Goal: Transaction & Acquisition: Purchase product/service

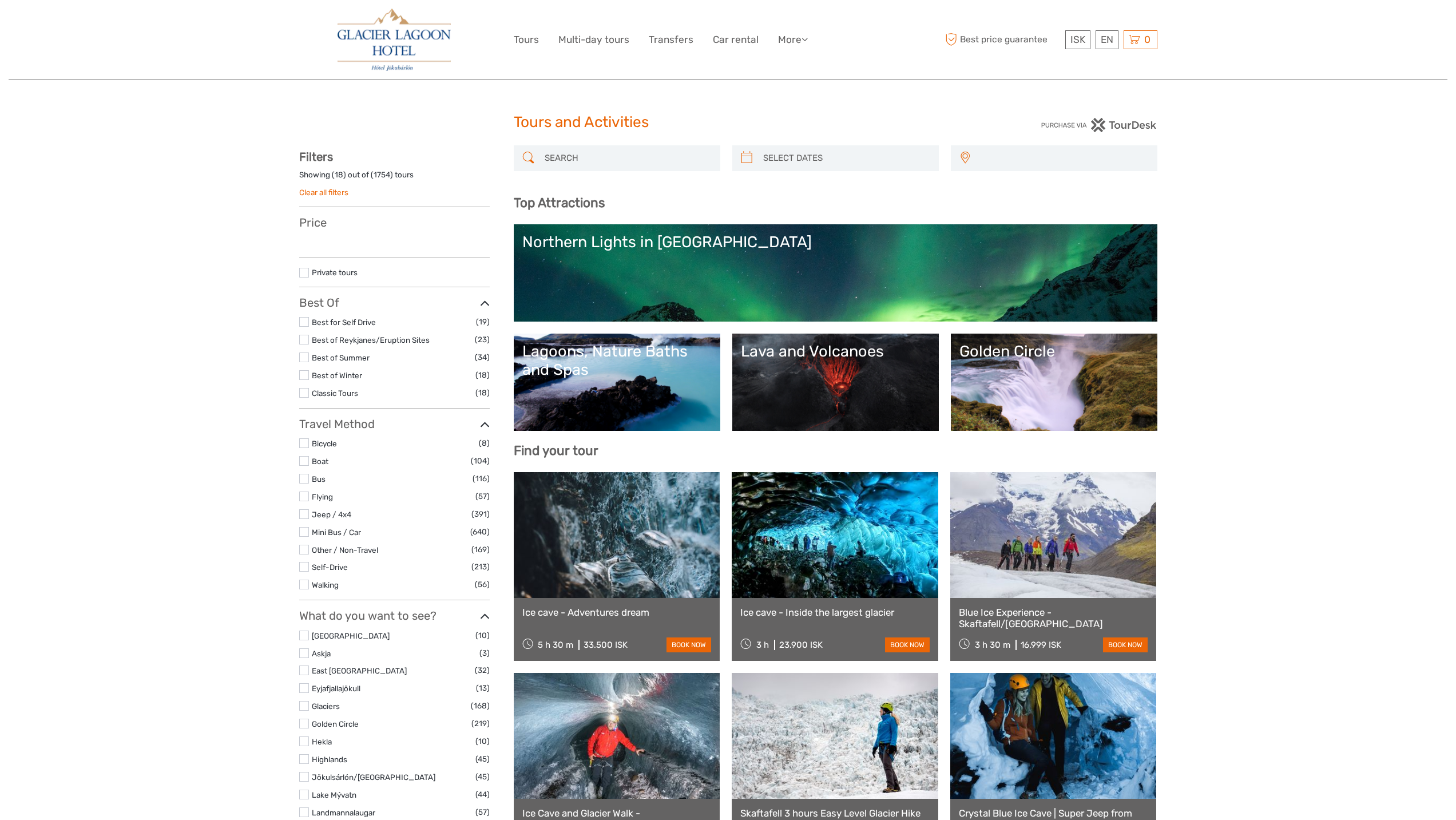
select select
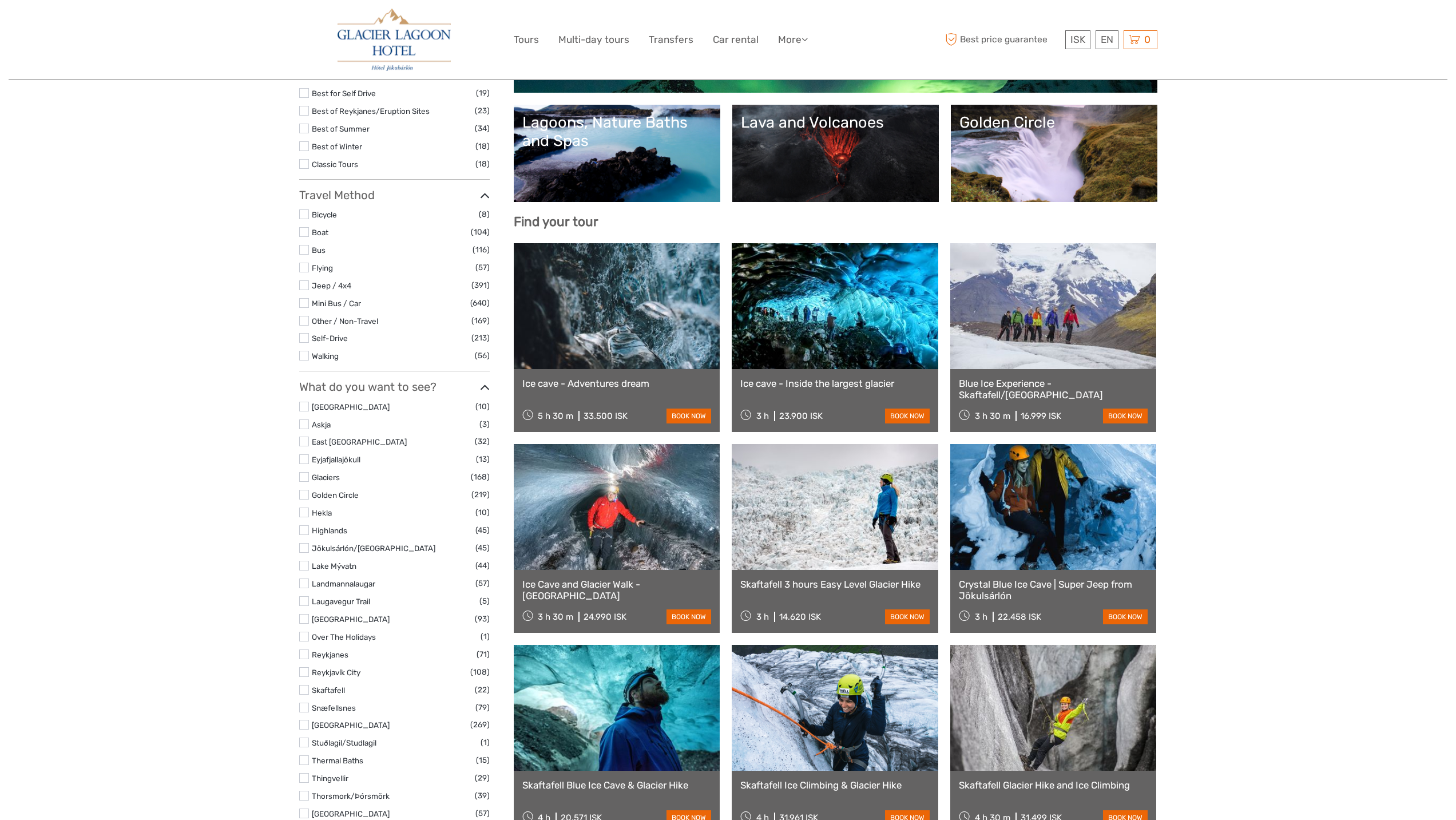
select select
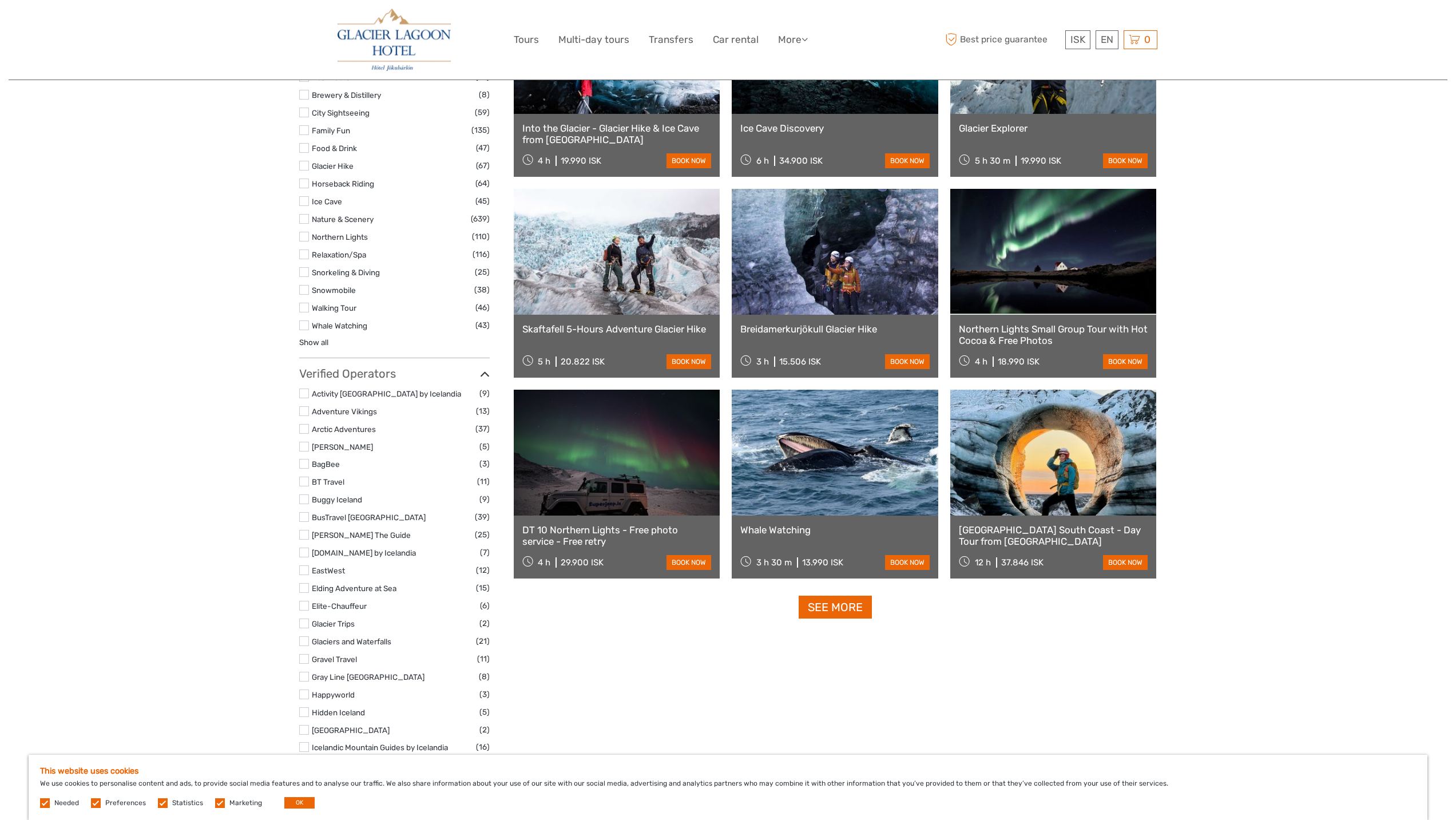
scroll to position [1087, 0]
click at [847, 605] on link "See more" at bounding box center [835, 607] width 73 height 24
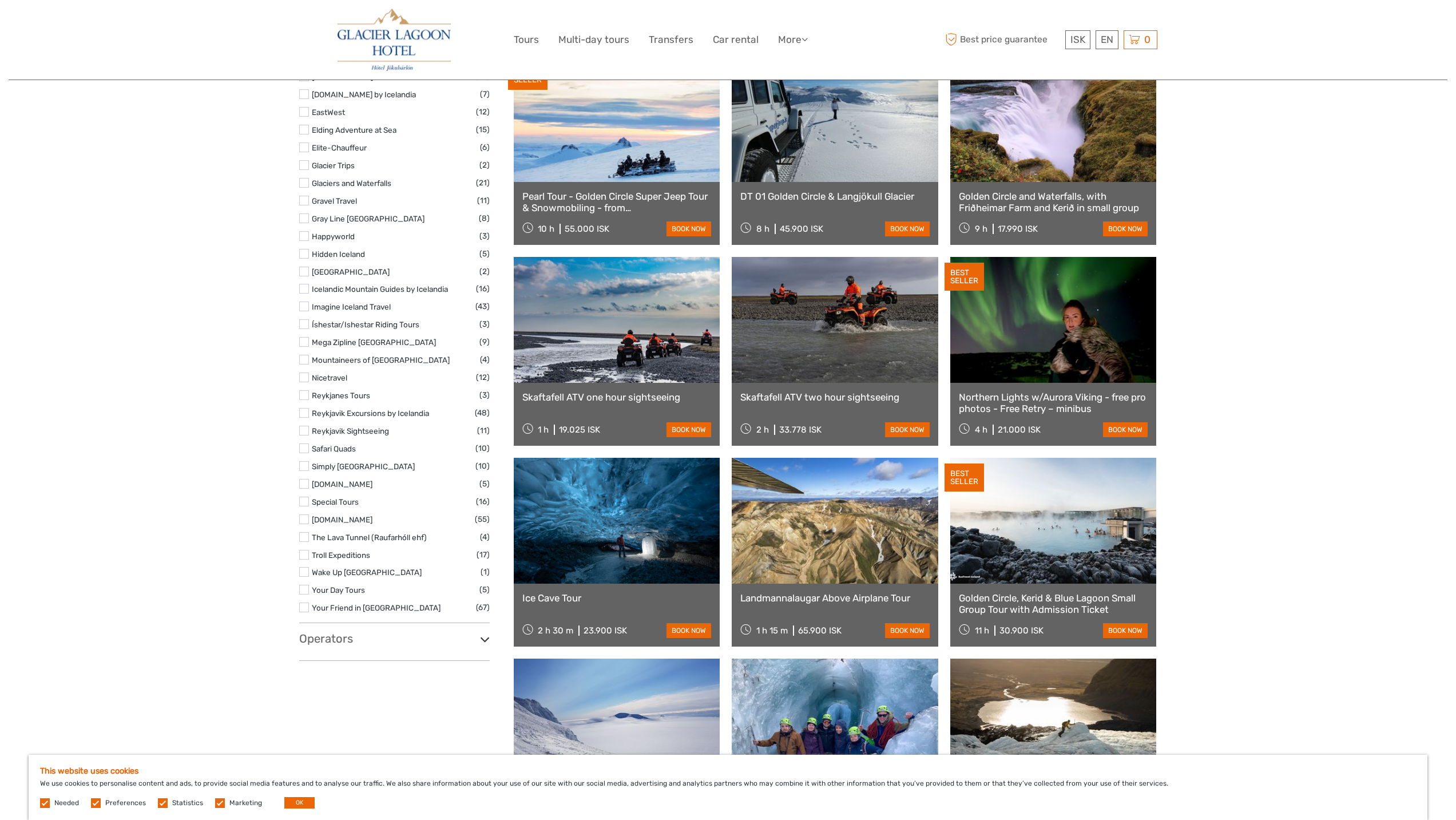
scroll to position [1431, 0]
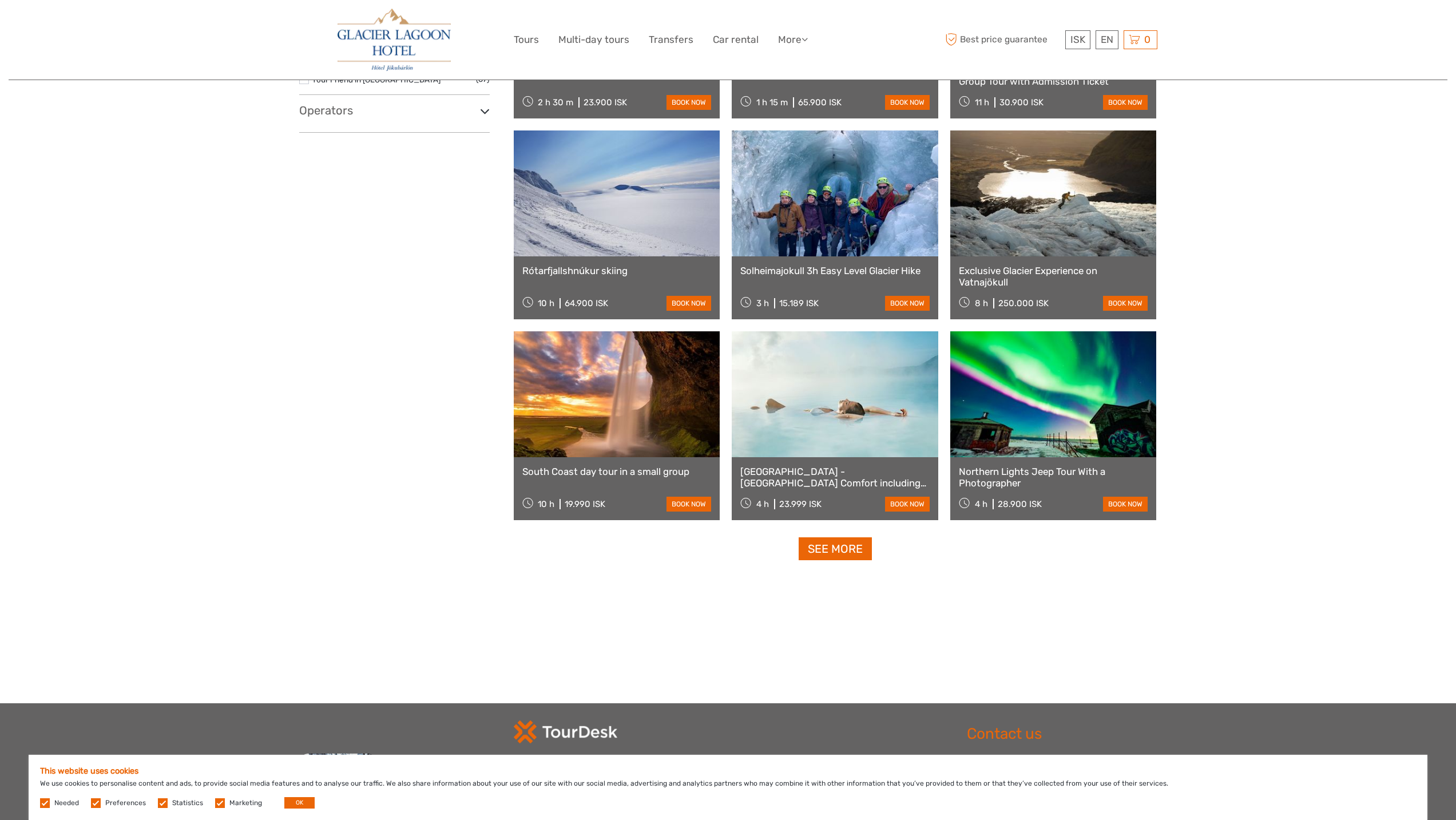
scroll to position [2194, 0]
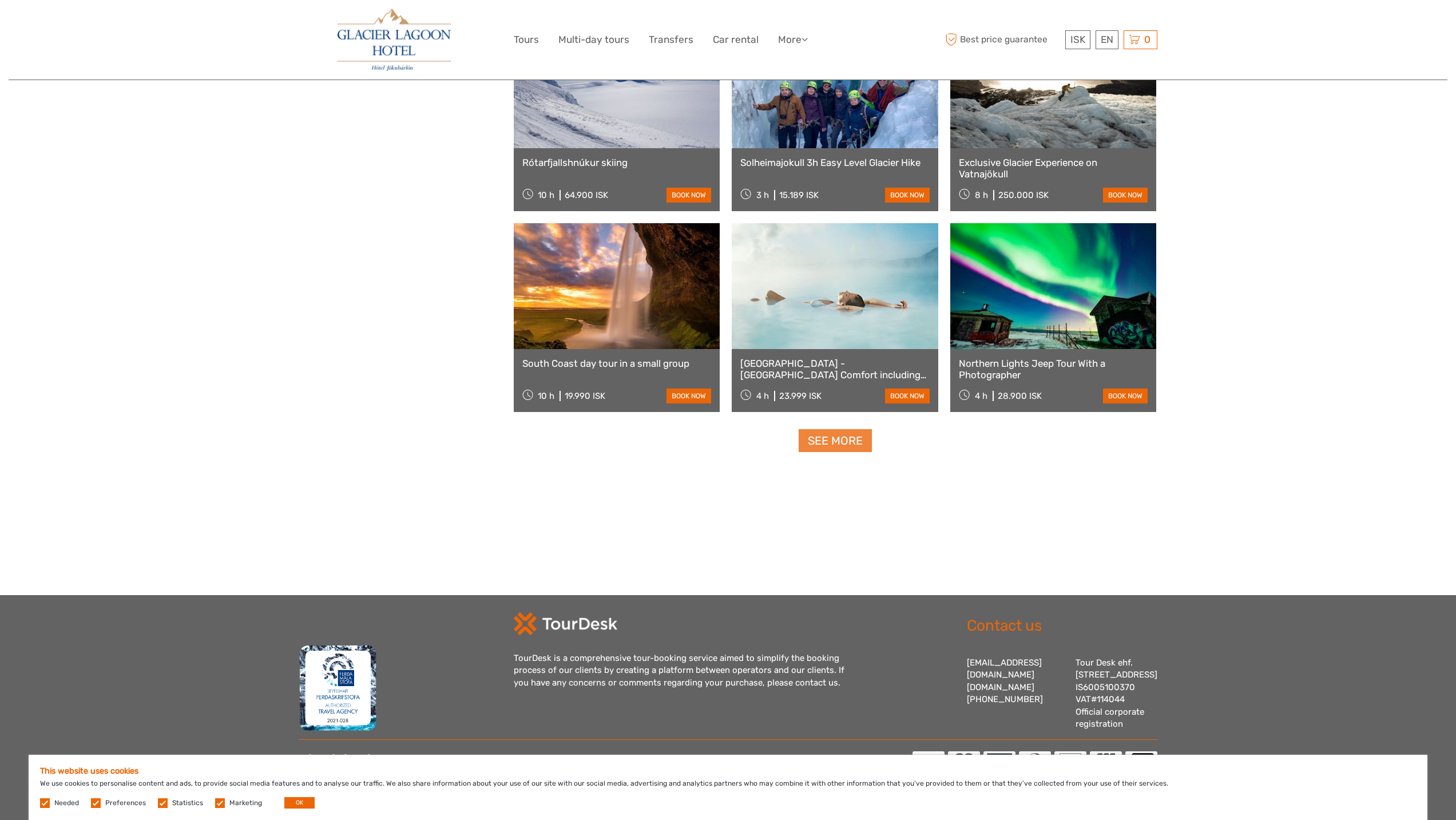
click at [853, 430] on link "See more" at bounding box center [835, 441] width 73 height 24
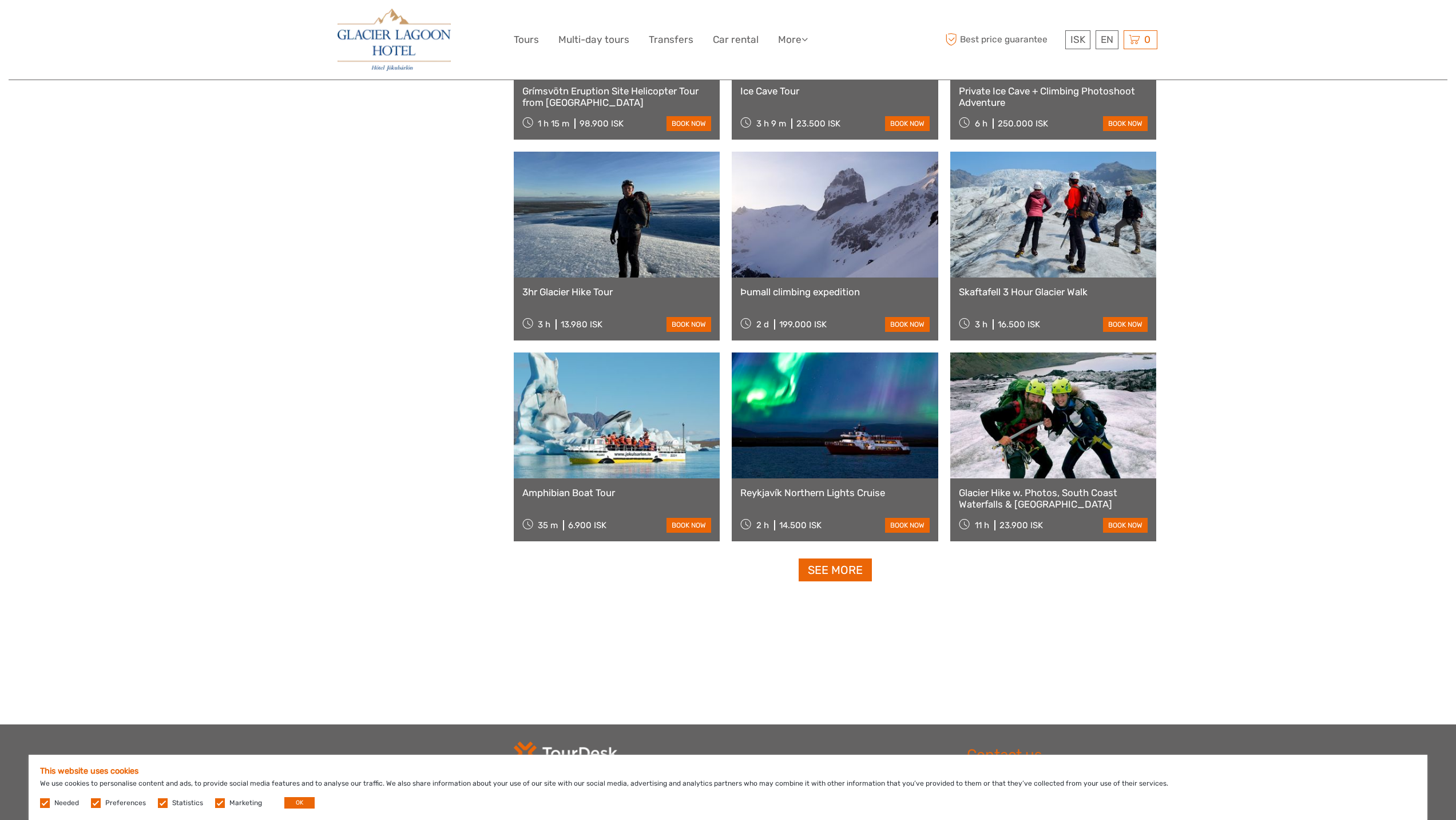
scroll to position [3298, 0]
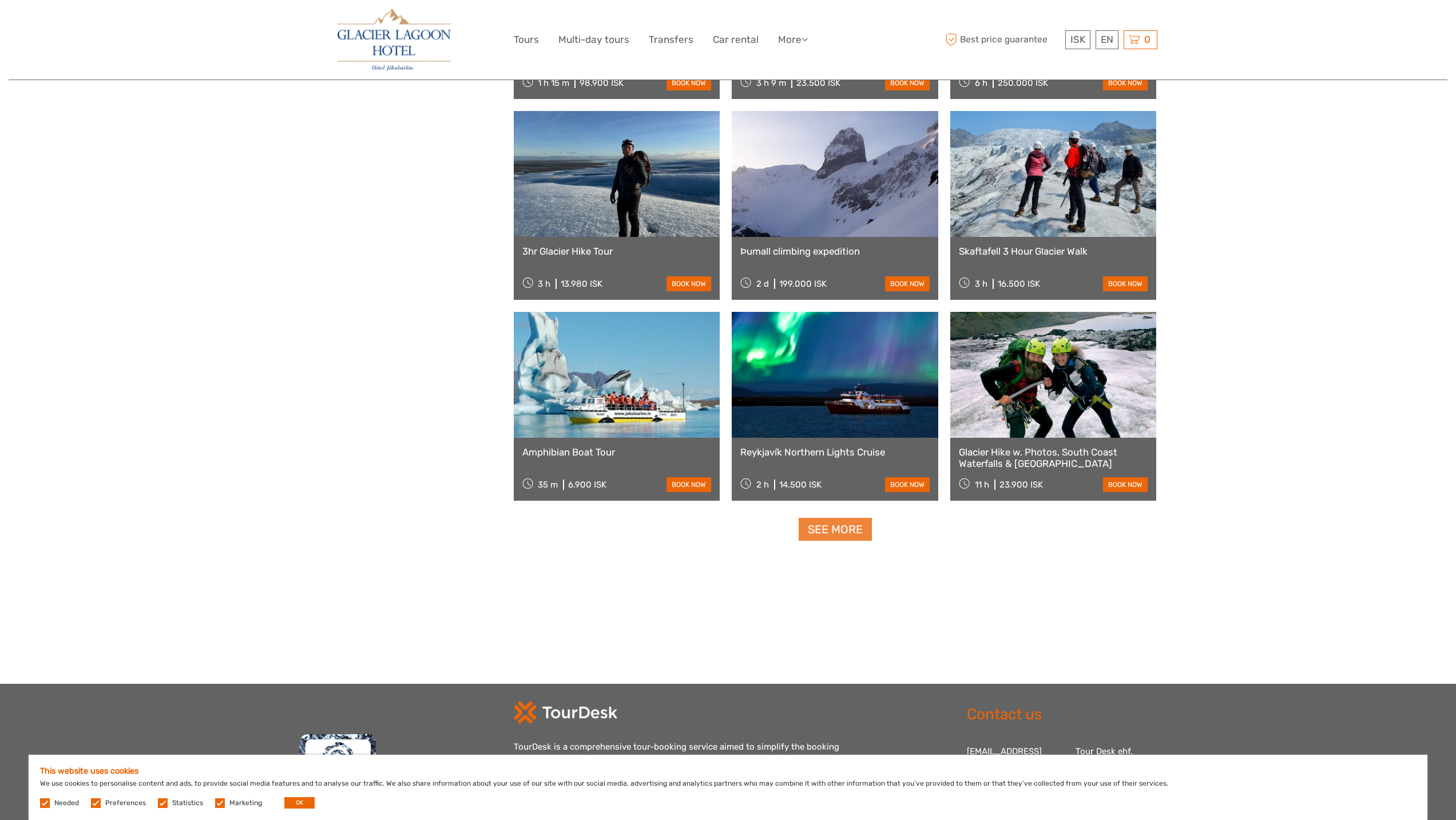
click at [838, 528] on link "See more" at bounding box center [835, 530] width 73 height 24
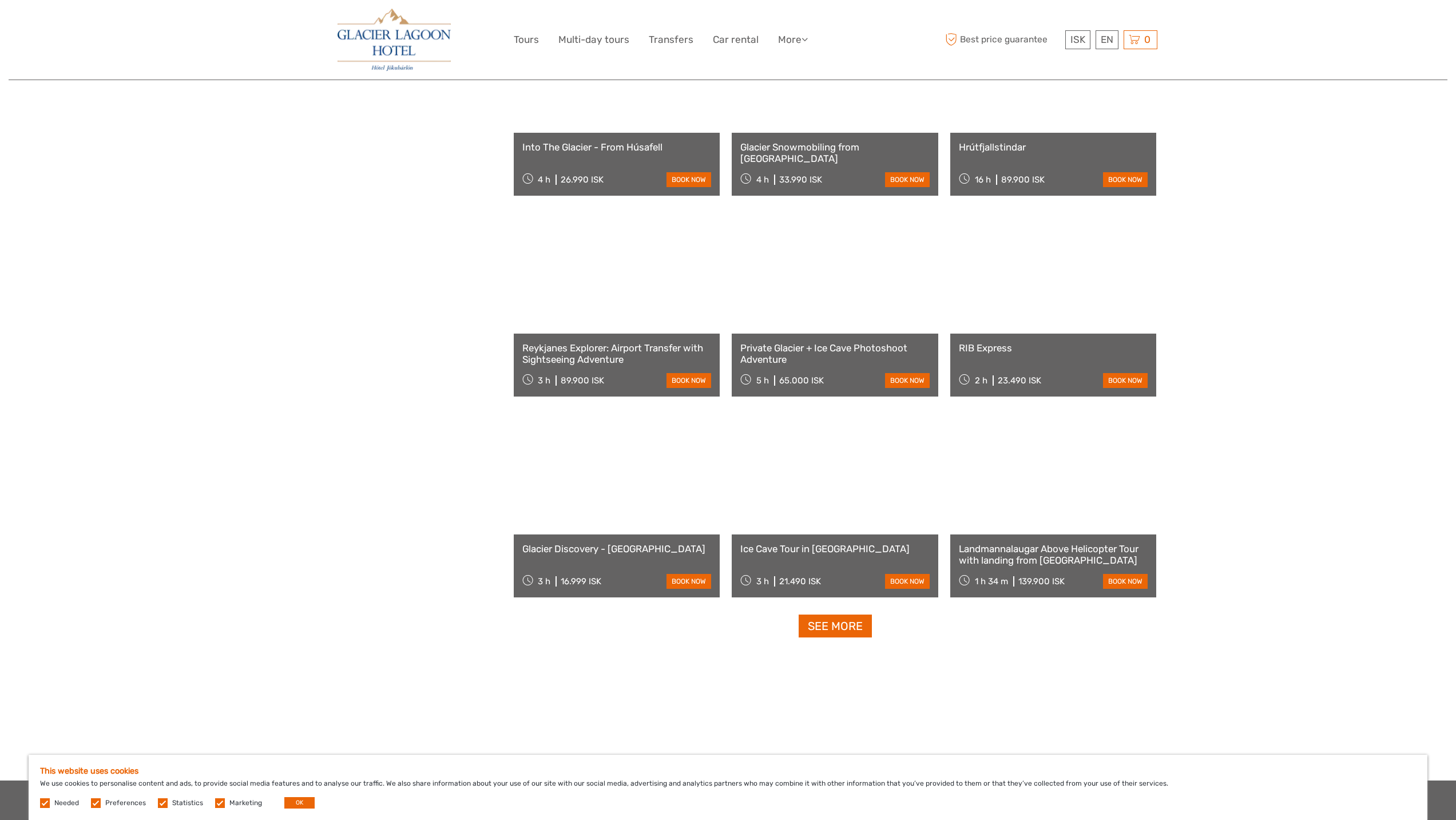
scroll to position [4605, 0]
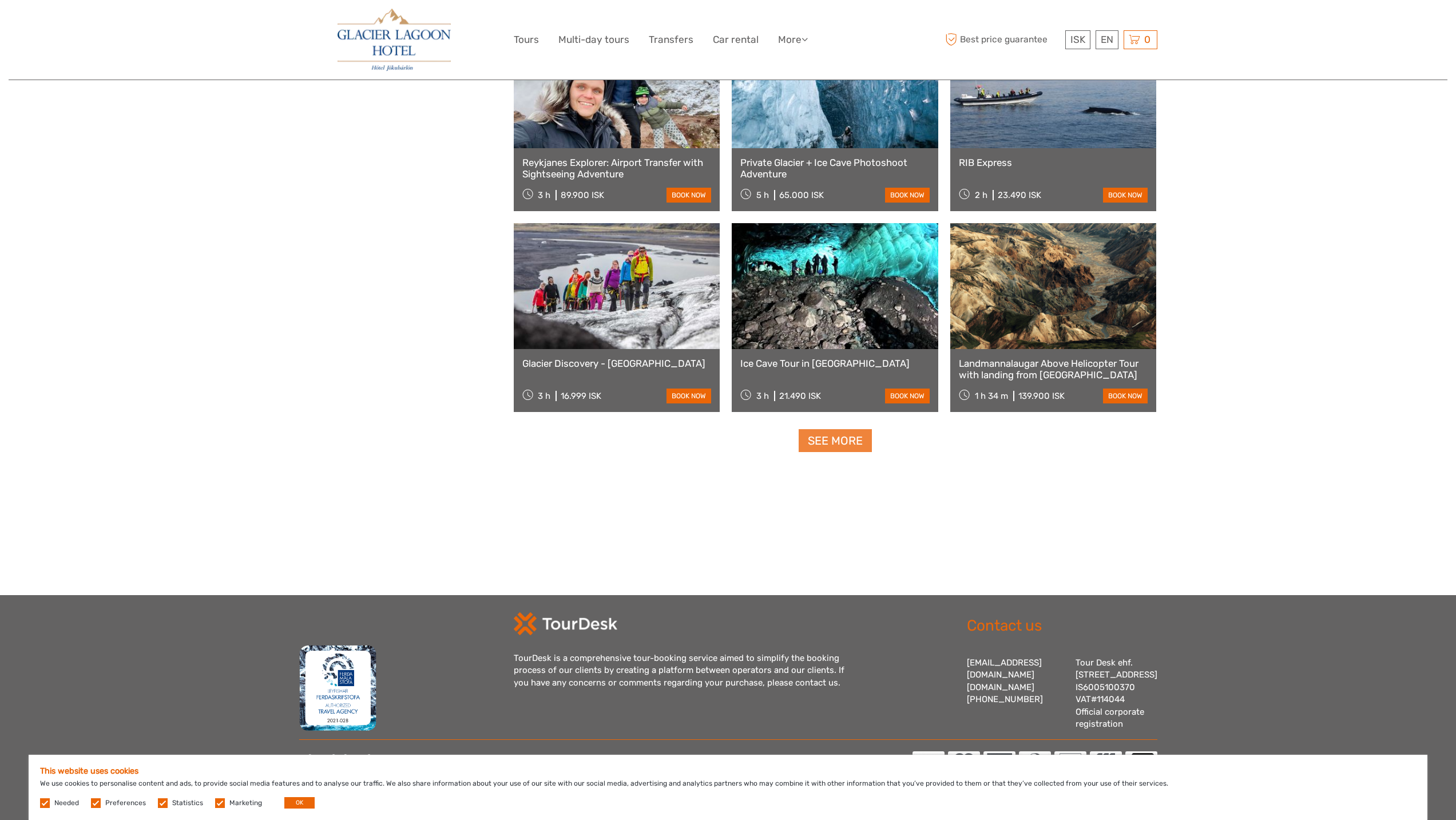
click at [830, 434] on link "See more" at bounding box center [835, 441] width 73 height 24
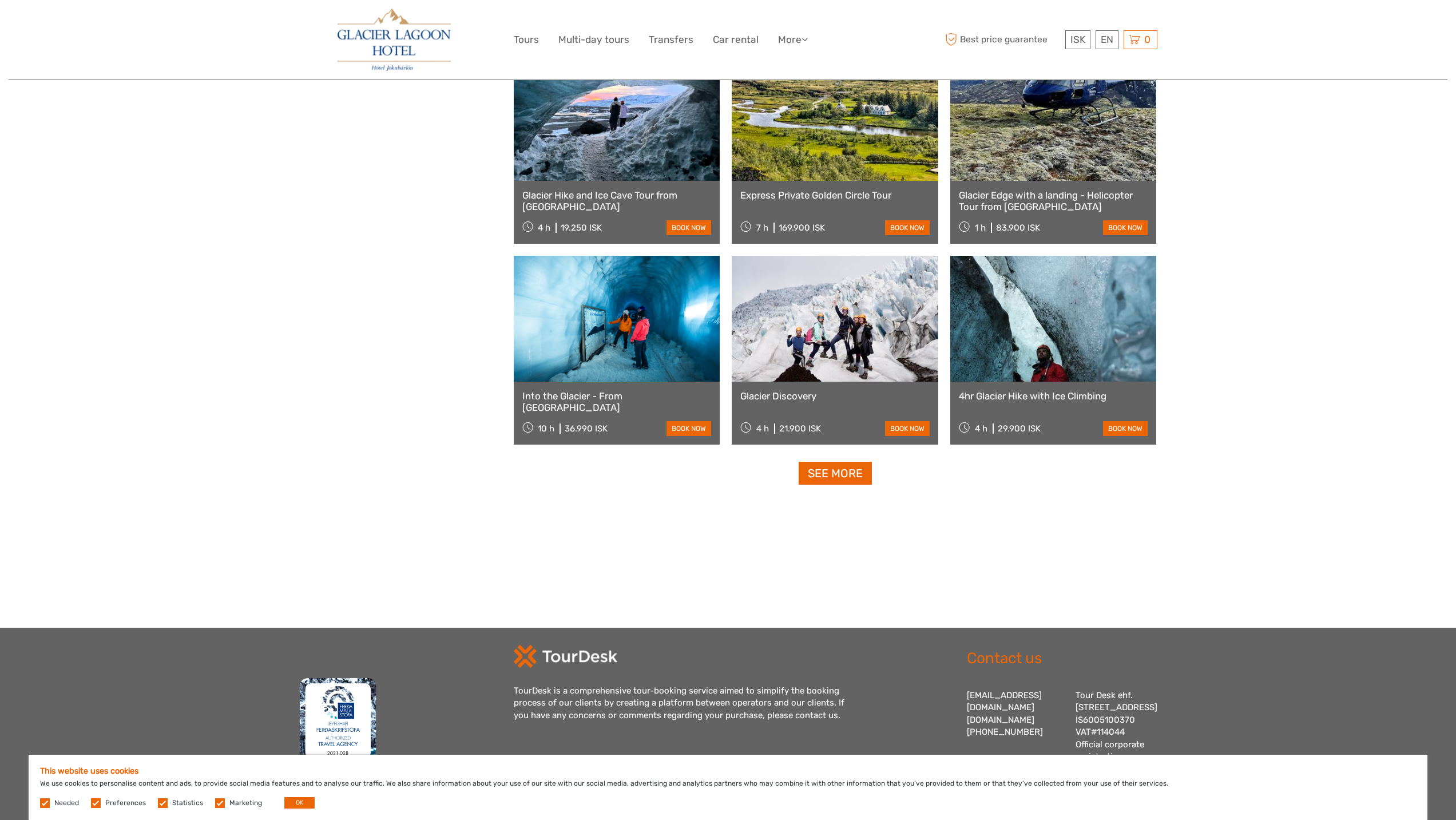
scroll to position [5766, 0]
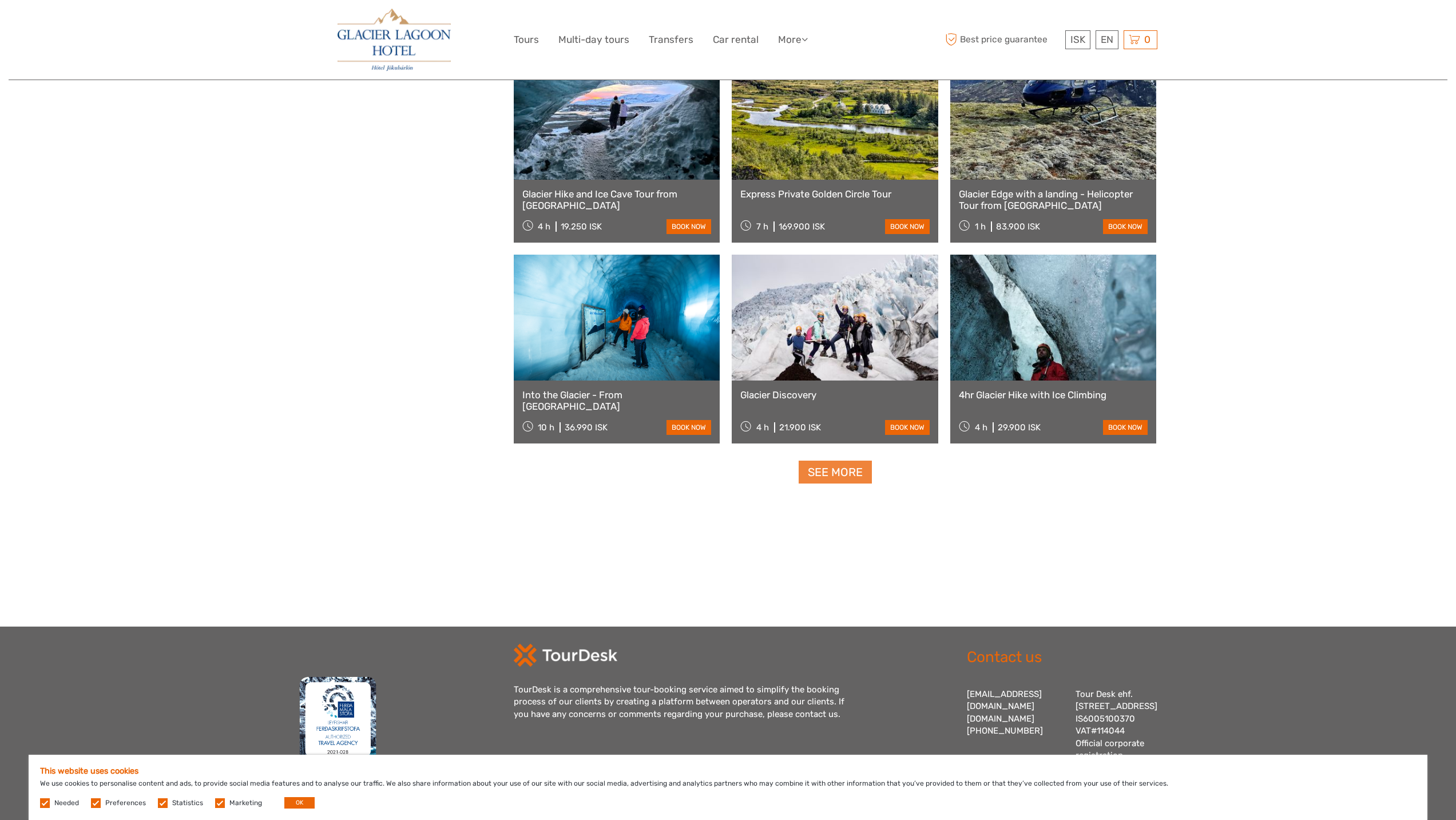
click at [823, 463] on link "See more" at bounding box center [835, 473] width 73 height 24
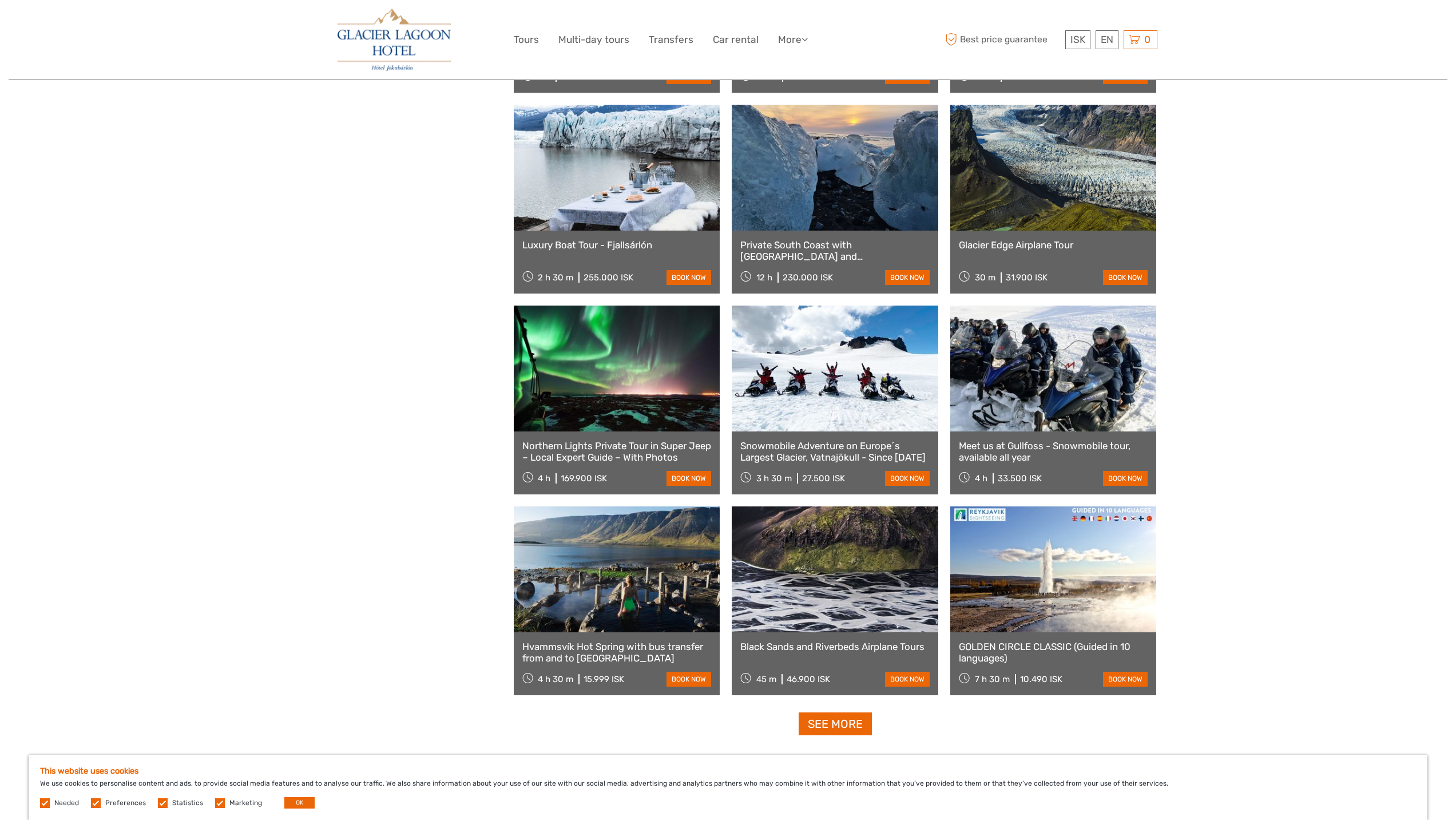
scroll to position [6796, 0]
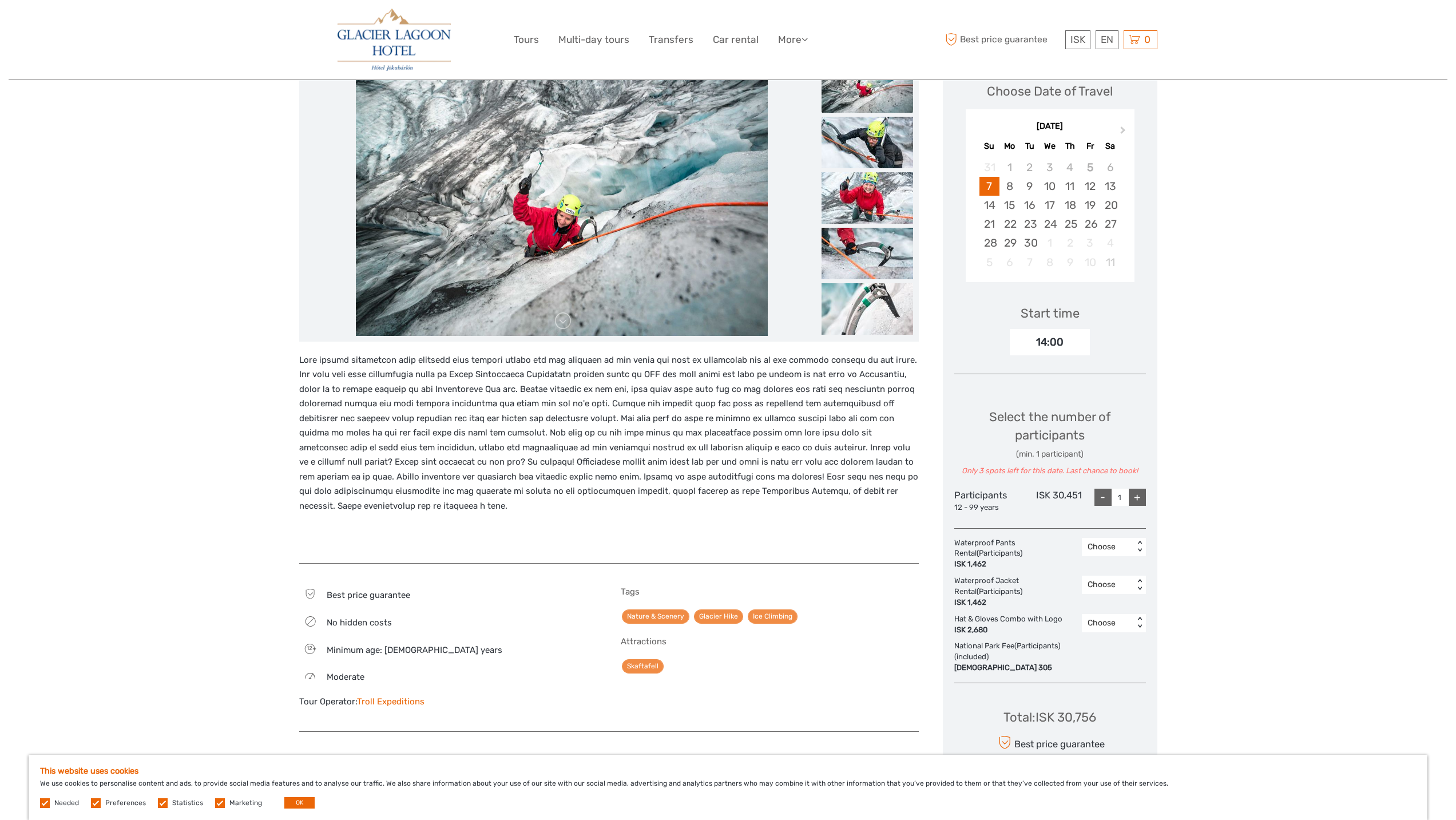
scroll to position [114, 0]
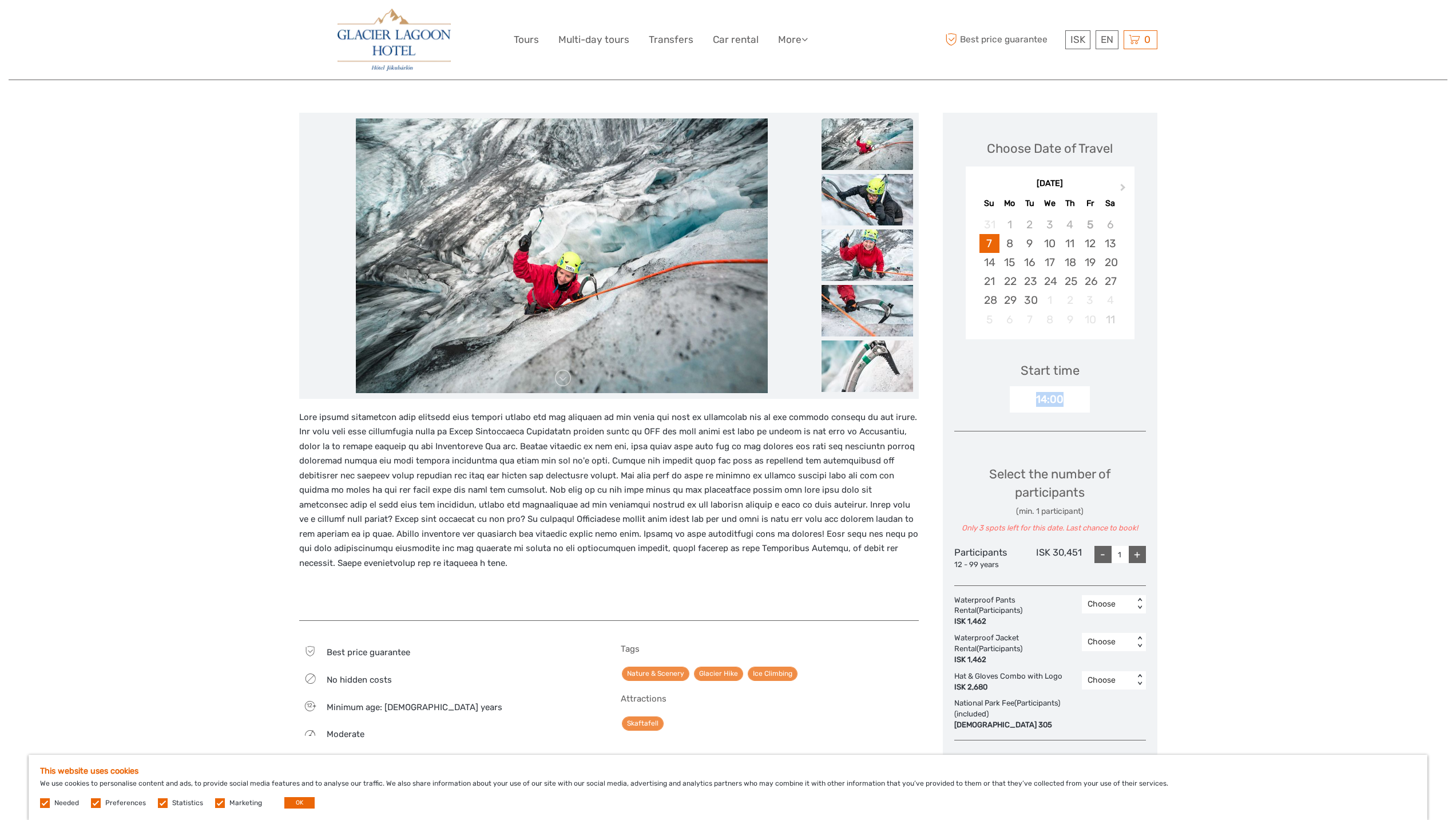
drag, startPoint x: 1025, startPoint y: 392, endPoint x: 1076, endPoint y: 409, distance: 53.8
click at [1076, 409] on div "14:00" at bounding box center [1049, 399] width 80 height 26
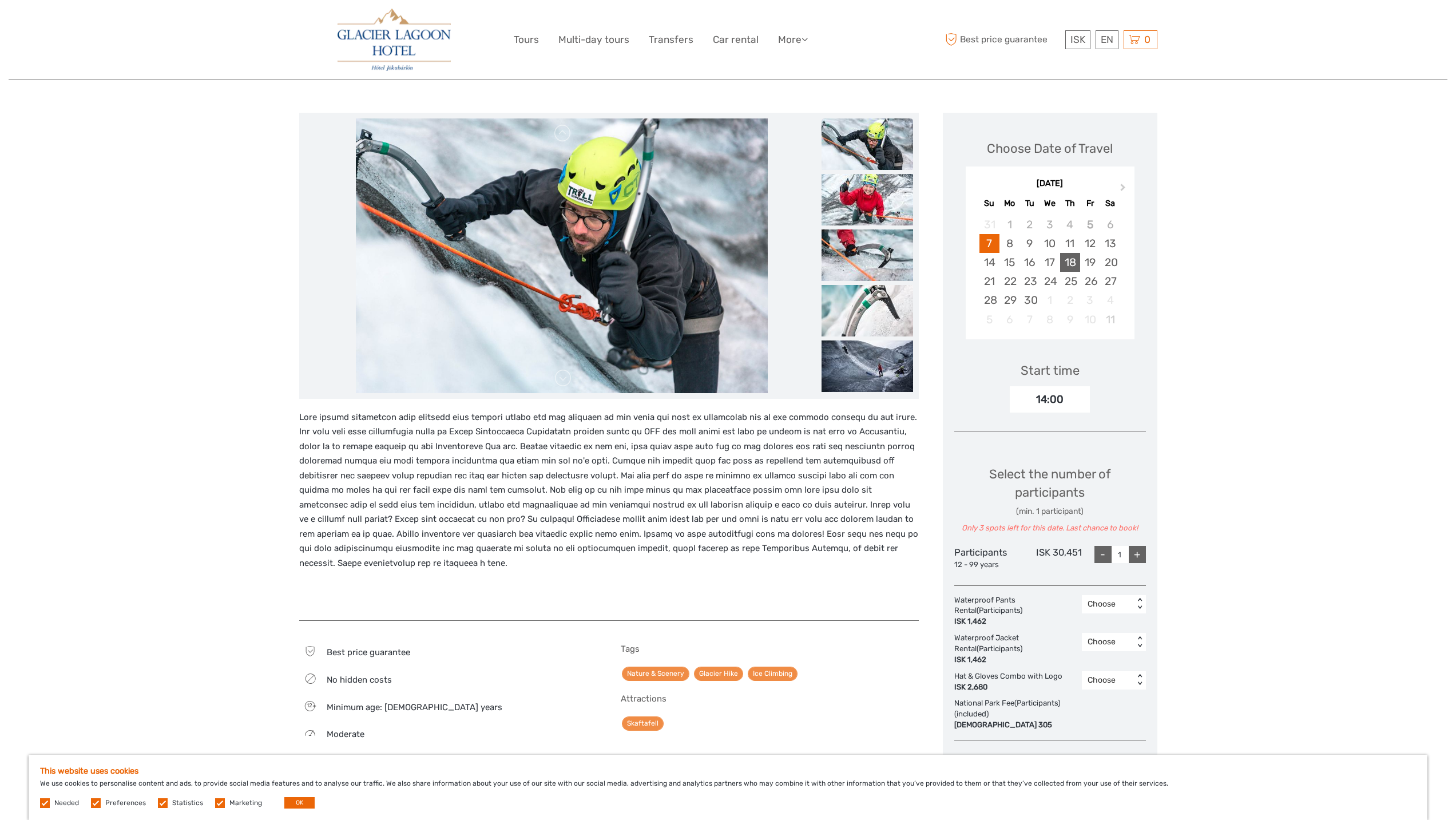
click at [1060, 267] on div "18" at bounding box center [1070, 263] width 20 height 19
click at [1047, 263] on div "17" at bounding box center [1050, 263] width 20 height 19
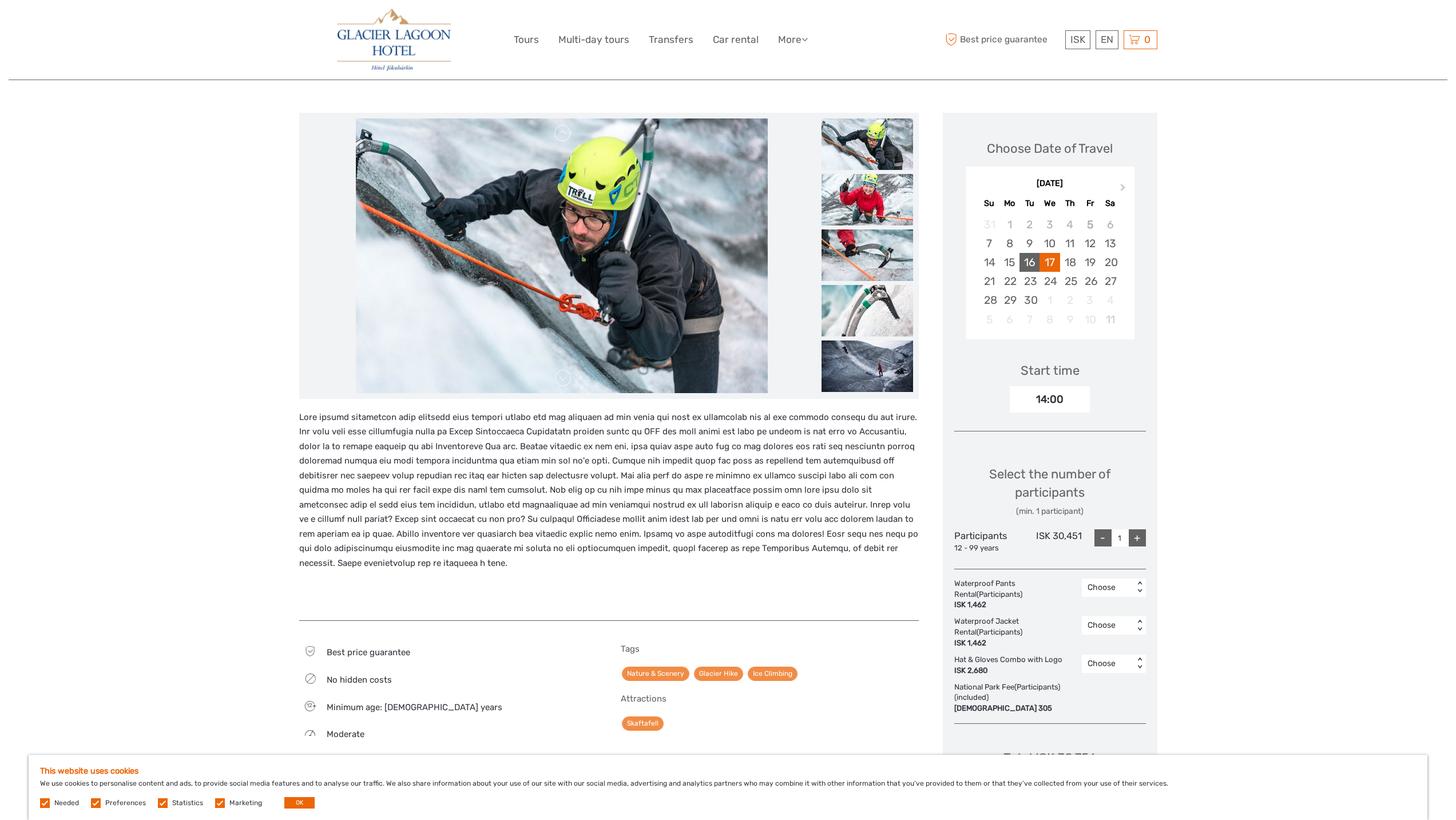
click at [1034, 264] on div "16" at bounding box center [1030, 263] width 20 height 19
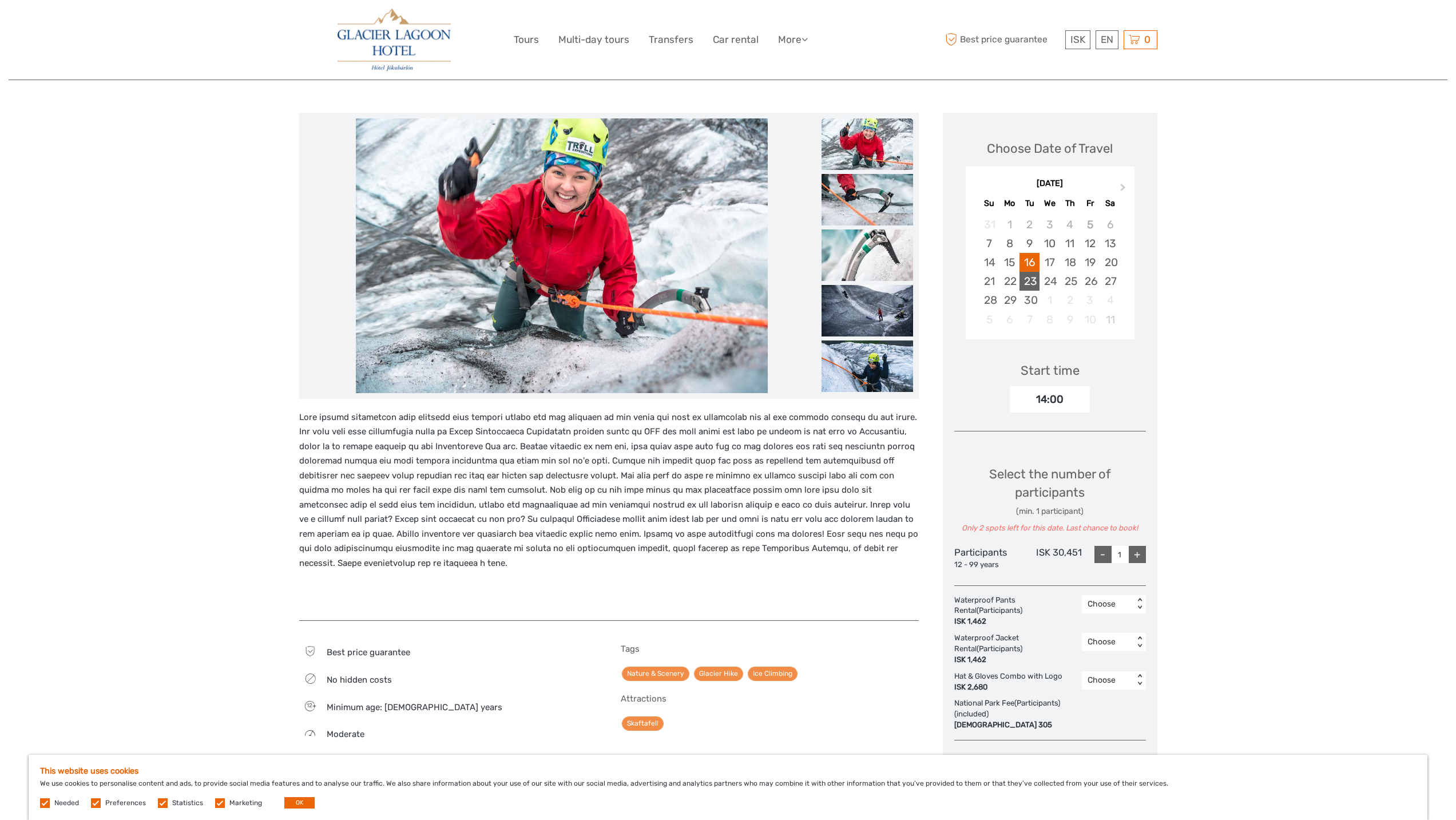
click at [1024, 280] on div "23" at bounding box center [1030, 281] width 20 height 19
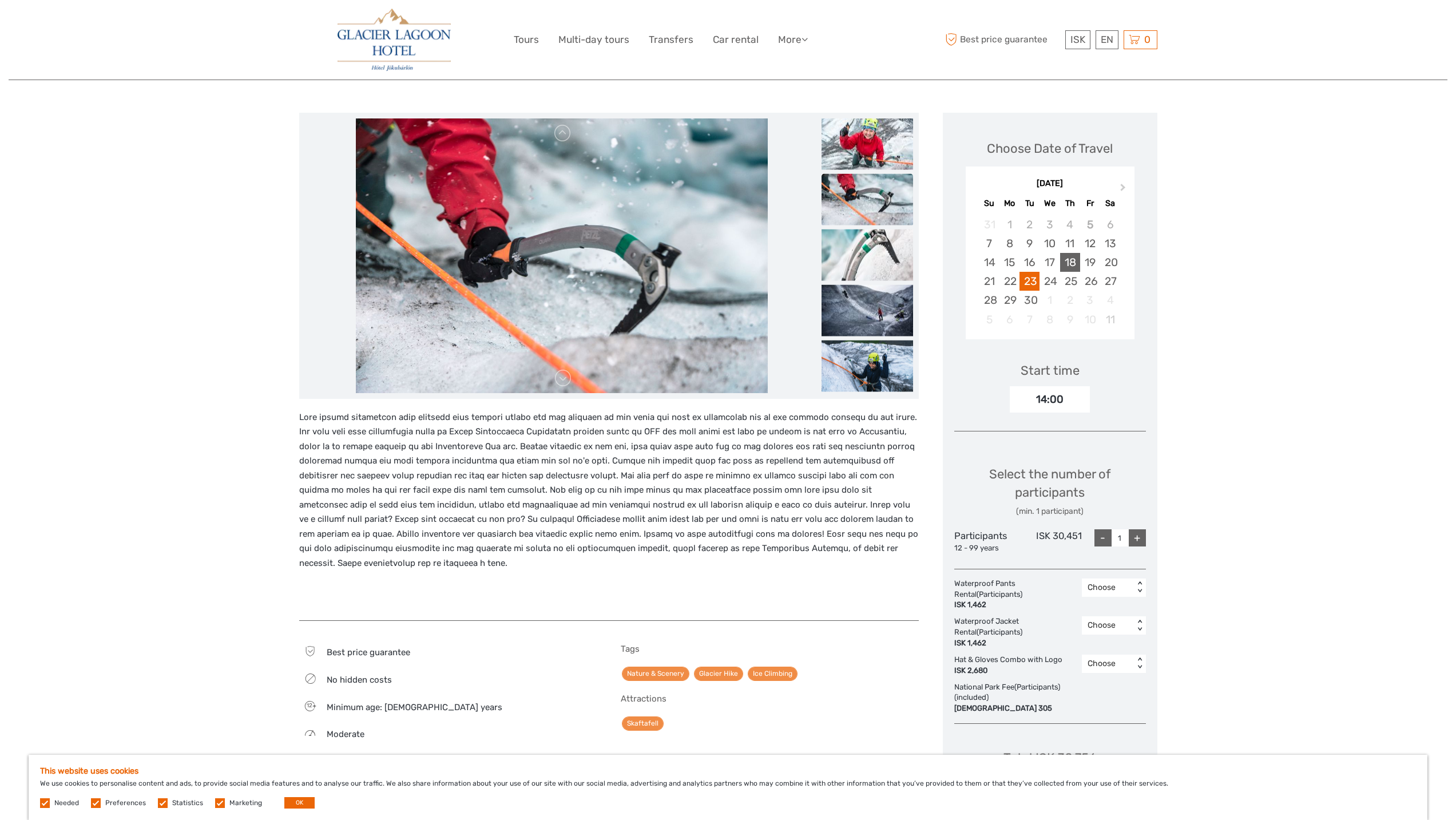
click at [1069, 263] on div "18" at bounding box center [1070, 263] width 20 height 19
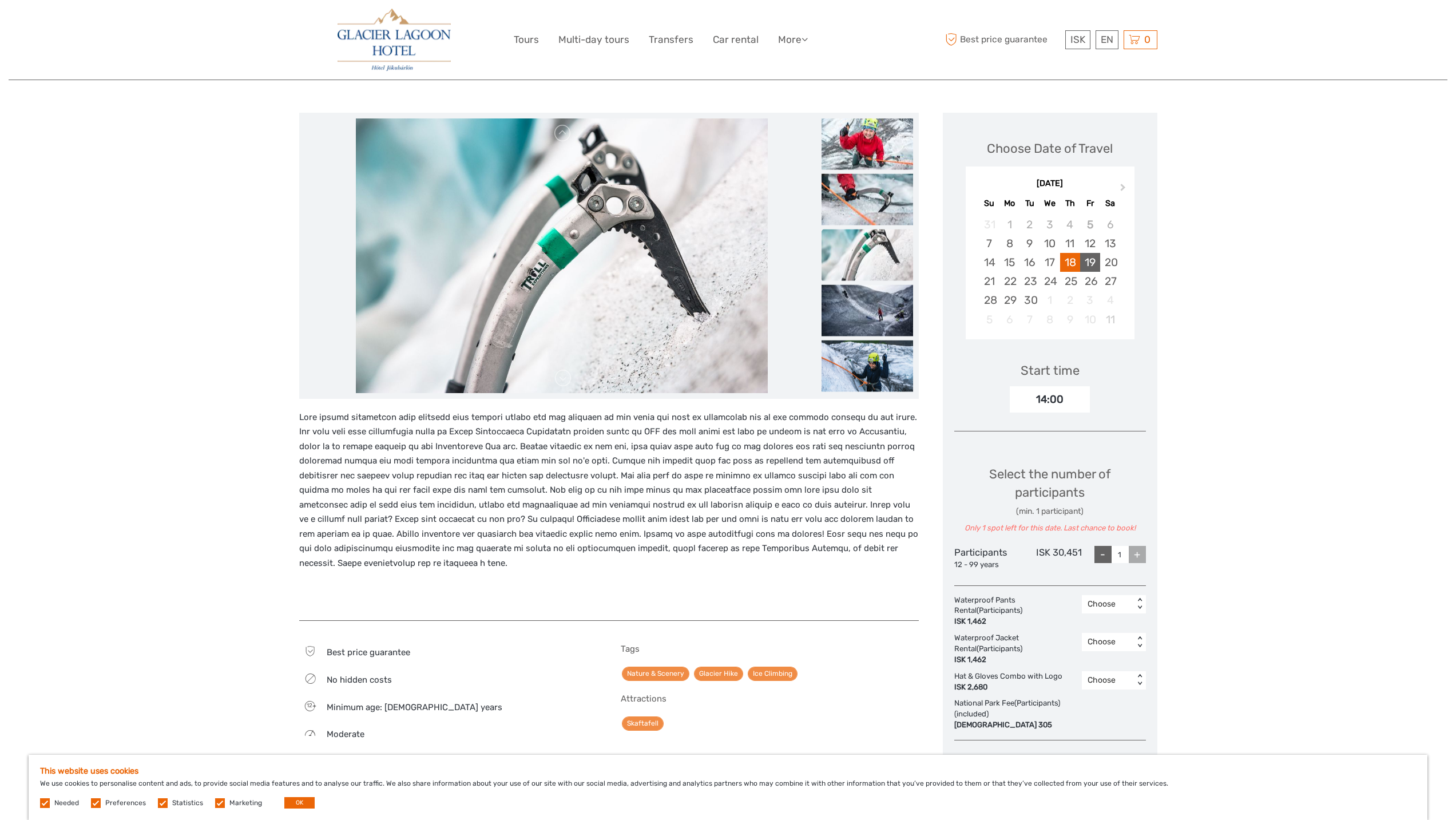
click at [1095, 263] on div "19" at bounding box center [1090, 263] width 20 height 19
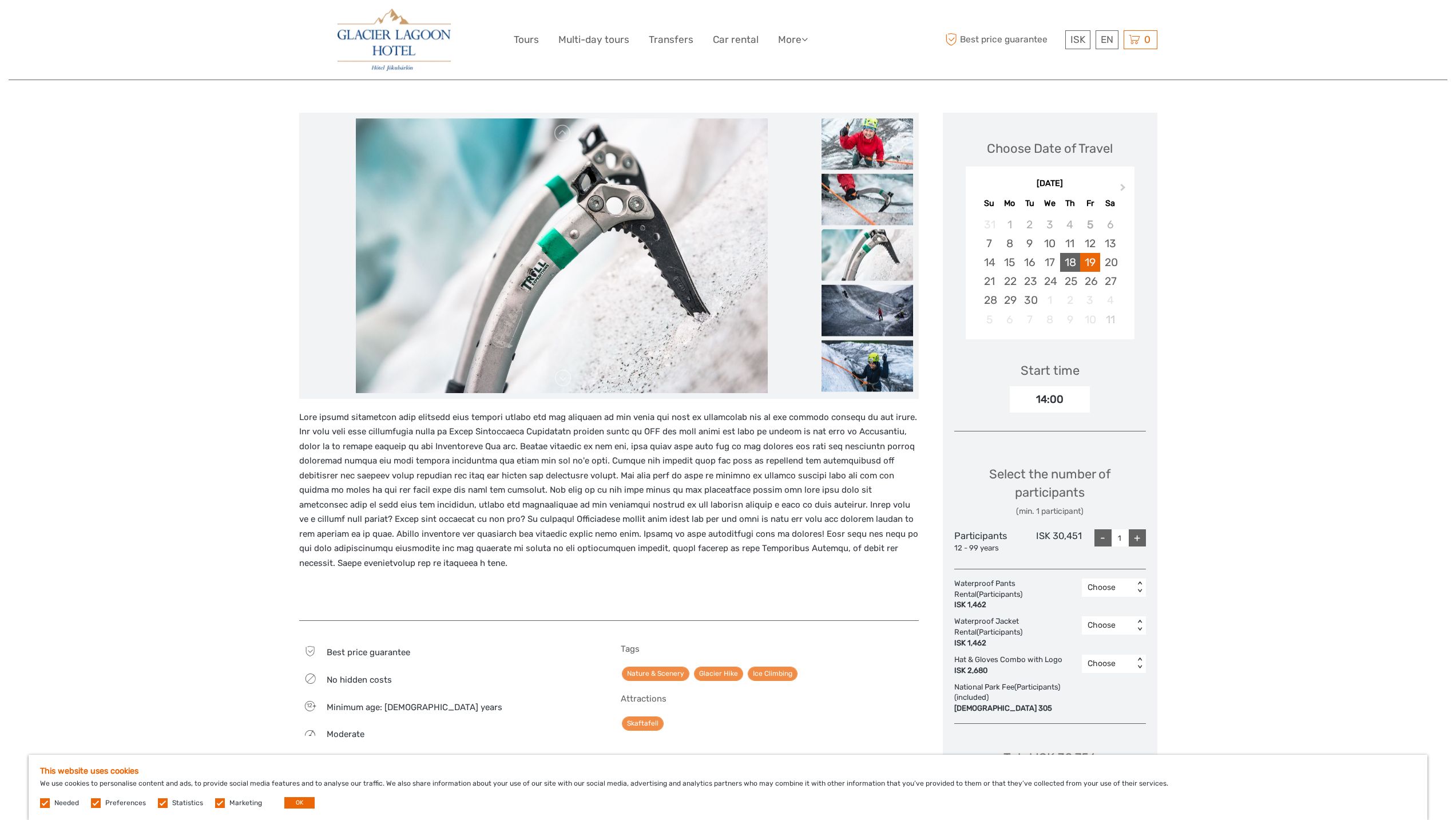
click at [1073, 264] on div "18" at bounding box center [1070, 263] width 20 height 19
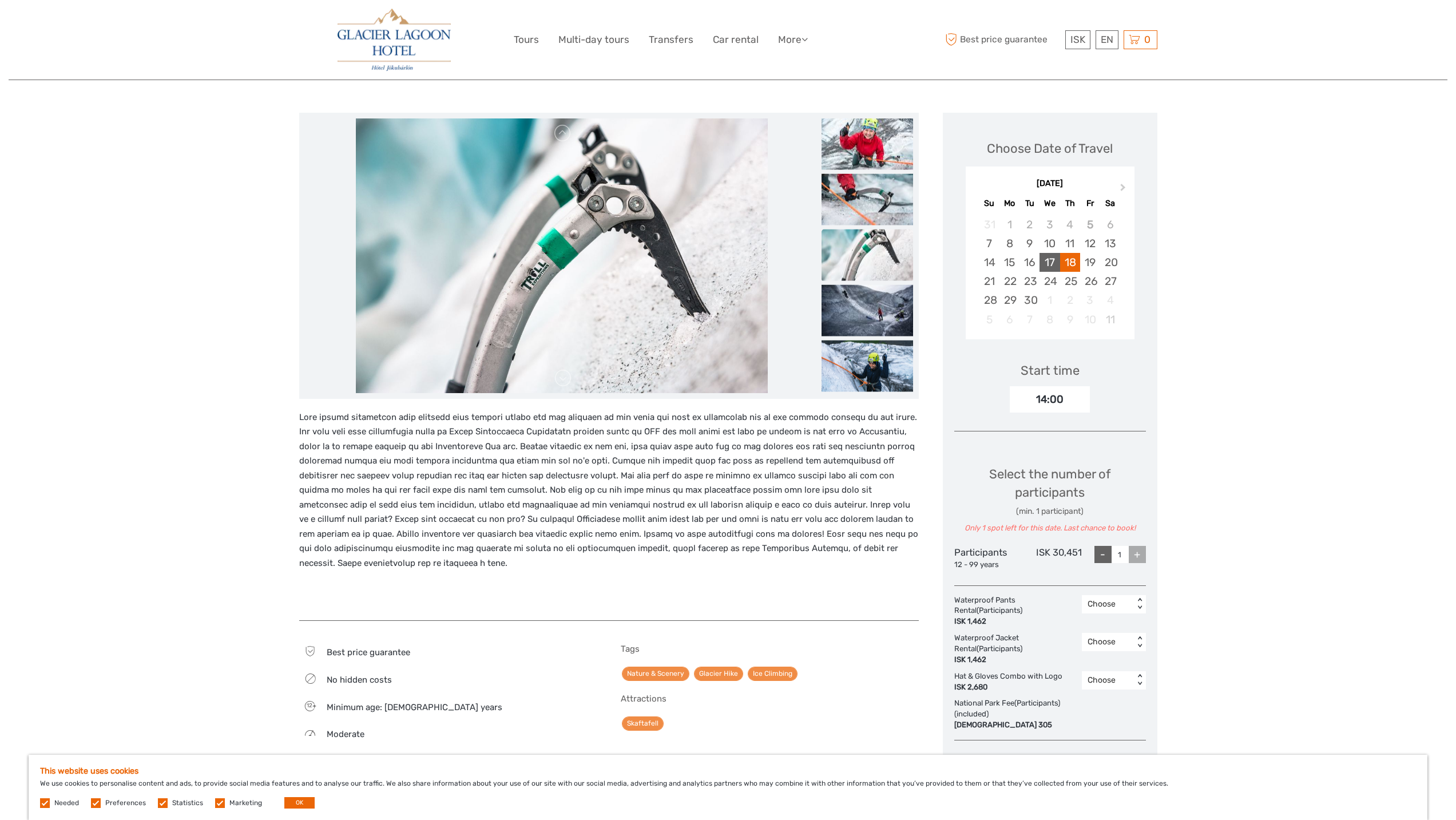
click at [1049, 261] on div "17" at bounding box center [1050, 263] width 20 height 19
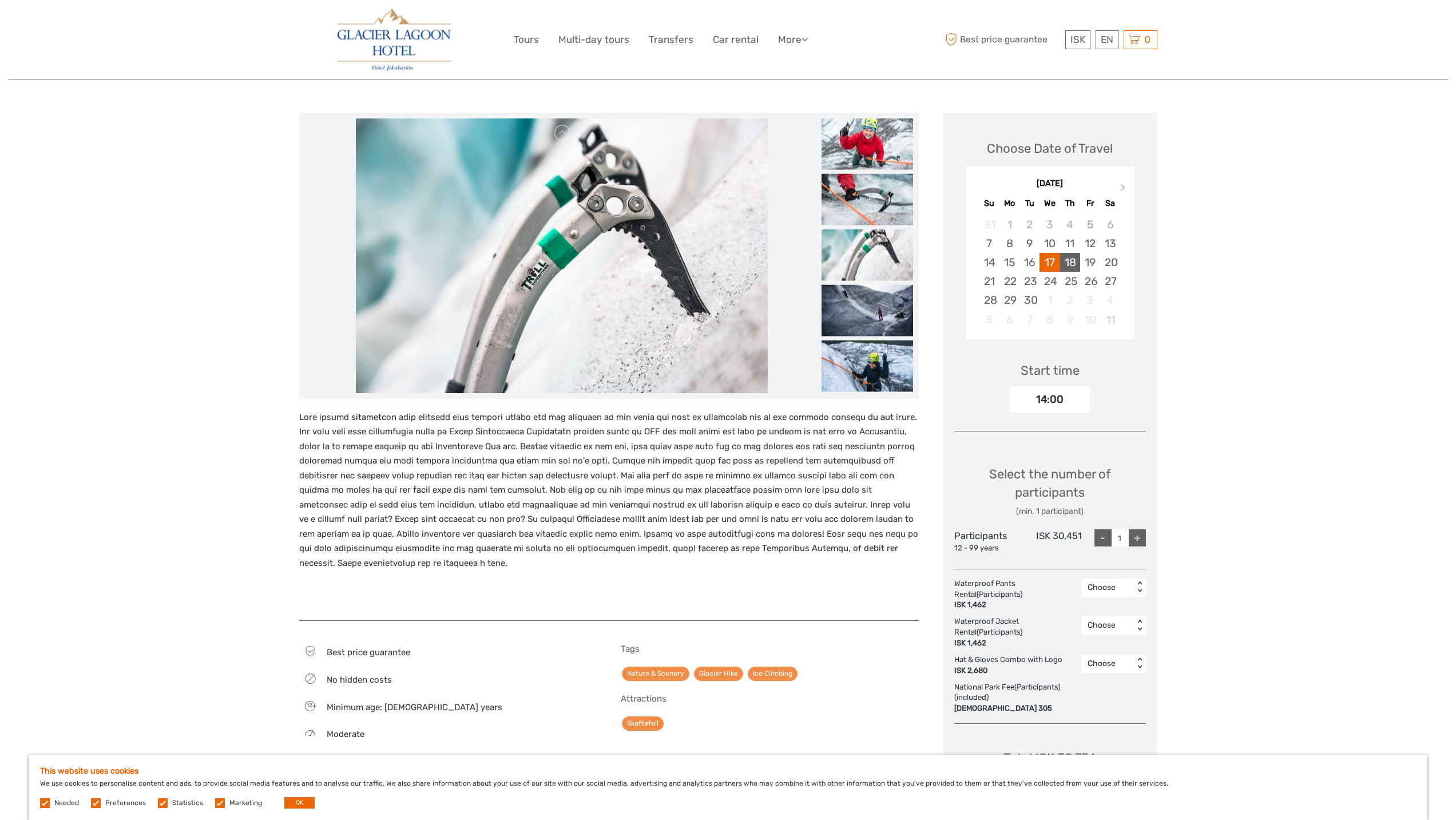
click at [1072, 261] on div "18" at bounding box center [1070, 263] width 20 height 19
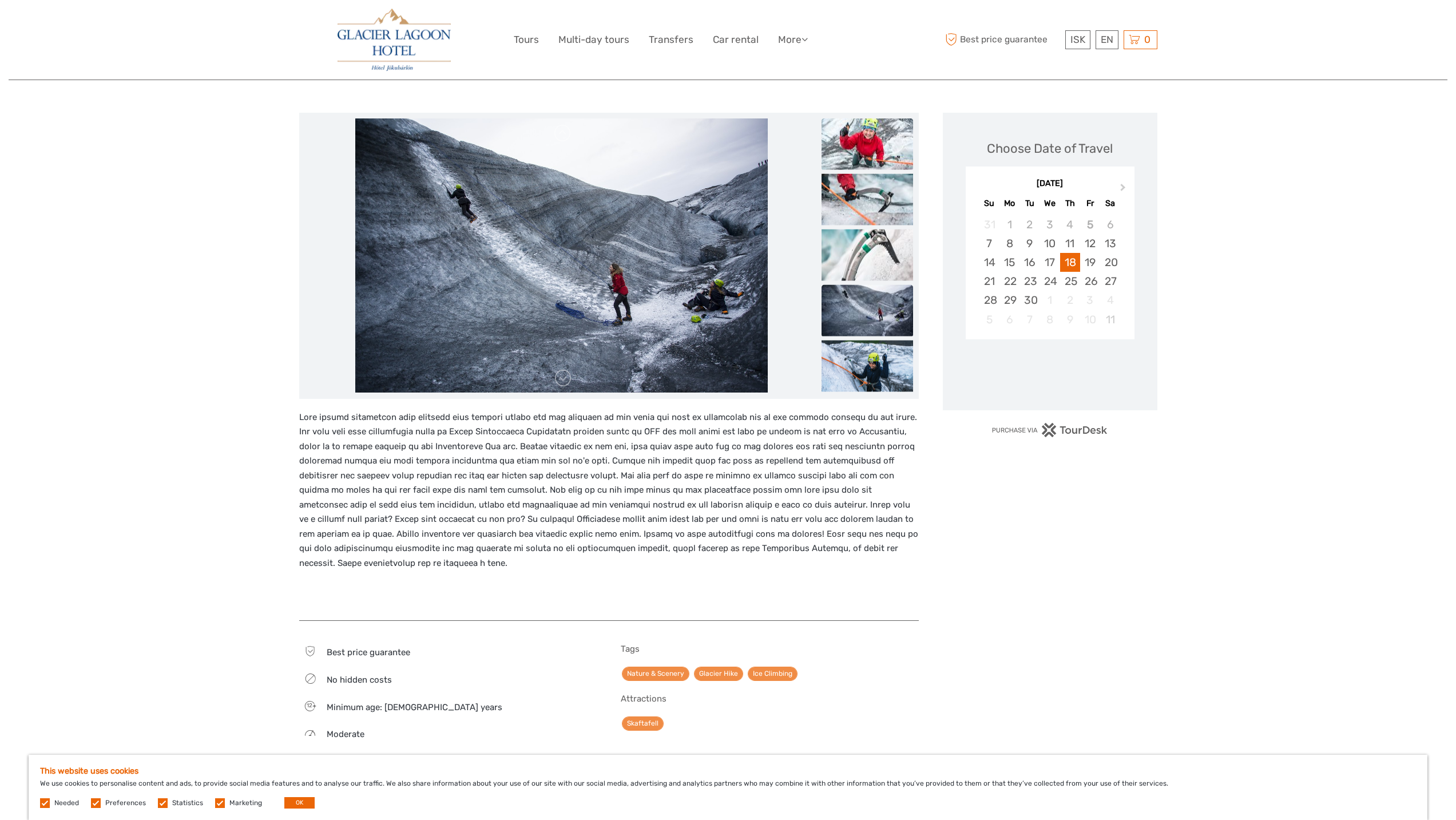
click at [871, 146] on img at bounding box center [867, 143] width 92 height 51
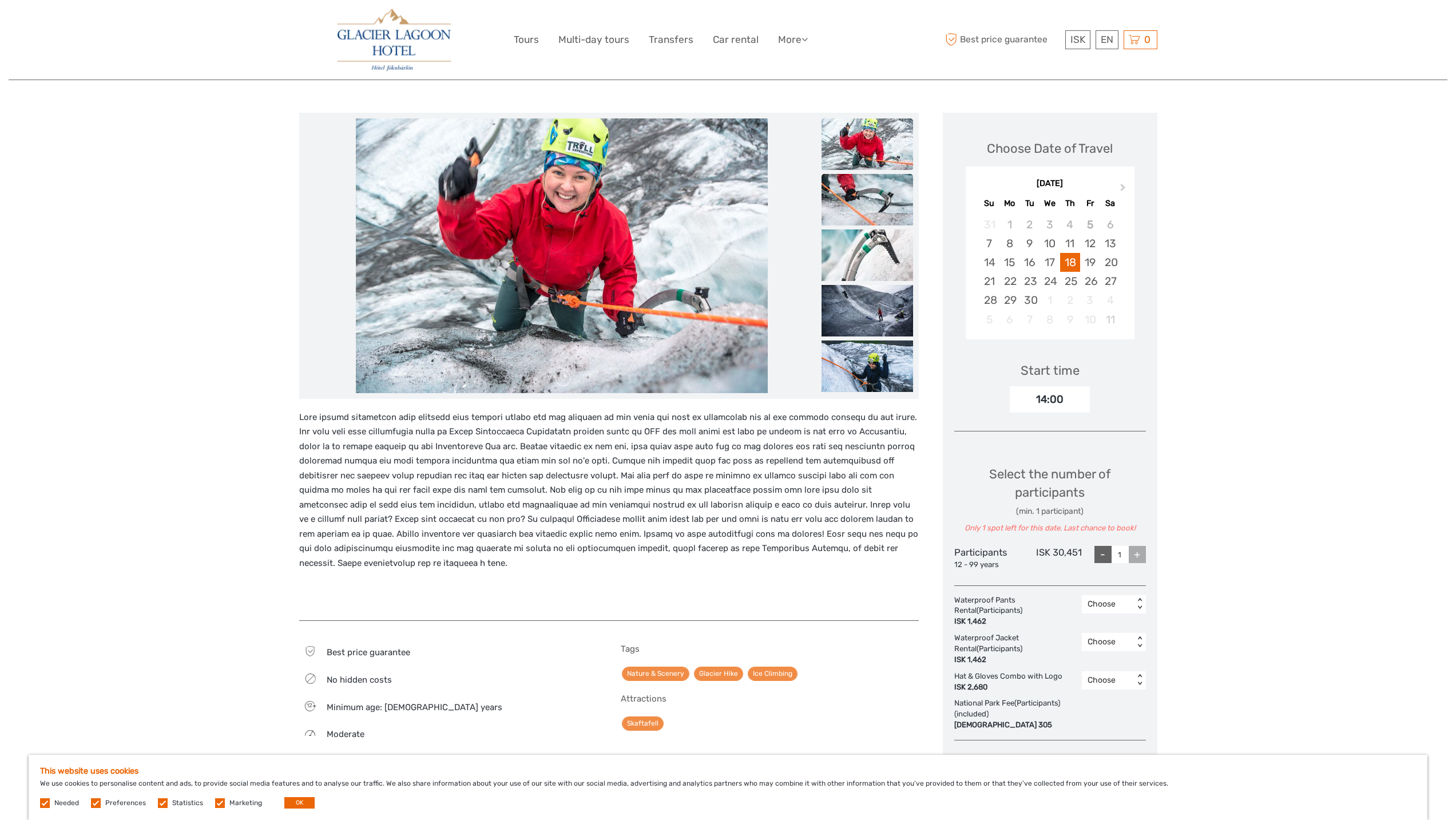
click at [867, 186] on img at bounding box center [867, 199] width 92 height 51
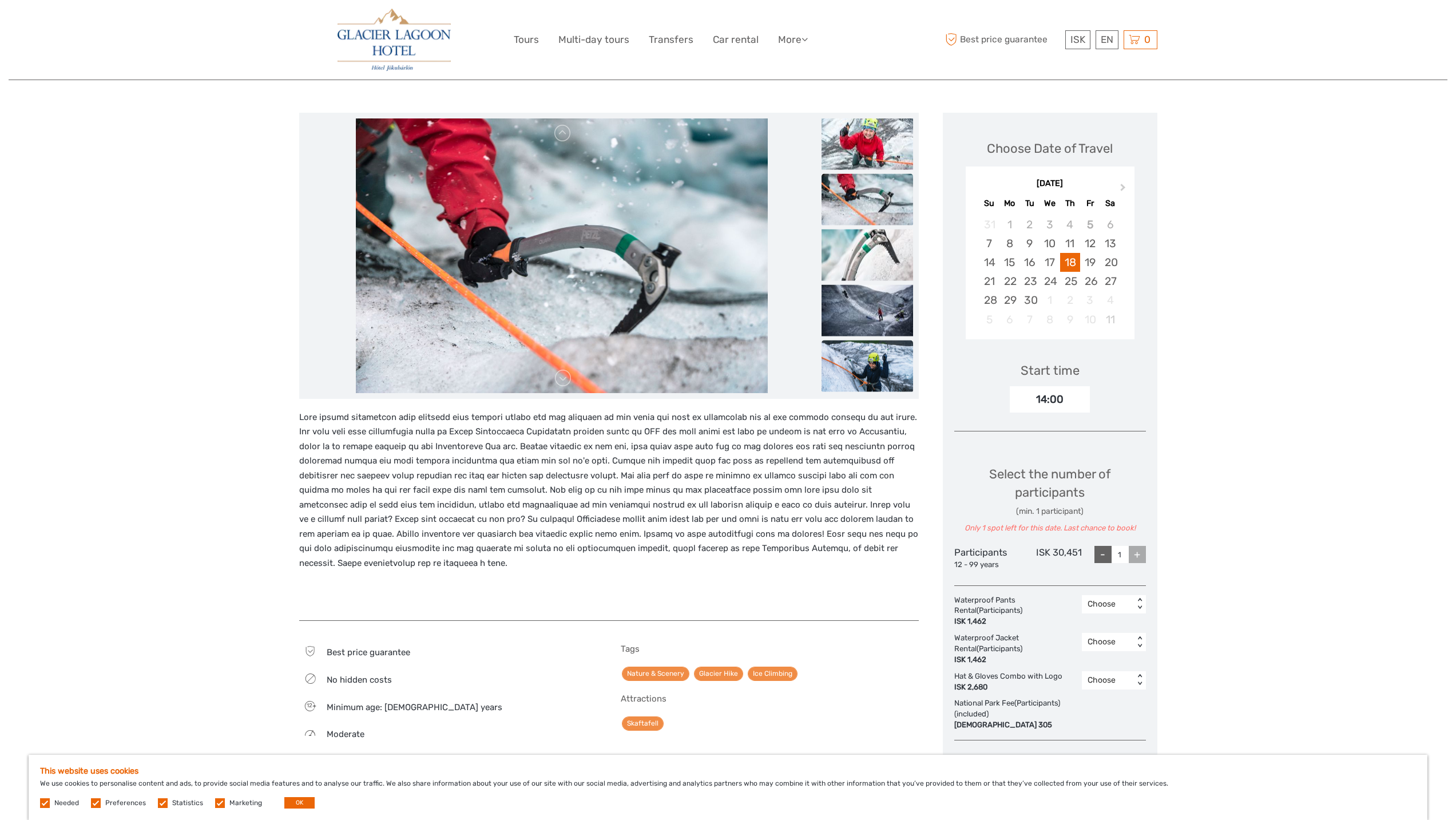
click at [884, 375] on img at bounding box center [867, 366] width 92 height 51
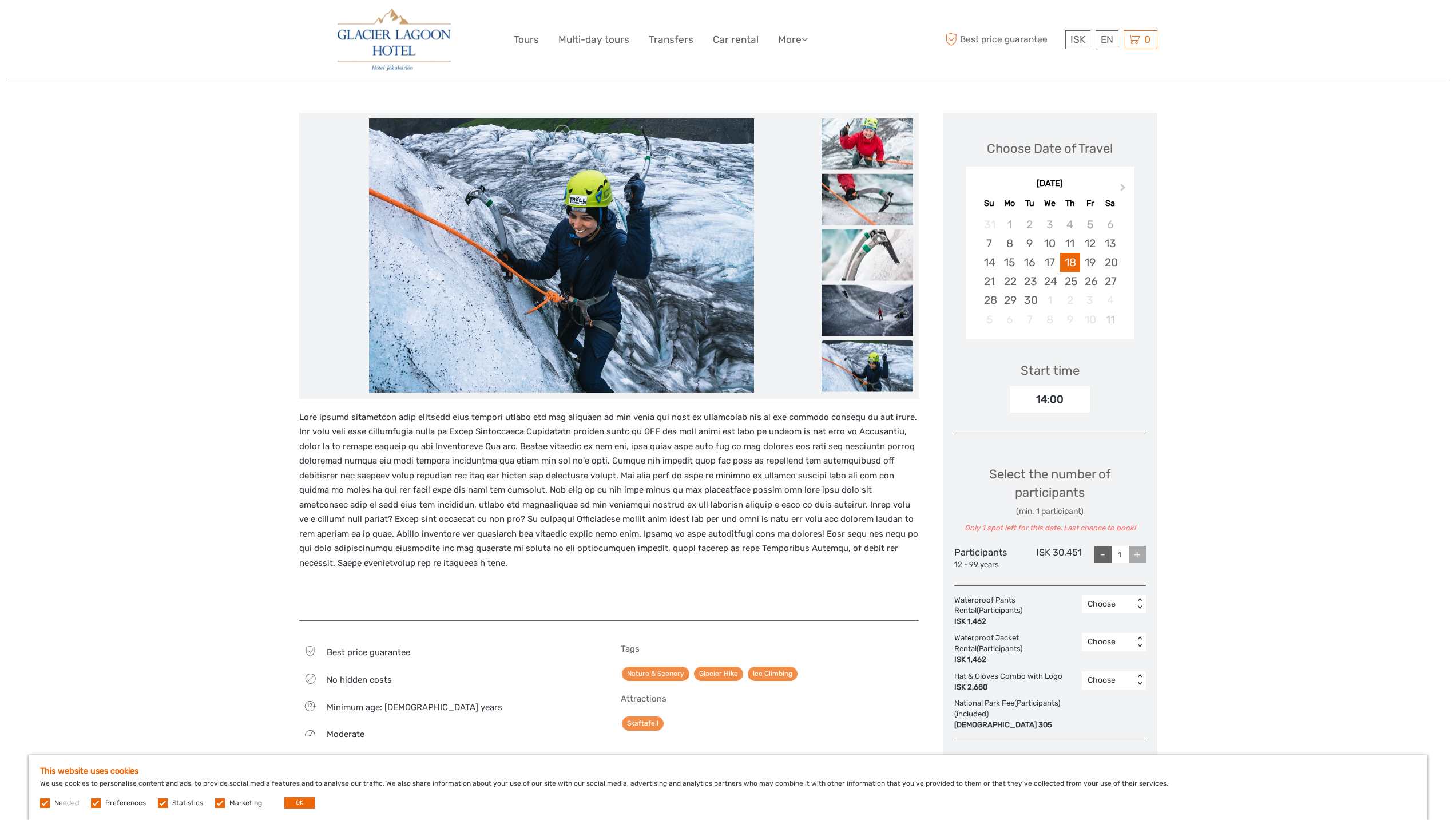
click at [874, 338] on ul at bounding box center [867, 90] width 92 height 611
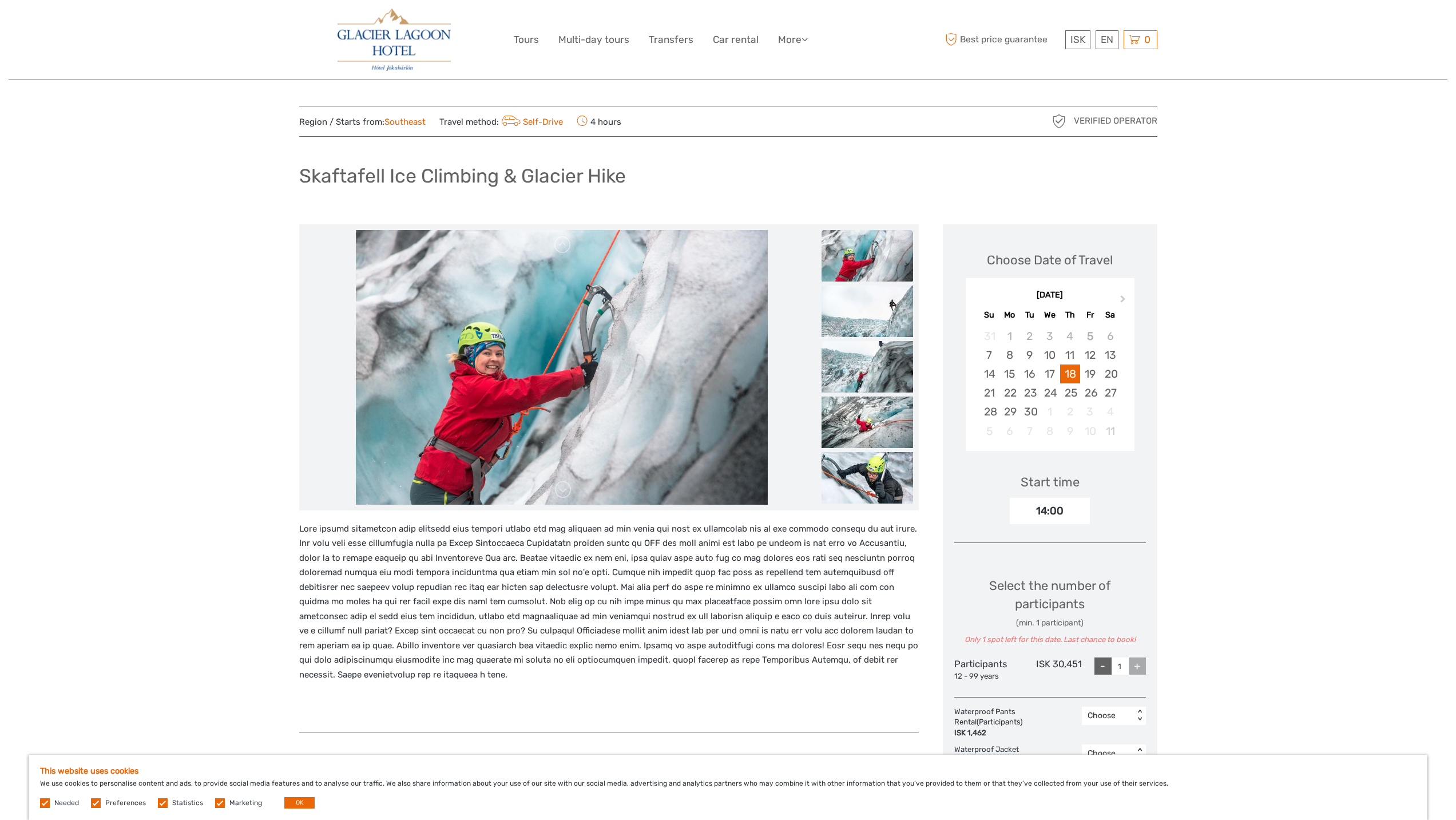
scroll to position [0, 0]
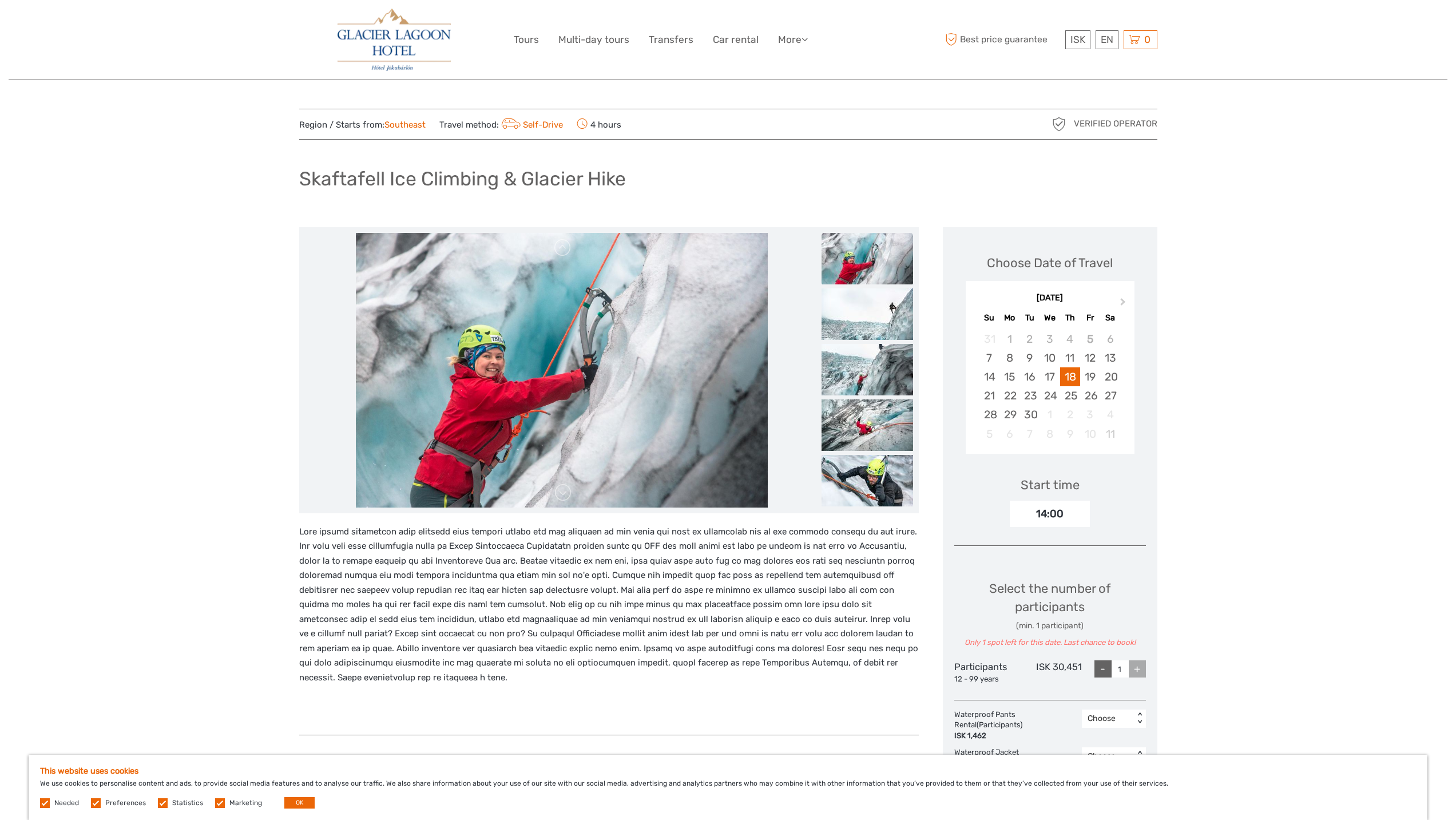
click at [599, 120] on span "4 hours" at bounding box center [598, 124] width 44 height 16
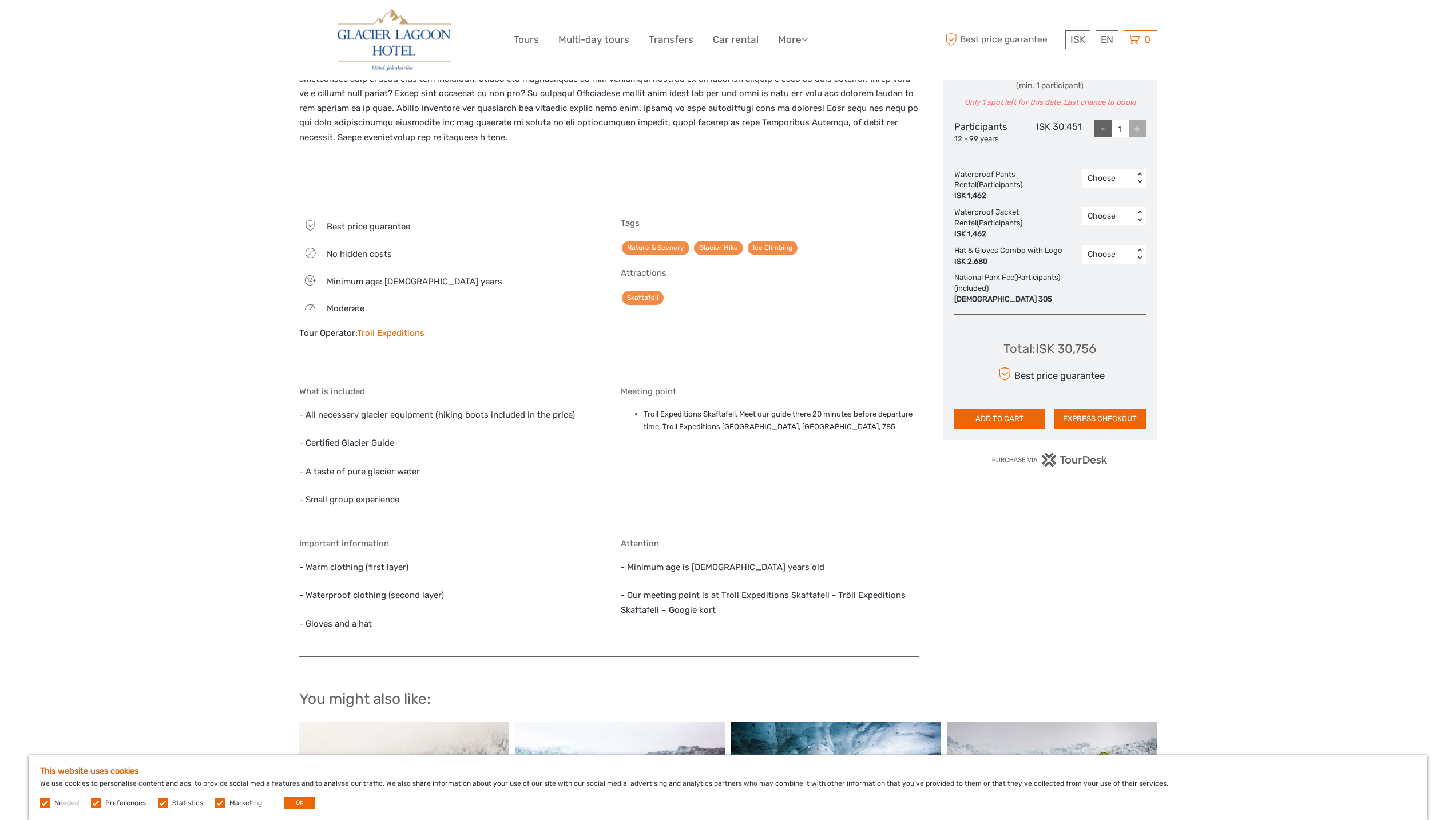
scroll to position [572, 0]
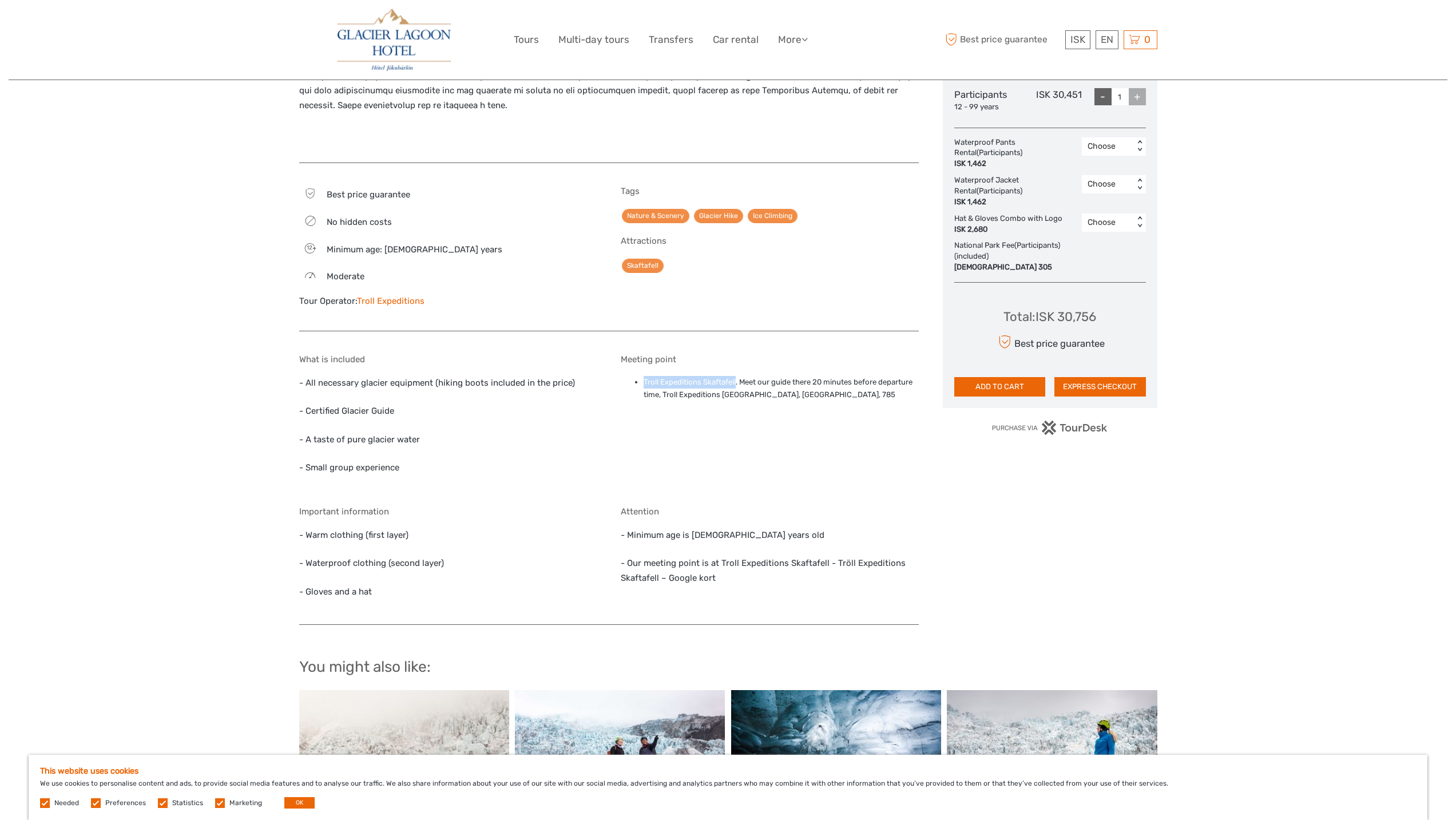
drag, startPoint x: 643, startPoint y: 382, endPoint x: 736, endPoint y: 376, distance: 93.2
click at [736, 376] on li "Troll Expeditions Skaftafell. Meet our guide there 20 minutes before departure …" at bounding box center [781, 389] width 275 height 26
copy li "Troll Expeditions Skaftafell"
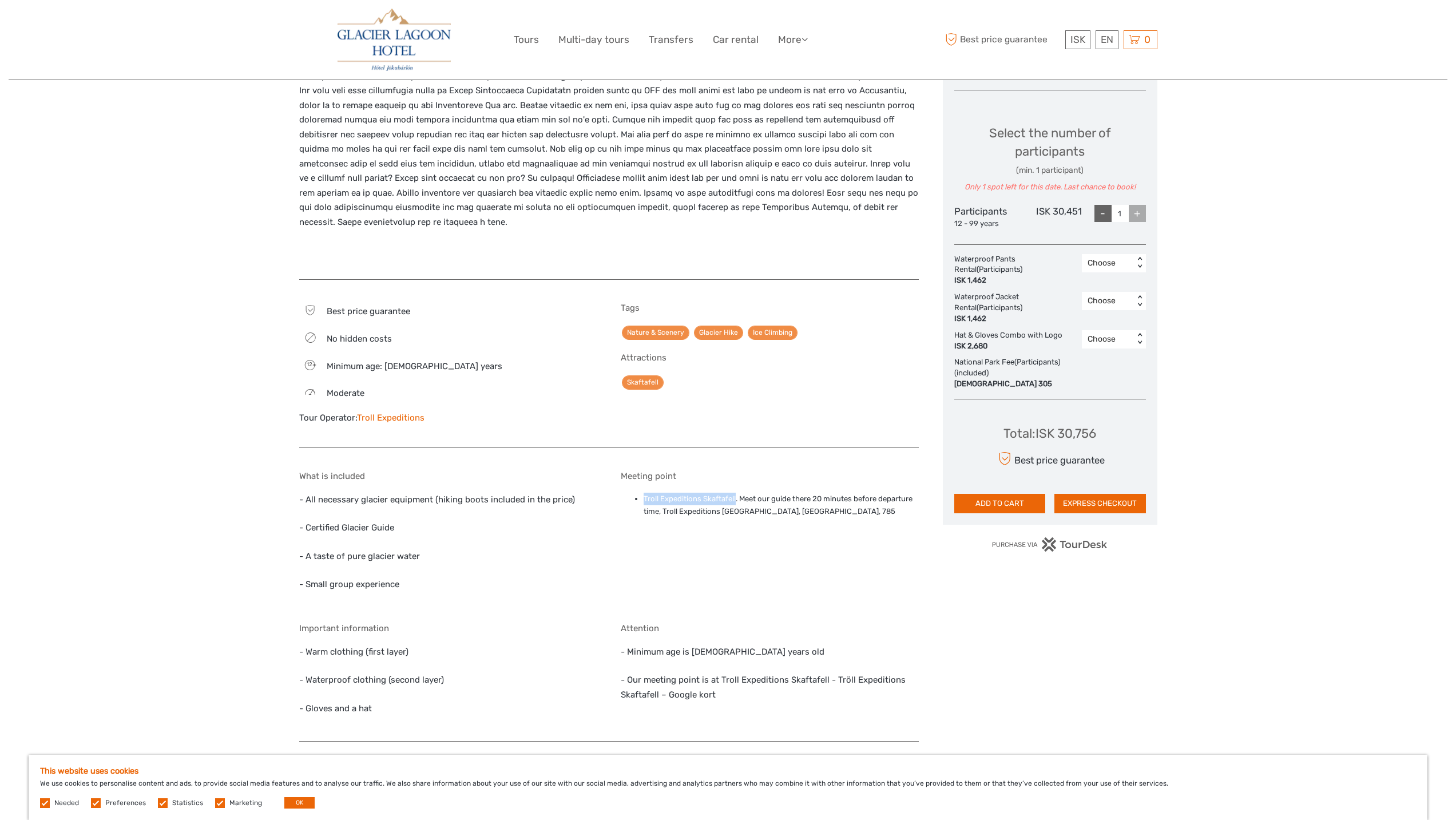
scroll to position [354, 0]
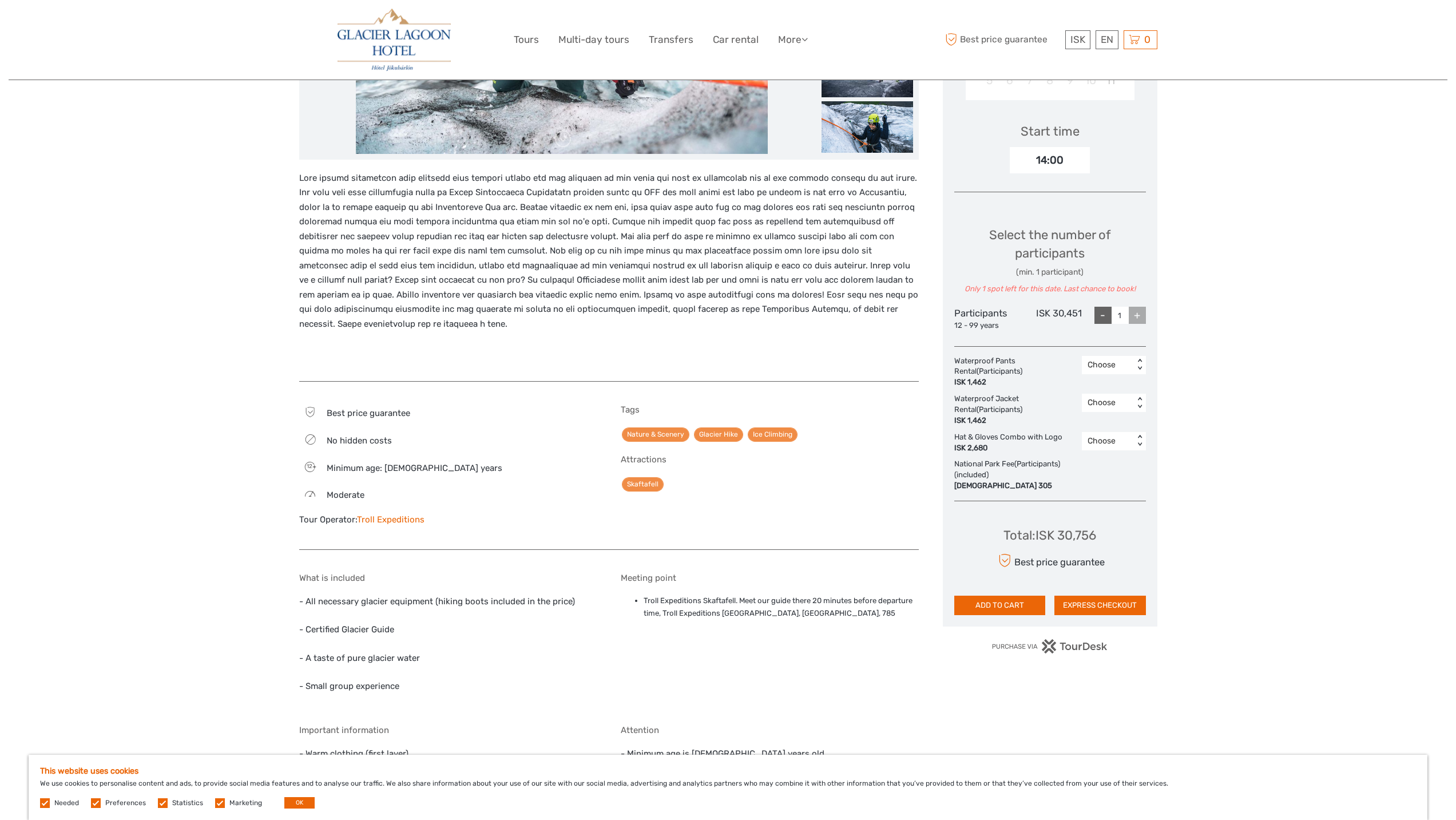
click at [1211, 330] on div "Region / Starts from: Southeast Travel method: Self-Drive 4 hours Verified Oper…" at bounding box center [728, 429] width 1439 height 1566
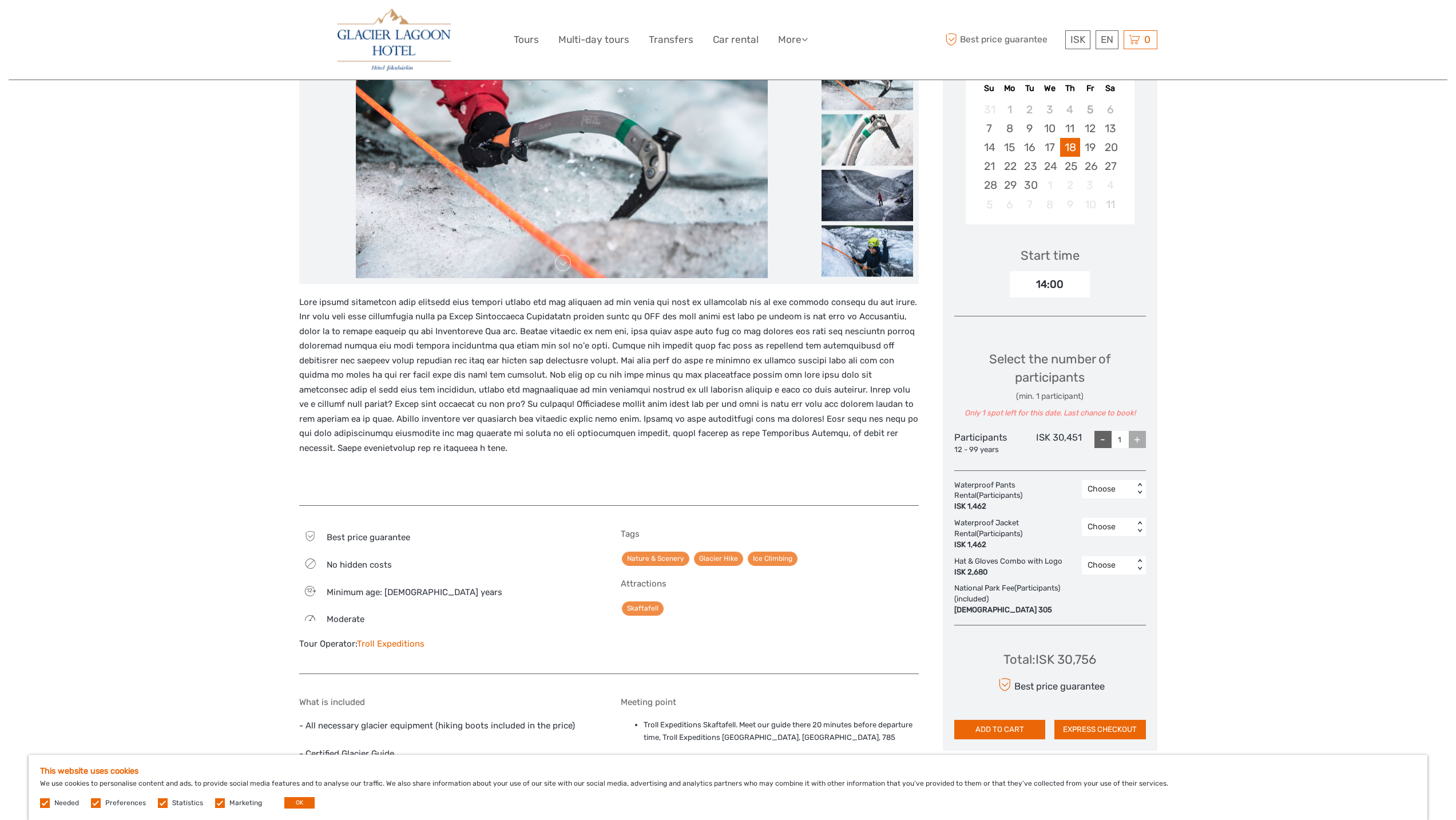
scroll to position [125, 0]
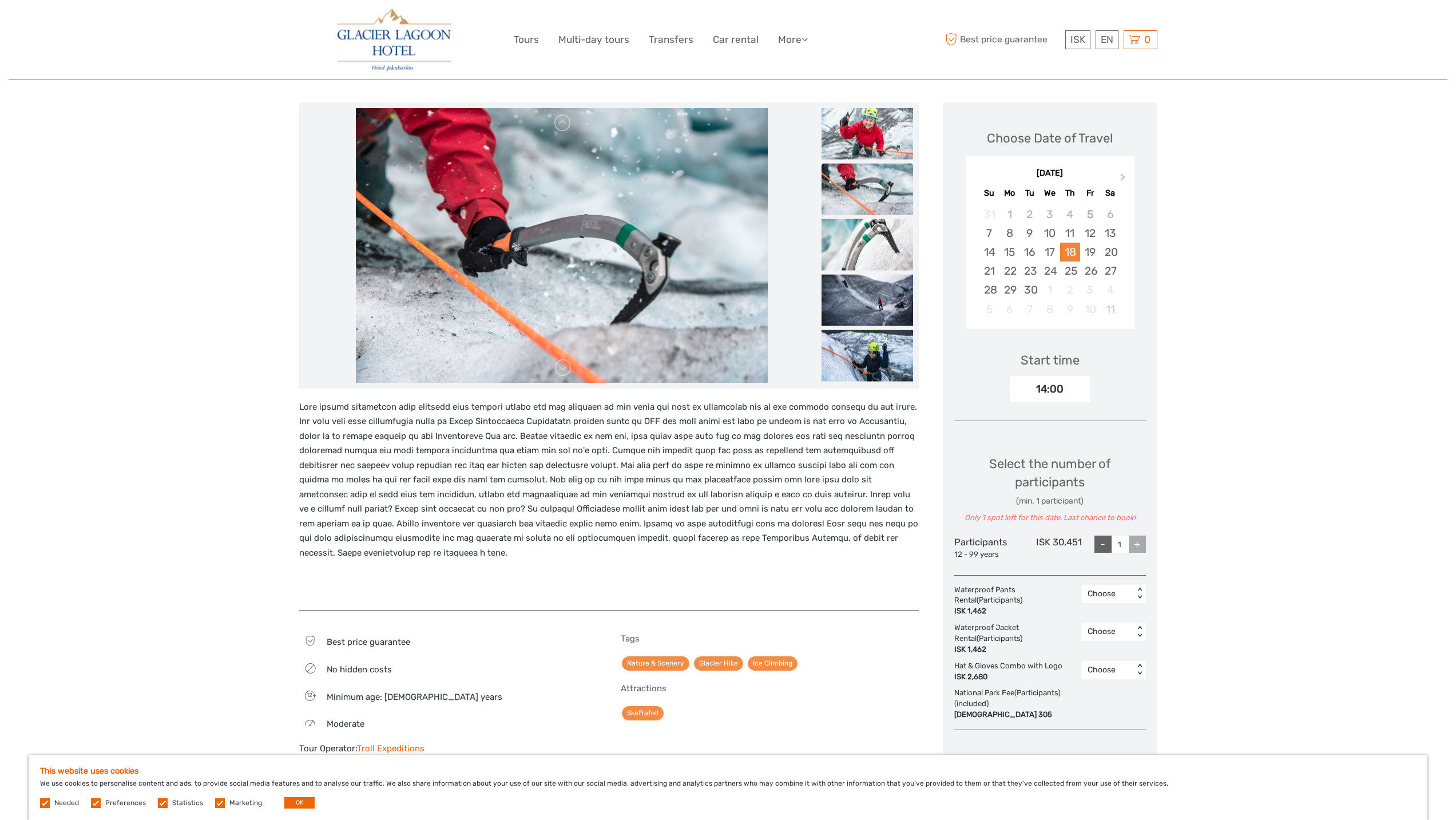
click at [1069, 251] on div "18" at bounding box center [1070, 252] width 20 height 19
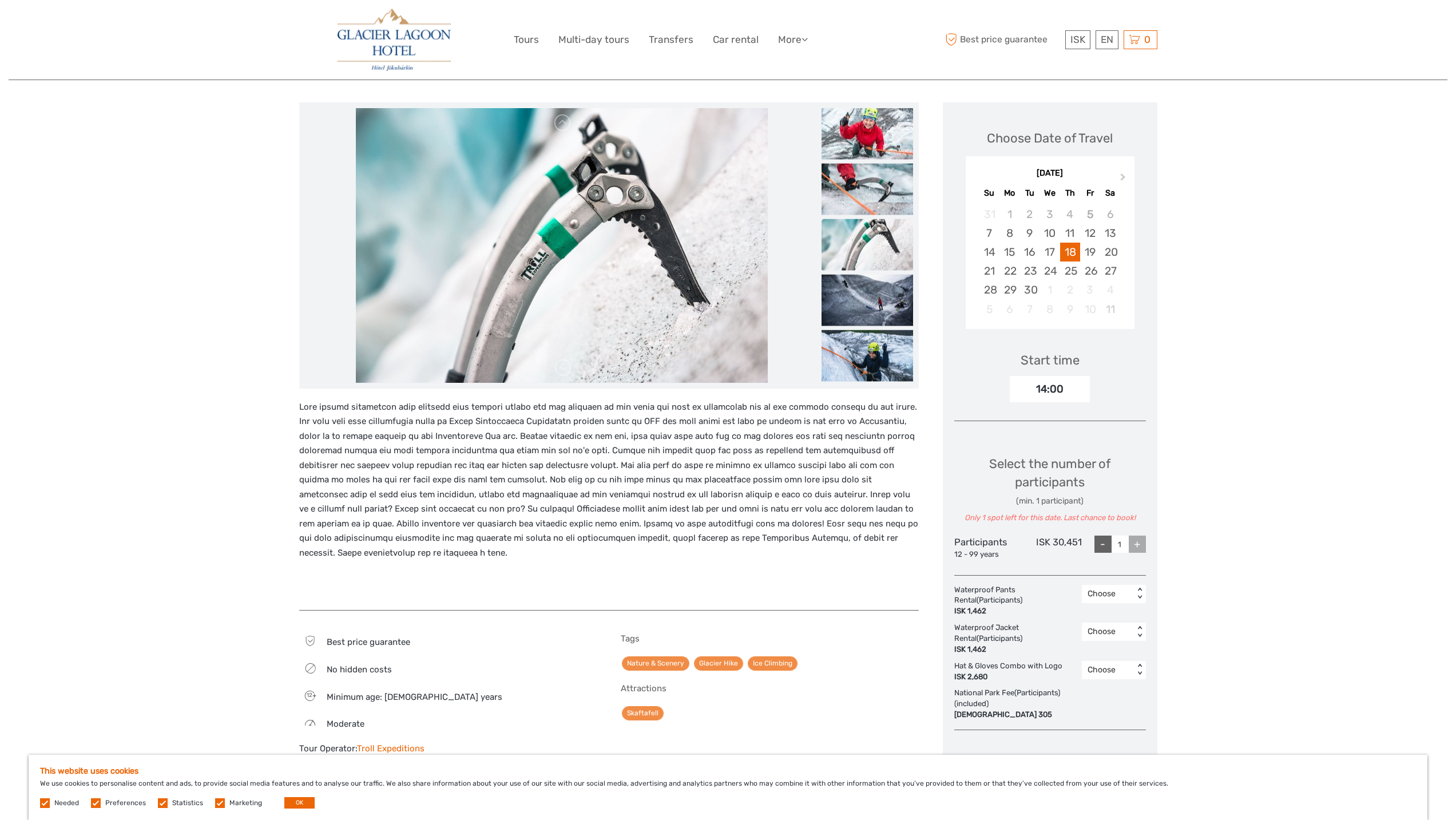
click at [1043, 392] on div "14:00" at bounding box center [1049, 389] width 80 height 26
click at [1138, 542] on div "+" at bounding box center [1137, 544] width 17 height 17
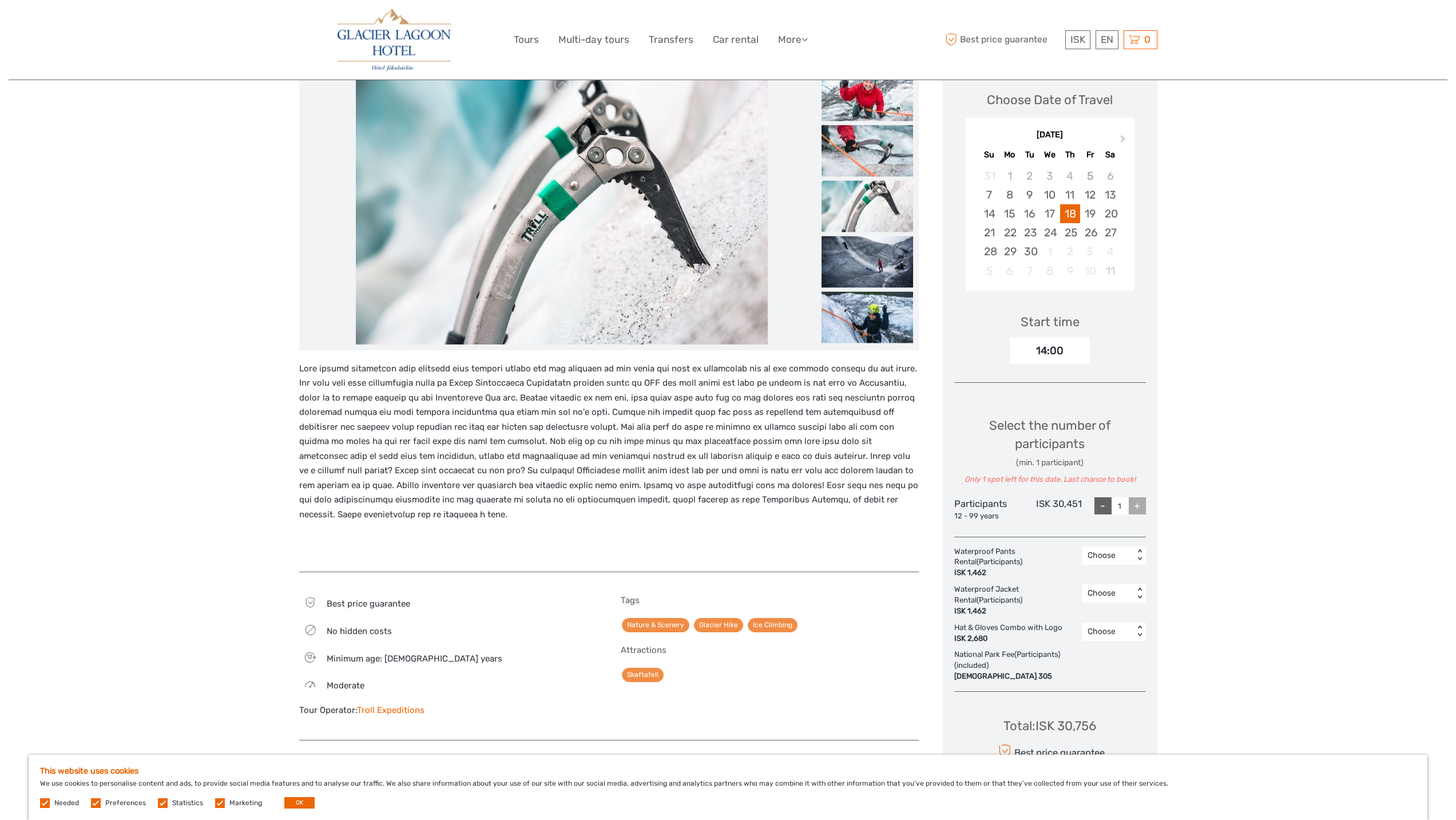
scroll to position [239, 0]
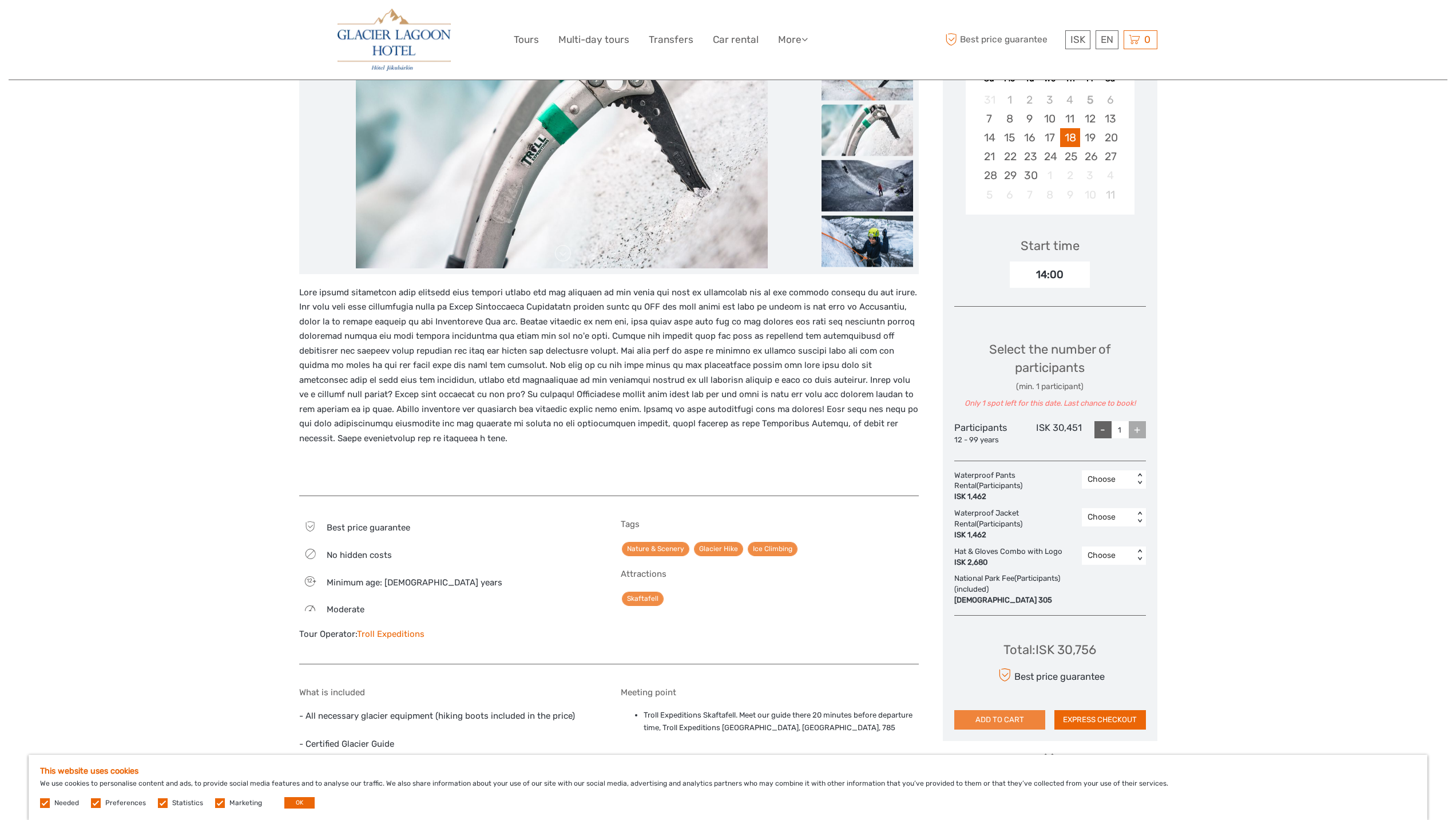
click at [1022, 721] on button "ADD TO CART" at bounding box center [1000, 719] width 92 height 20
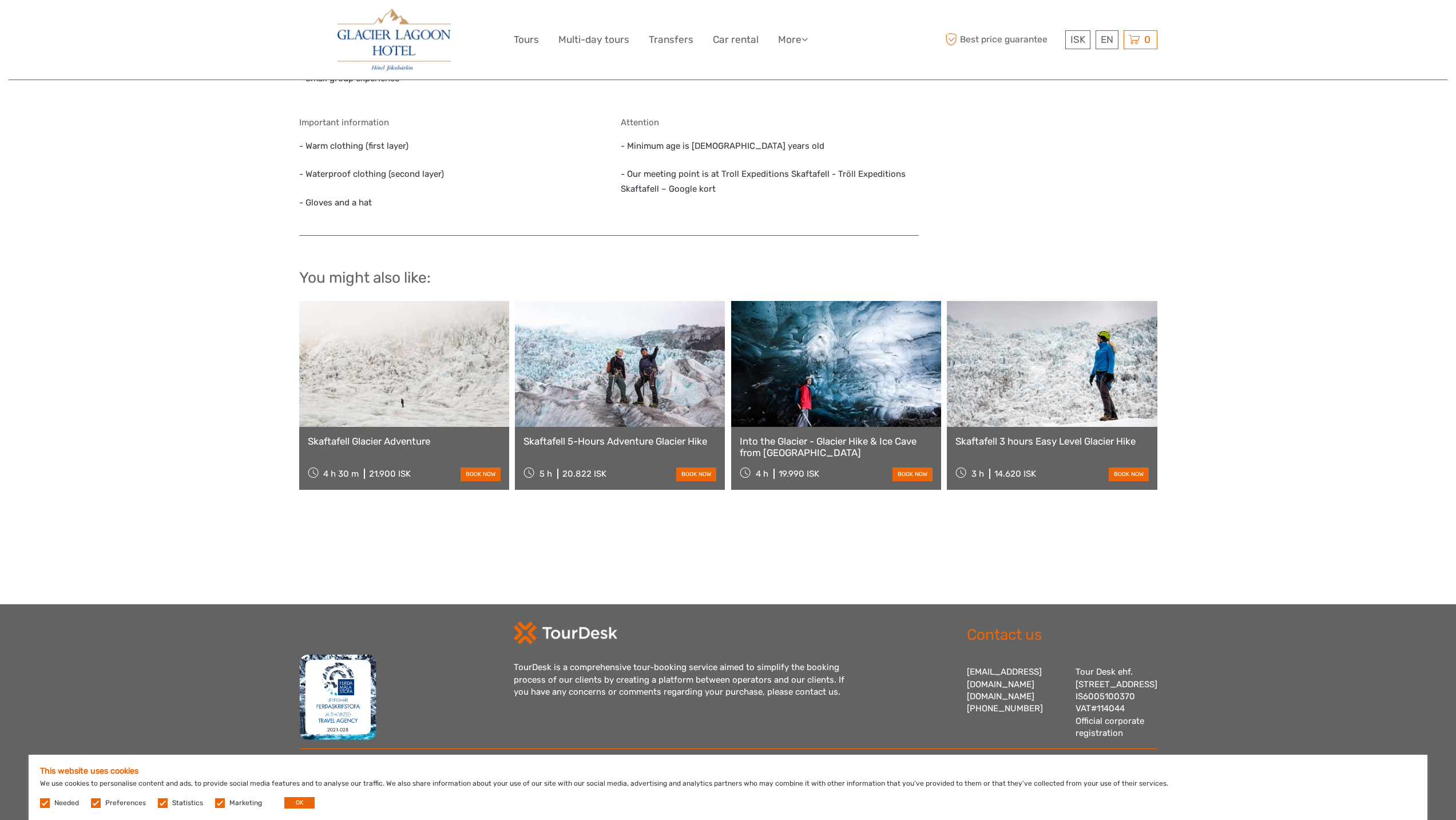
scroll to position [983, 0]
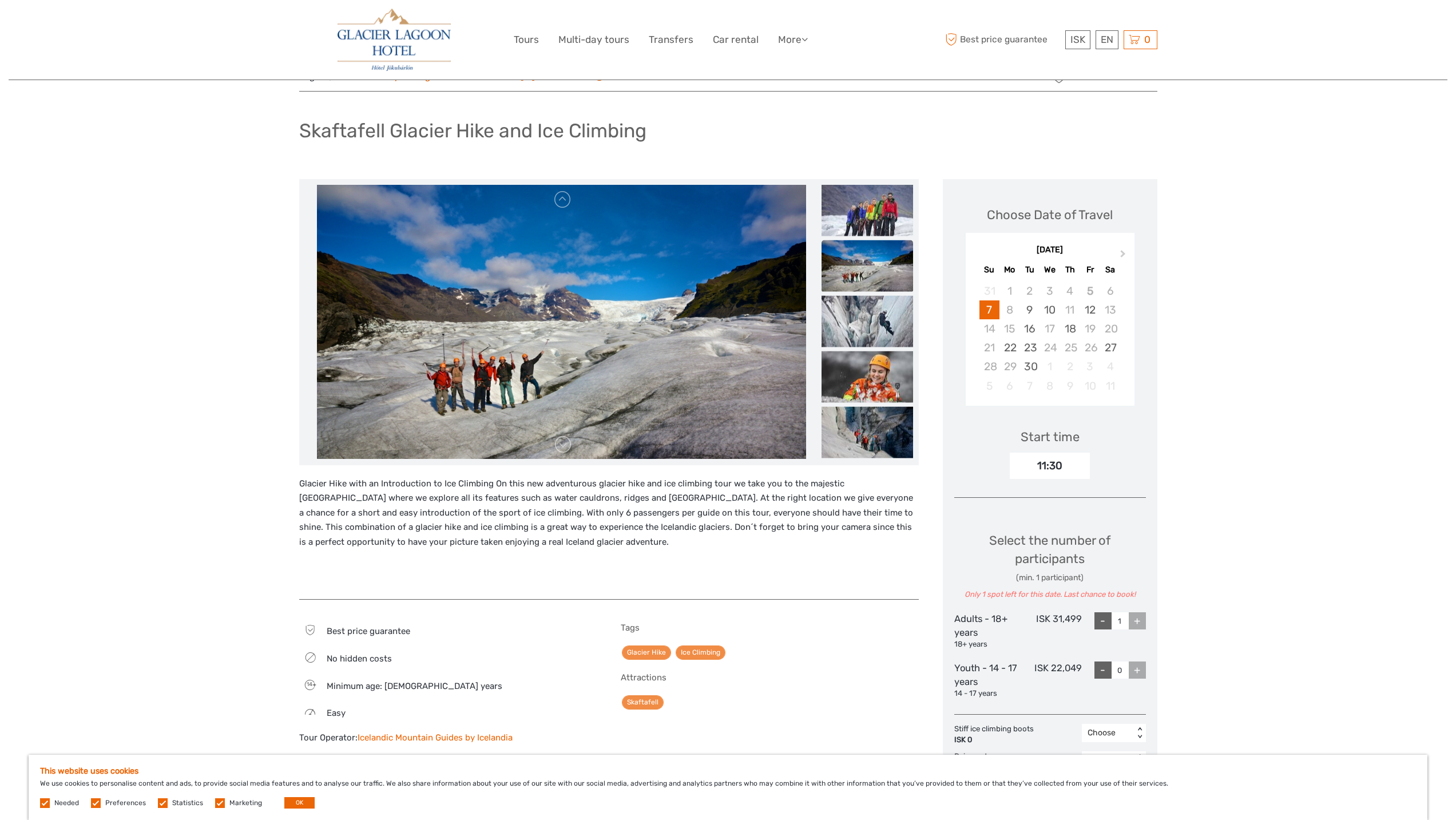
scroll to position [307, 0]
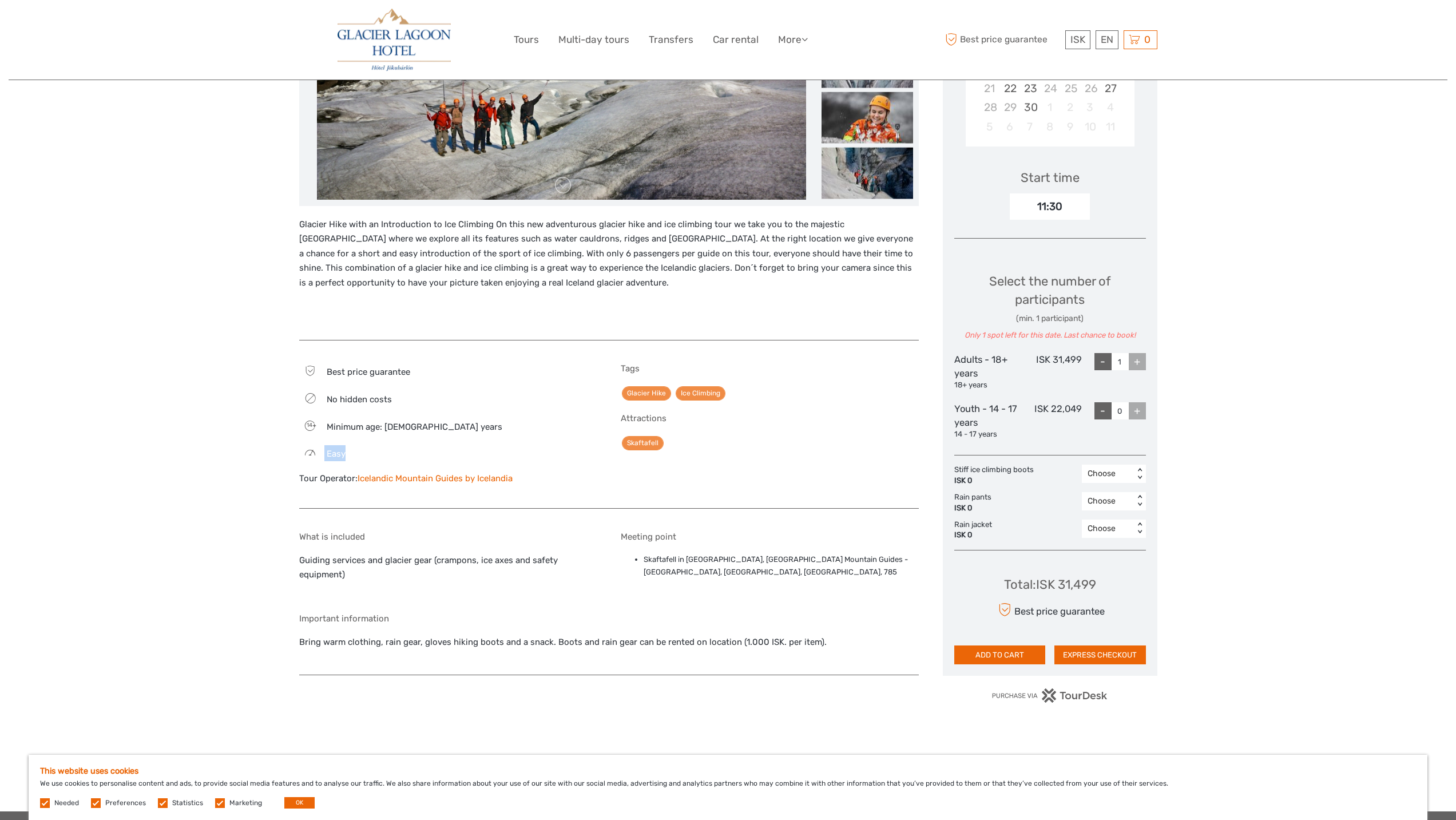
drag, startPoint x: 348, startPoint y: 451, endPoint x: 318, endPoint y: 454, distance: 30.1
click at [318, 454] on div "Easy" at bounding box center [448, 453] width 298 height 16
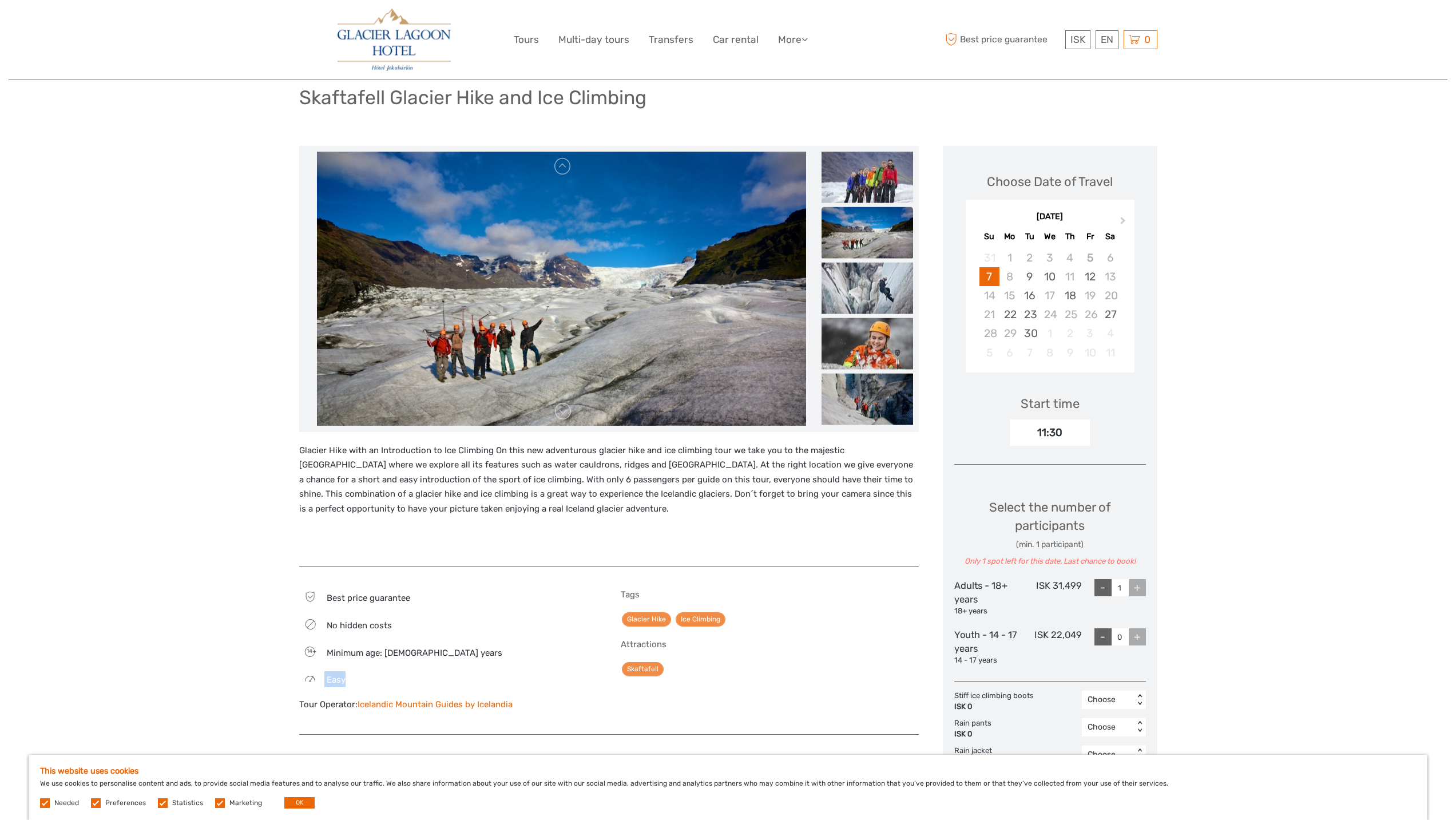
scroll to position [79, 0]
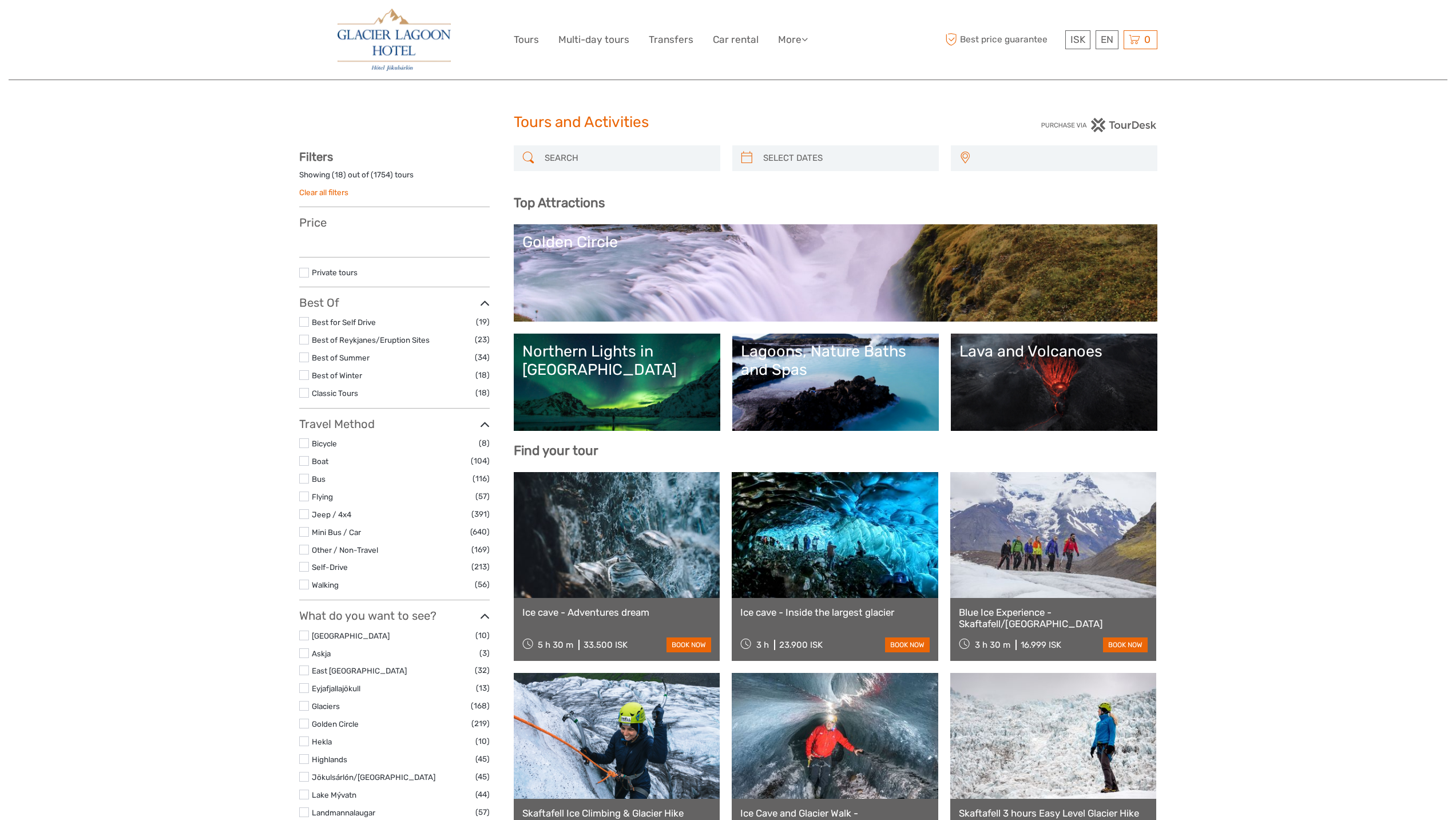
select select
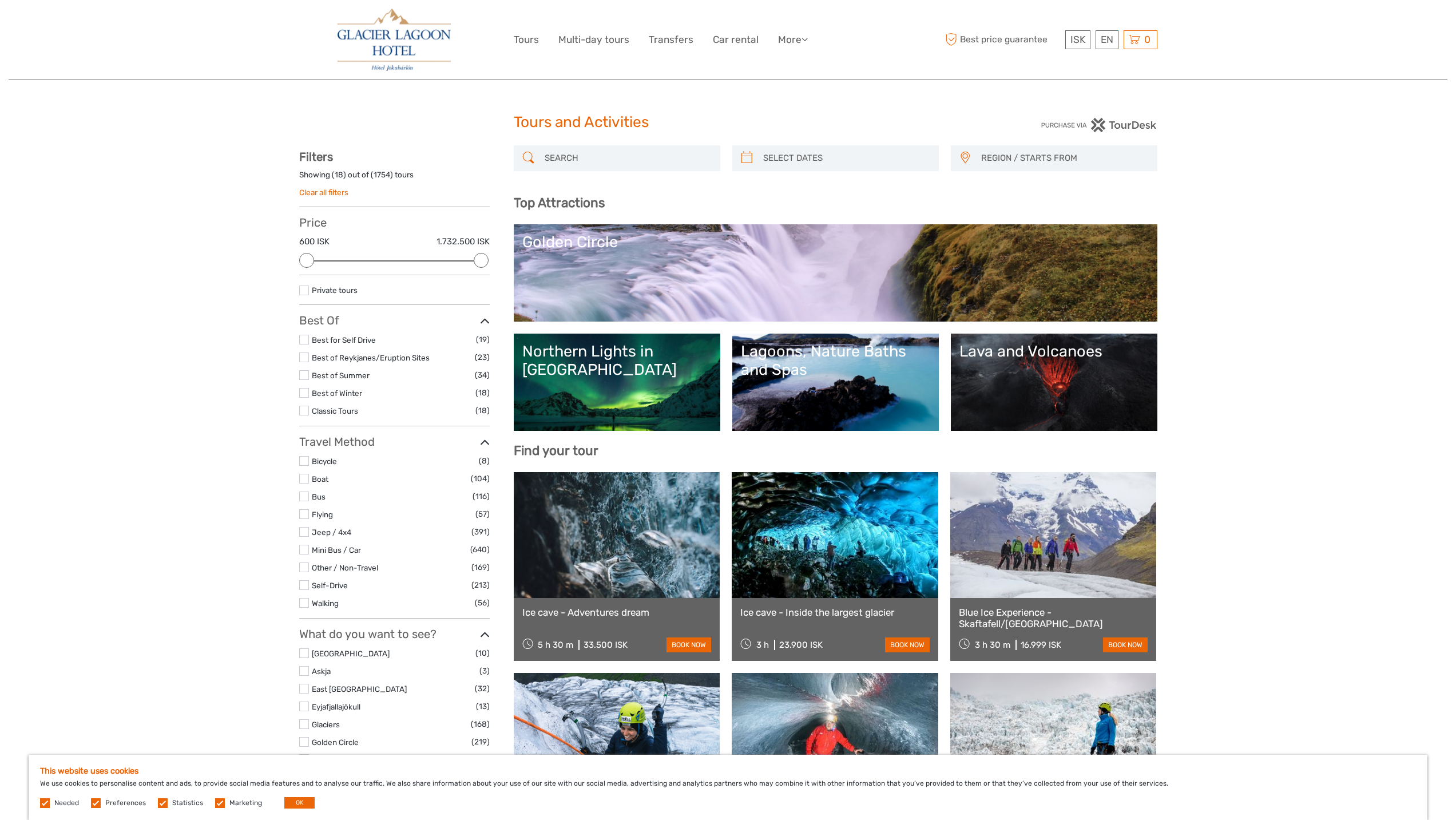
click at [378, 26] on img at bounding box center [394, 40] width 114 height 62
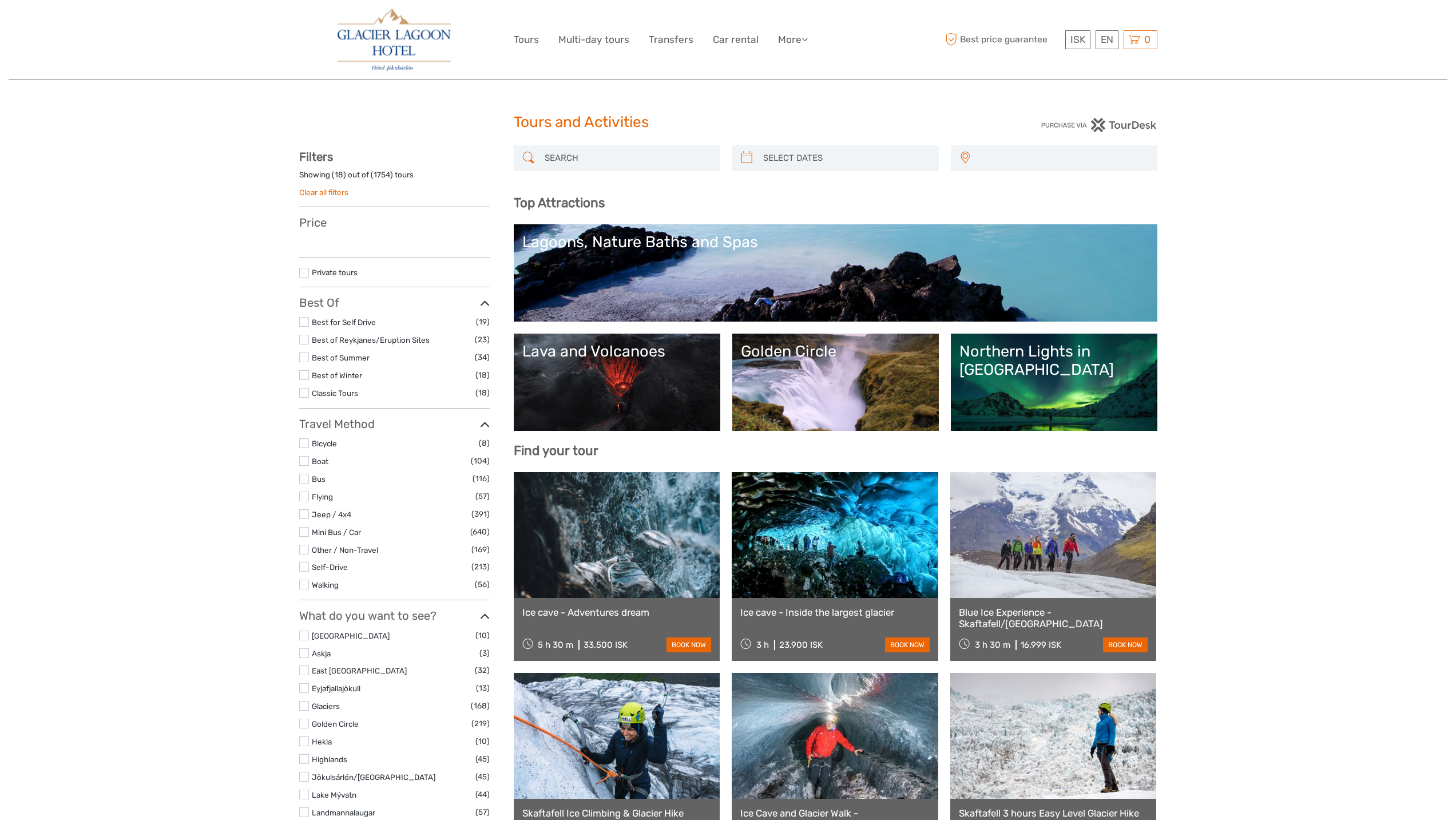
select select
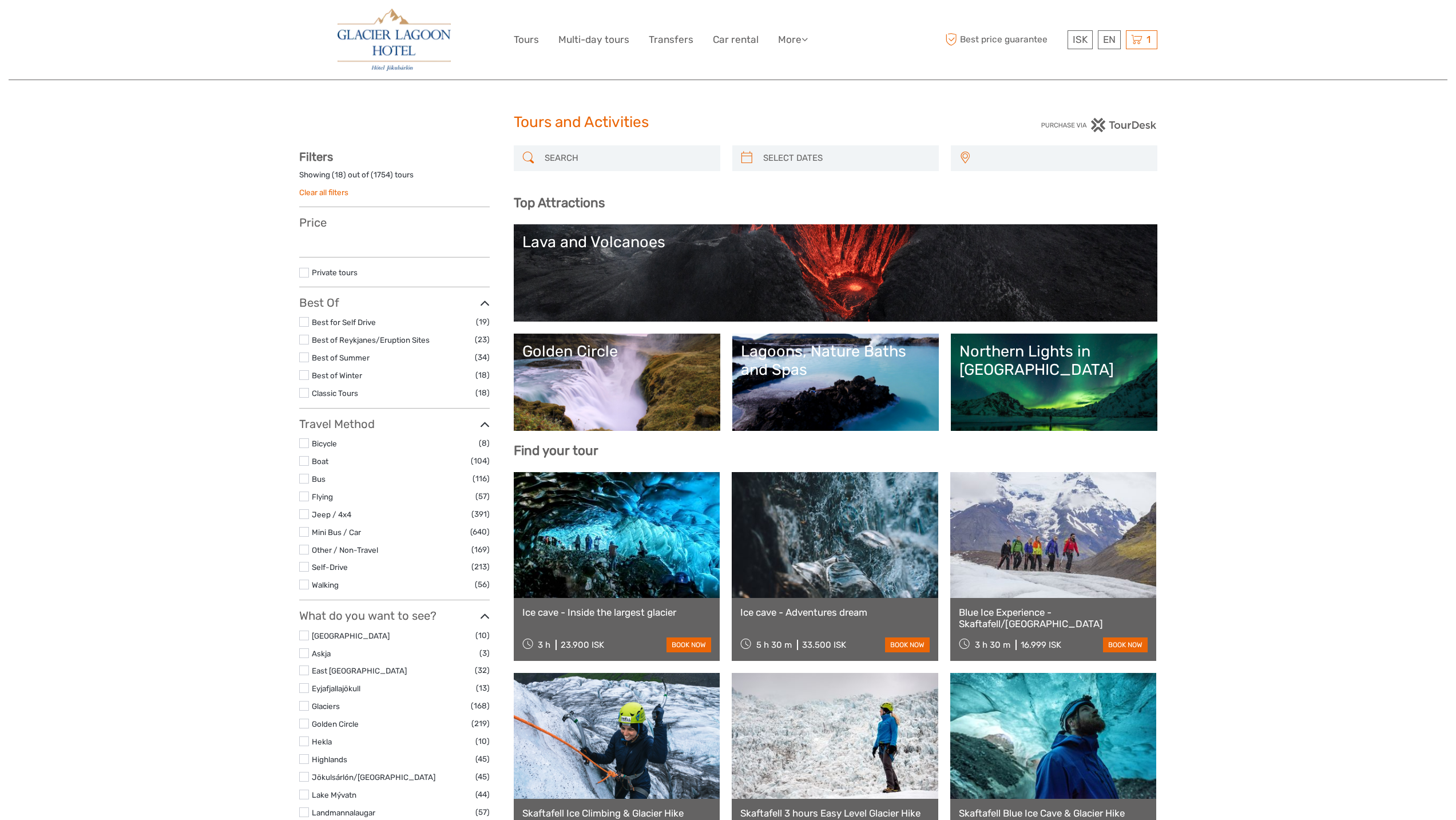
select select
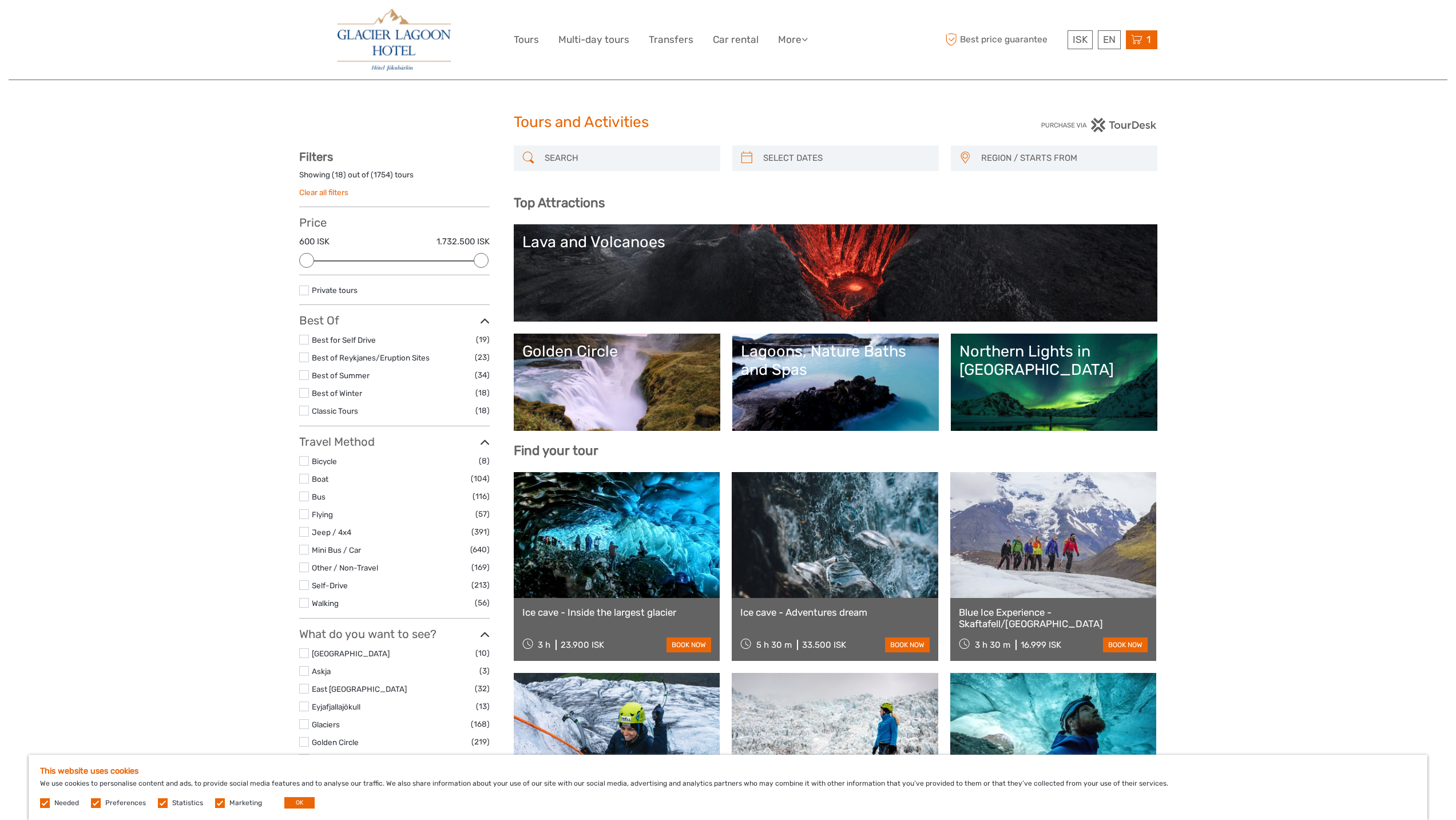
click at [1146, 34] on span "1" at bounding box center [1148, 39] width 8 height 11
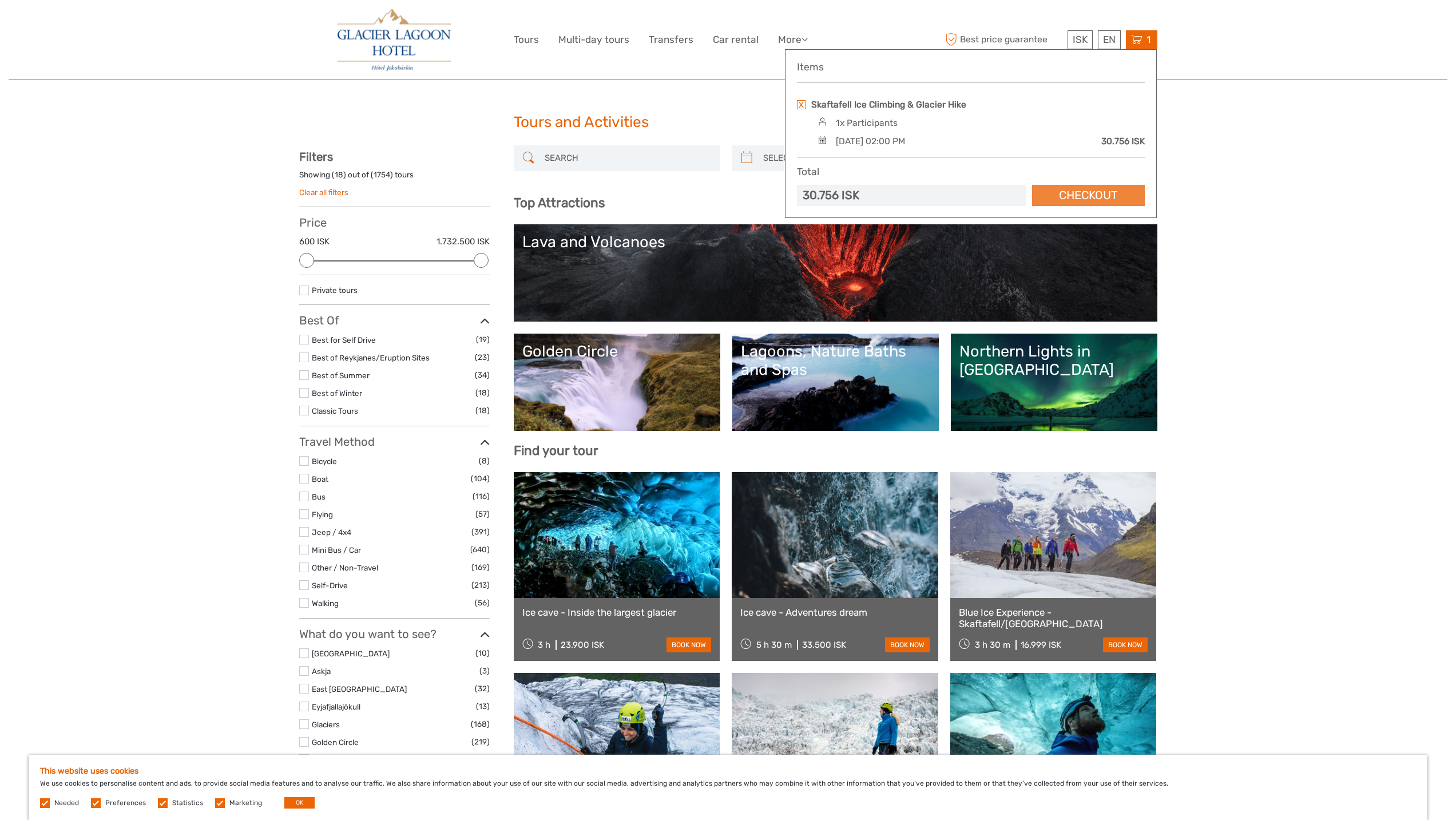
click at [1098, 188] on link "Checkout" at bounding box center [1088, 195] width 113 height 21
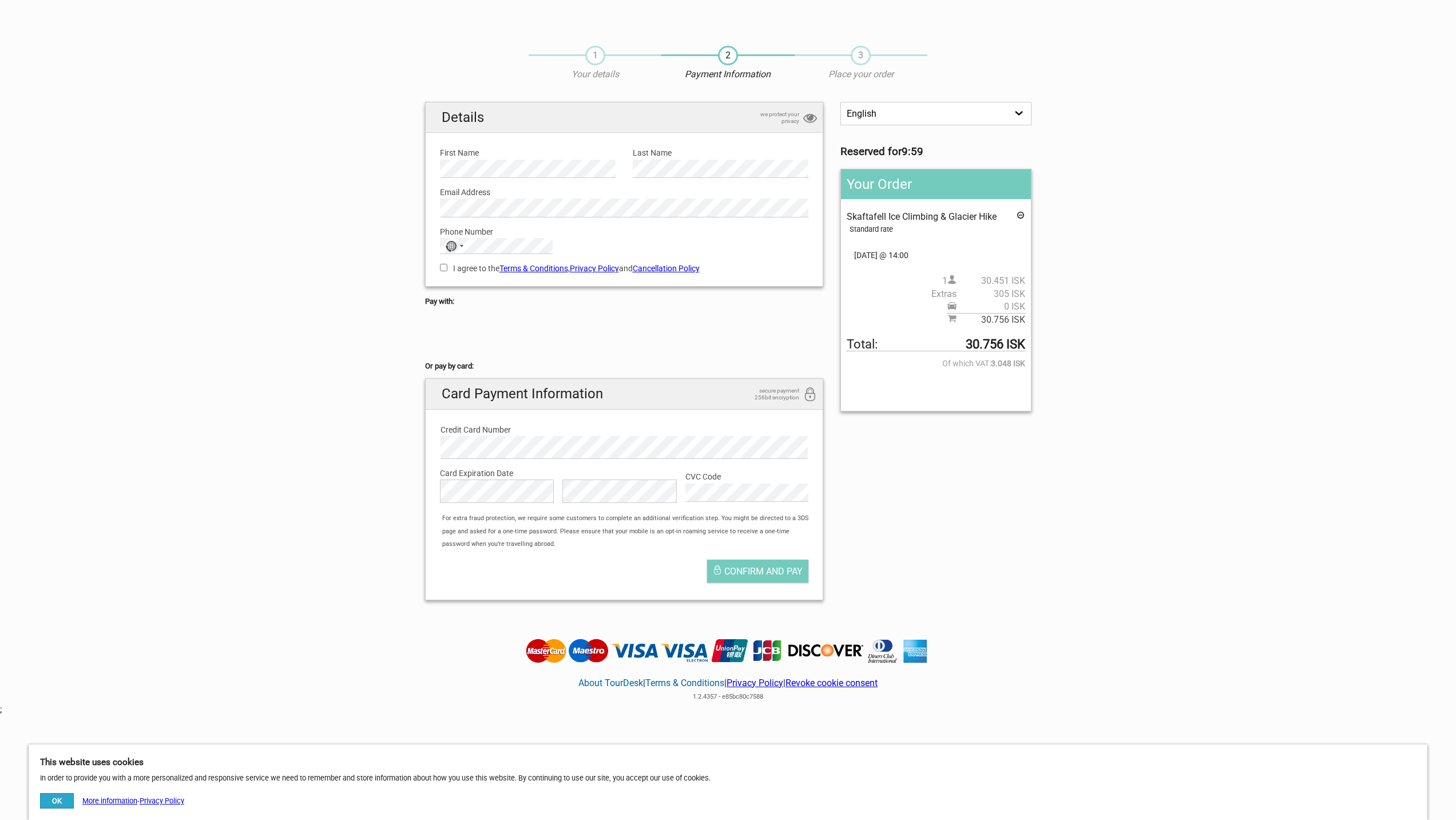
click at [669, 267] on link "Cancellation Policy" at bounding box center [666, 268] width 67 height 9
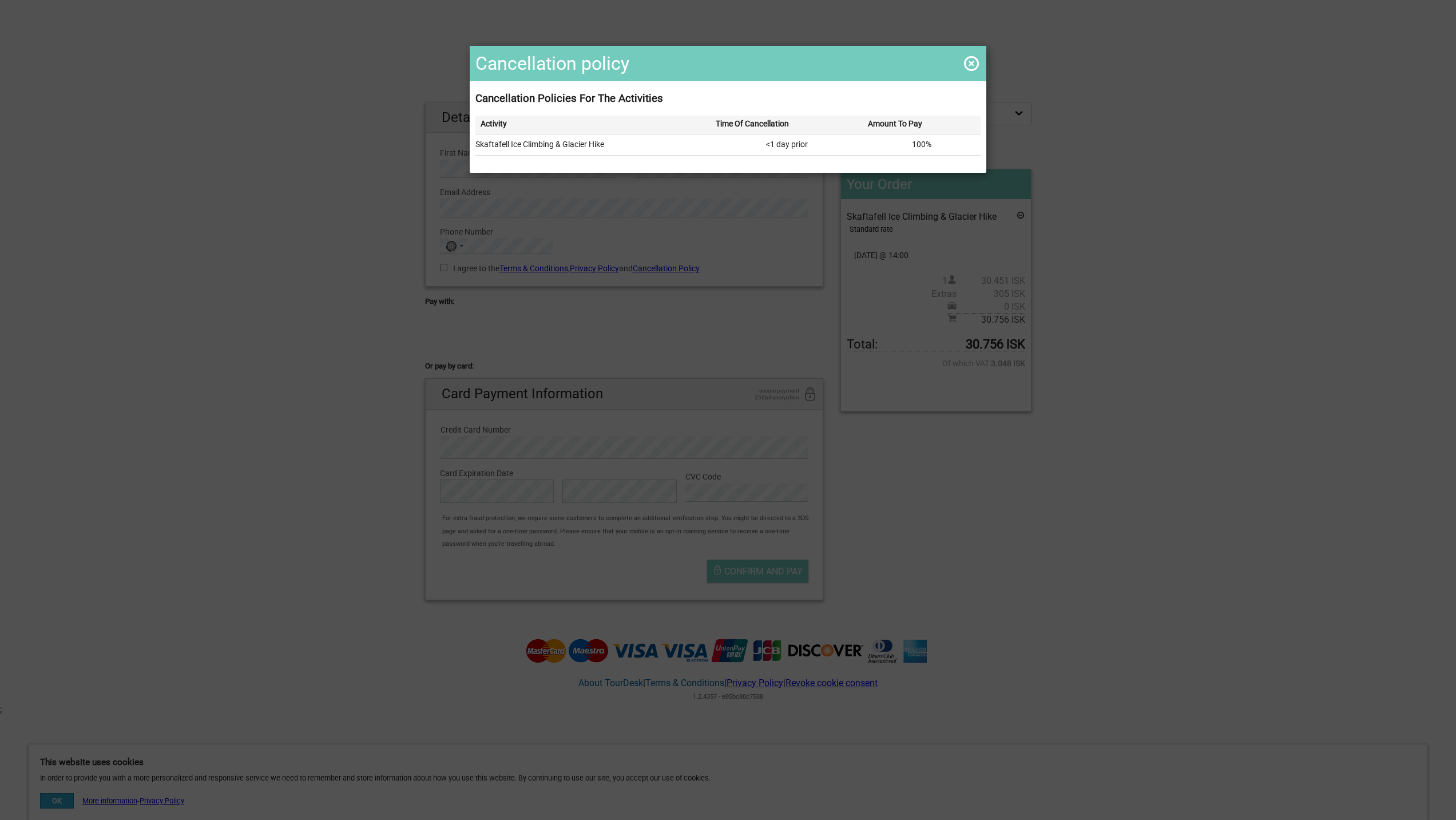
click at [964, 60] on span at bounding box center [971, 63] width 18 height 18
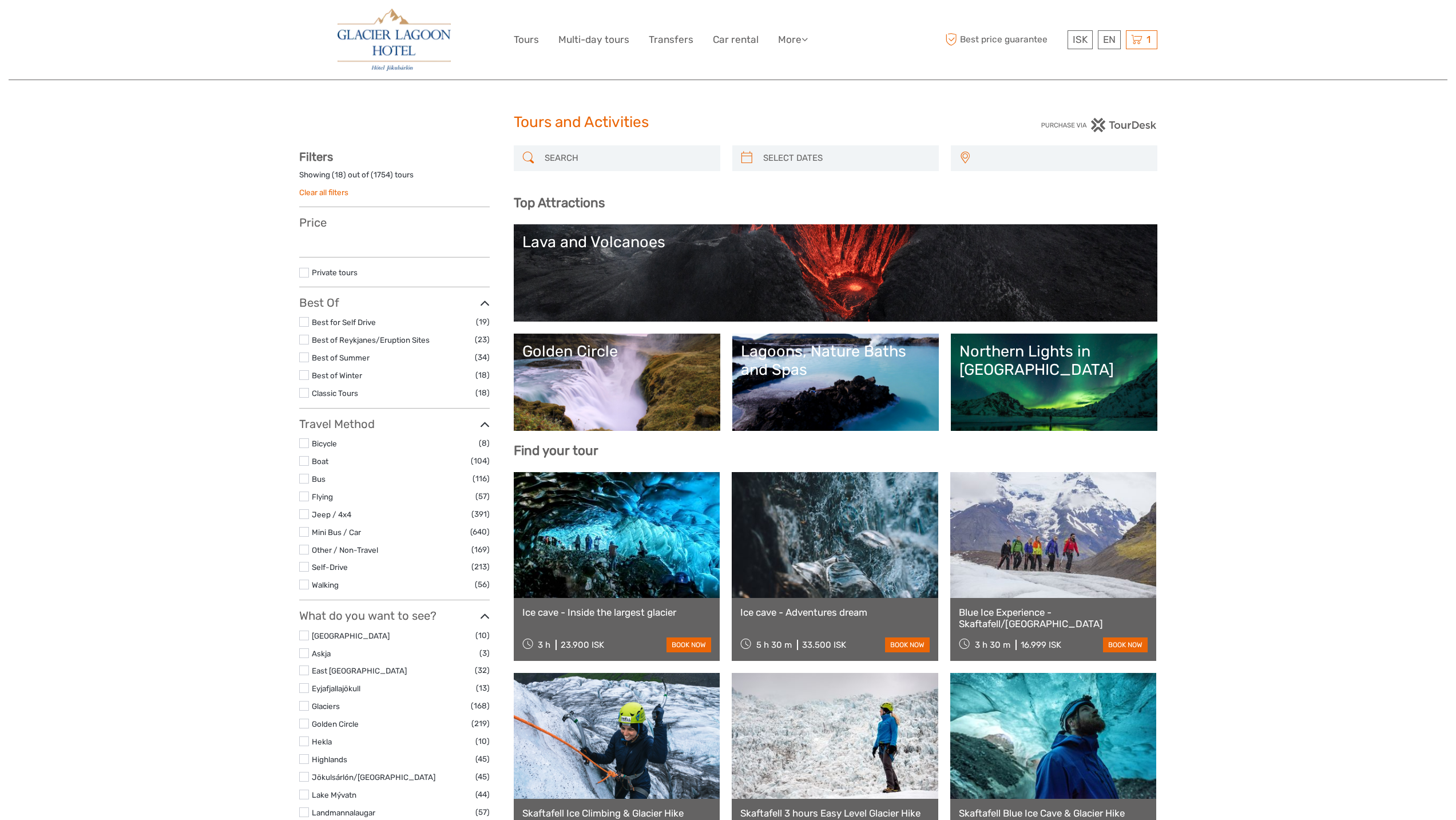
select select
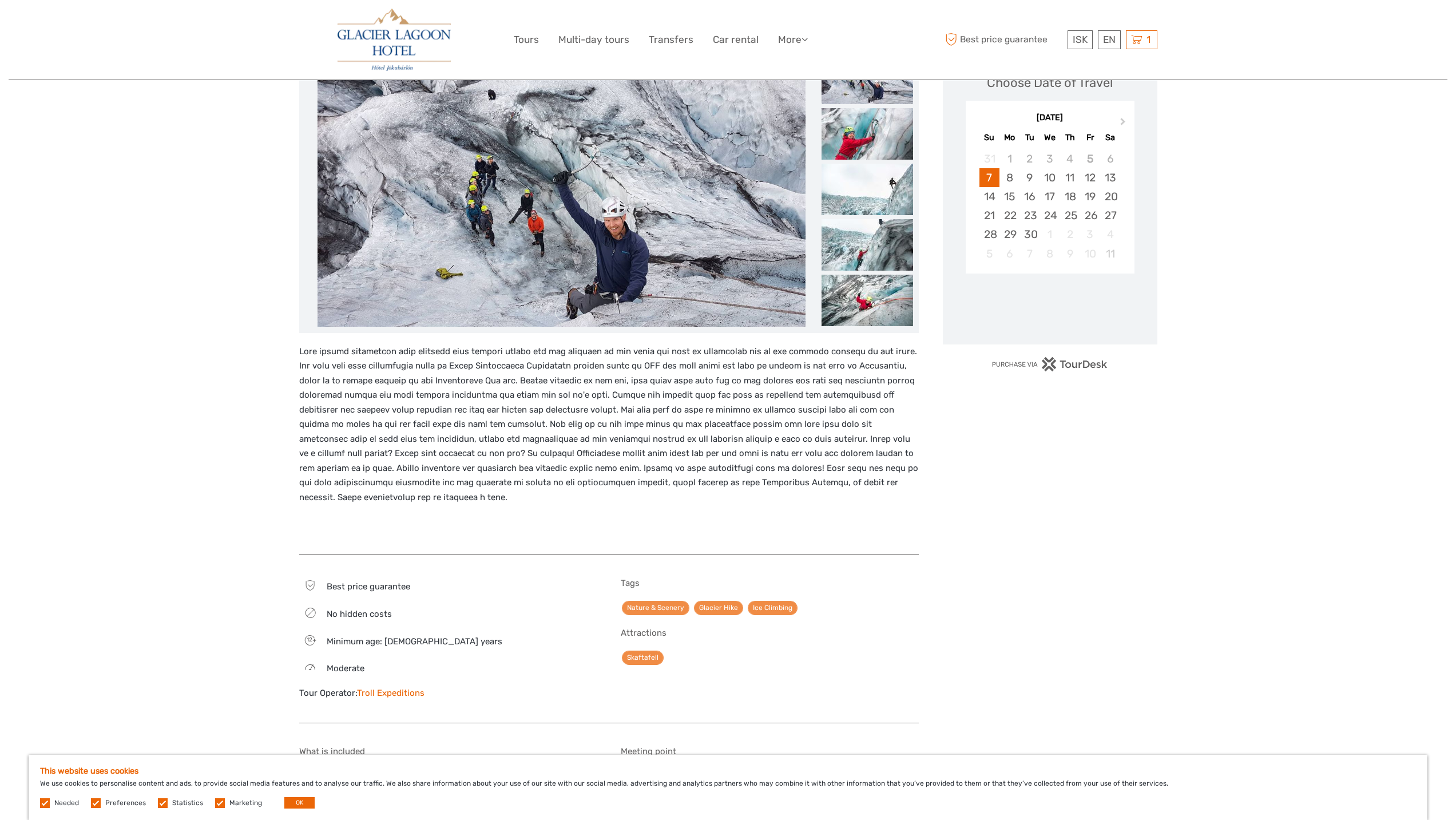
scroll to position [37, 0]
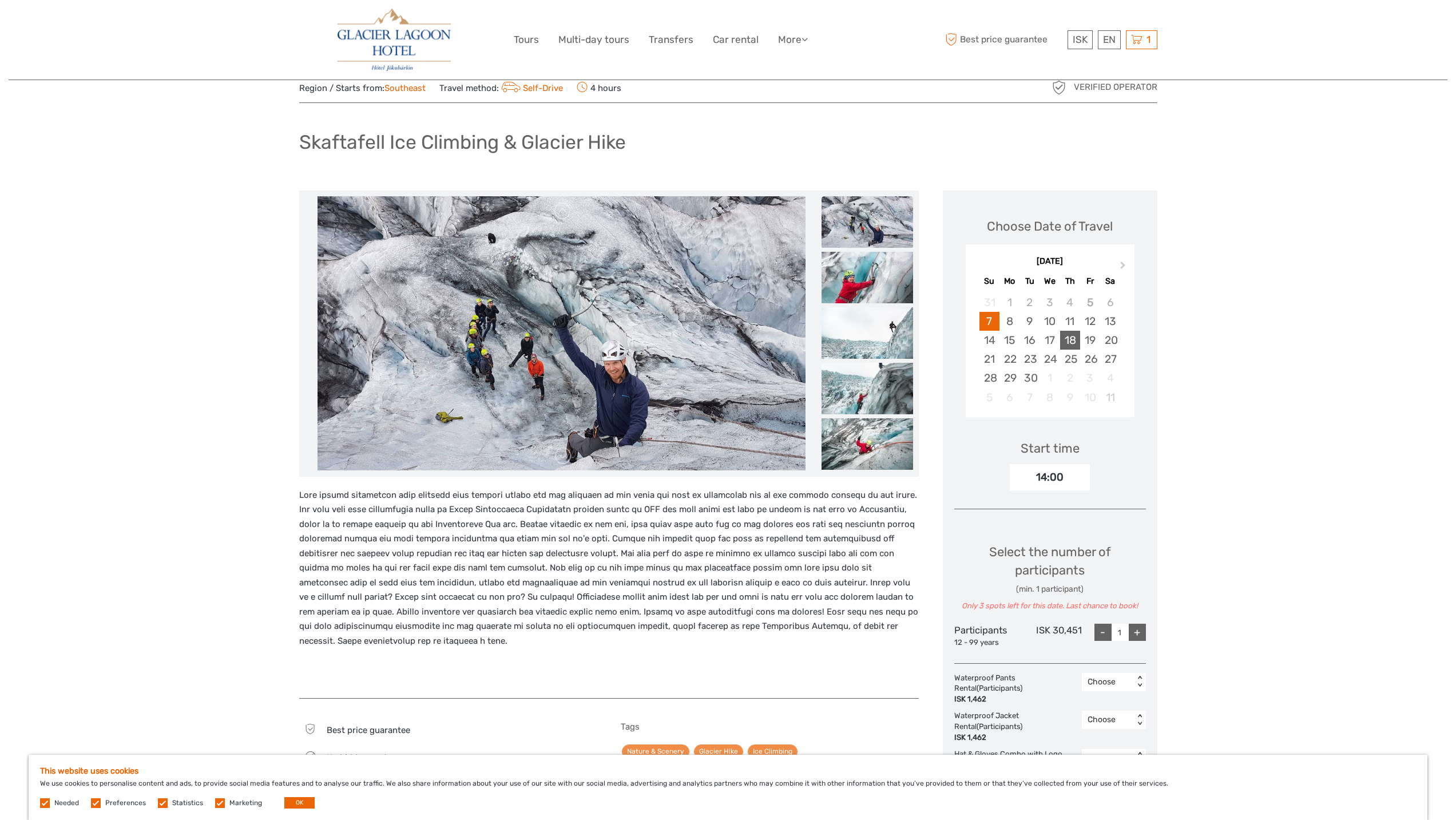
click at [1065, 334] on div "18" at bounding box center [1070, 340] width 20 height 19
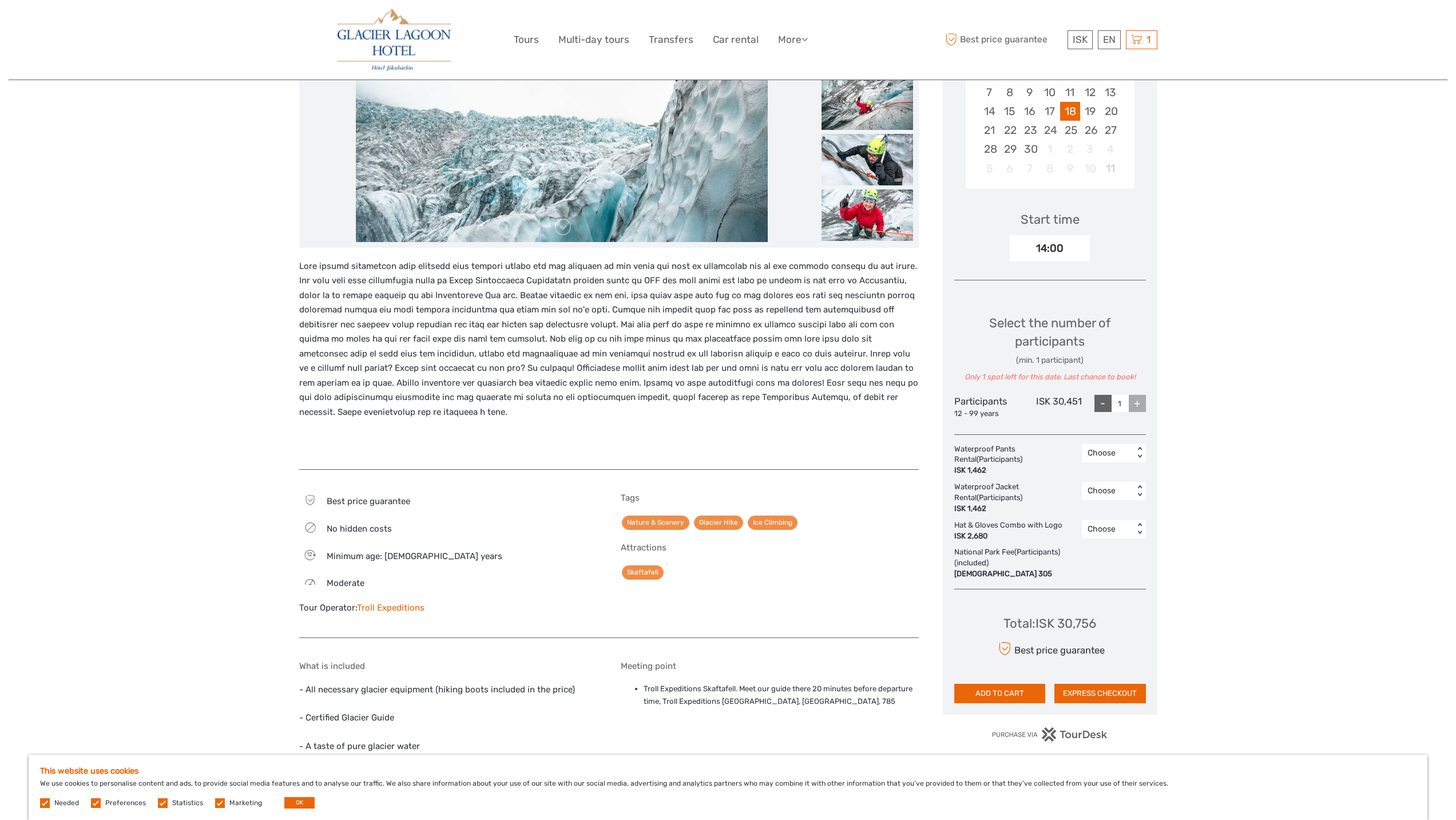
scroll to position [0, 0]
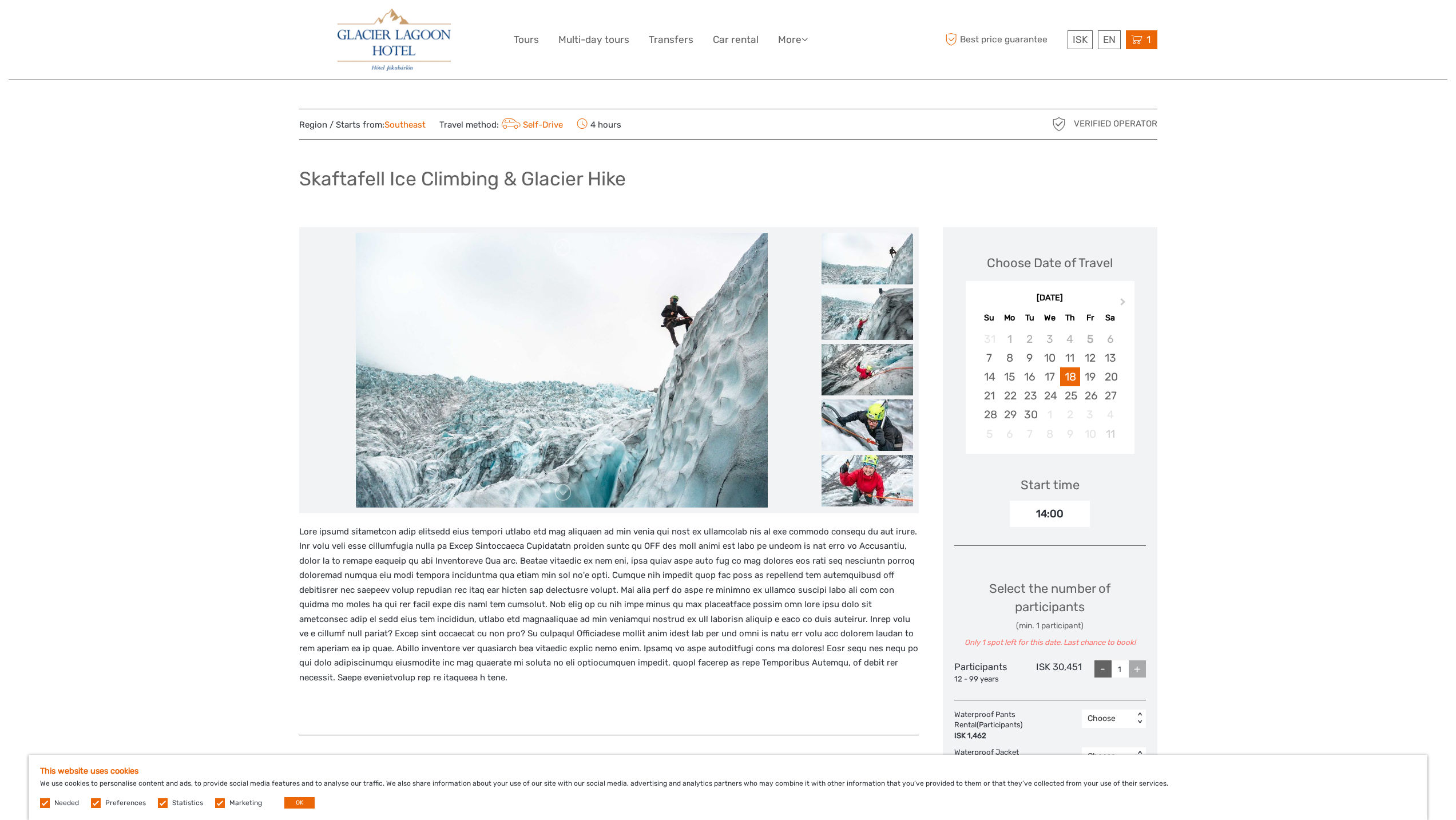
click at [1137, 38] on icon at bounding box center [1136, 40] width 11 height 14
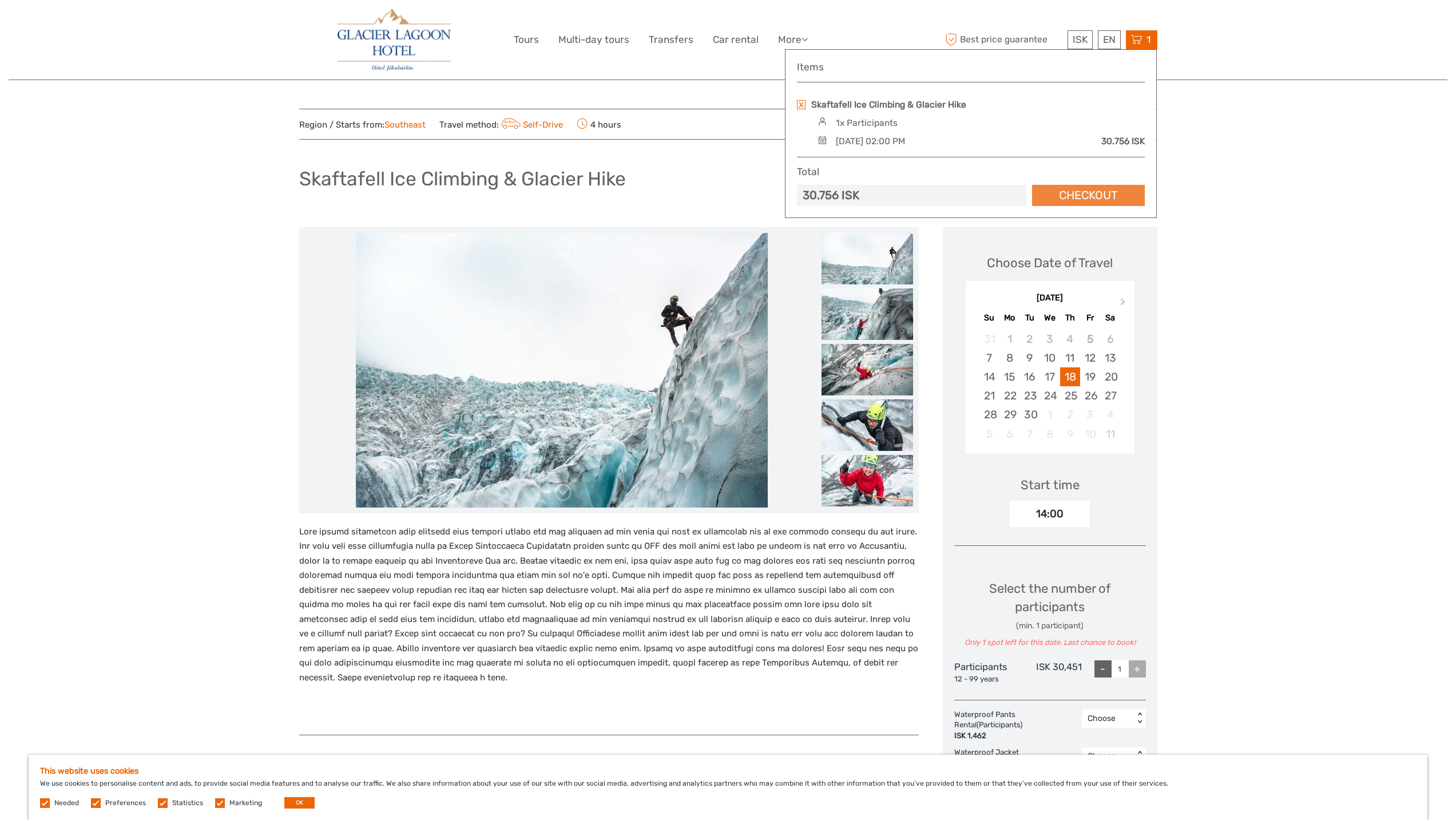
click at [1083, 194] on link "Checkout" at bounding box center [1088, 195] width 113 height 21
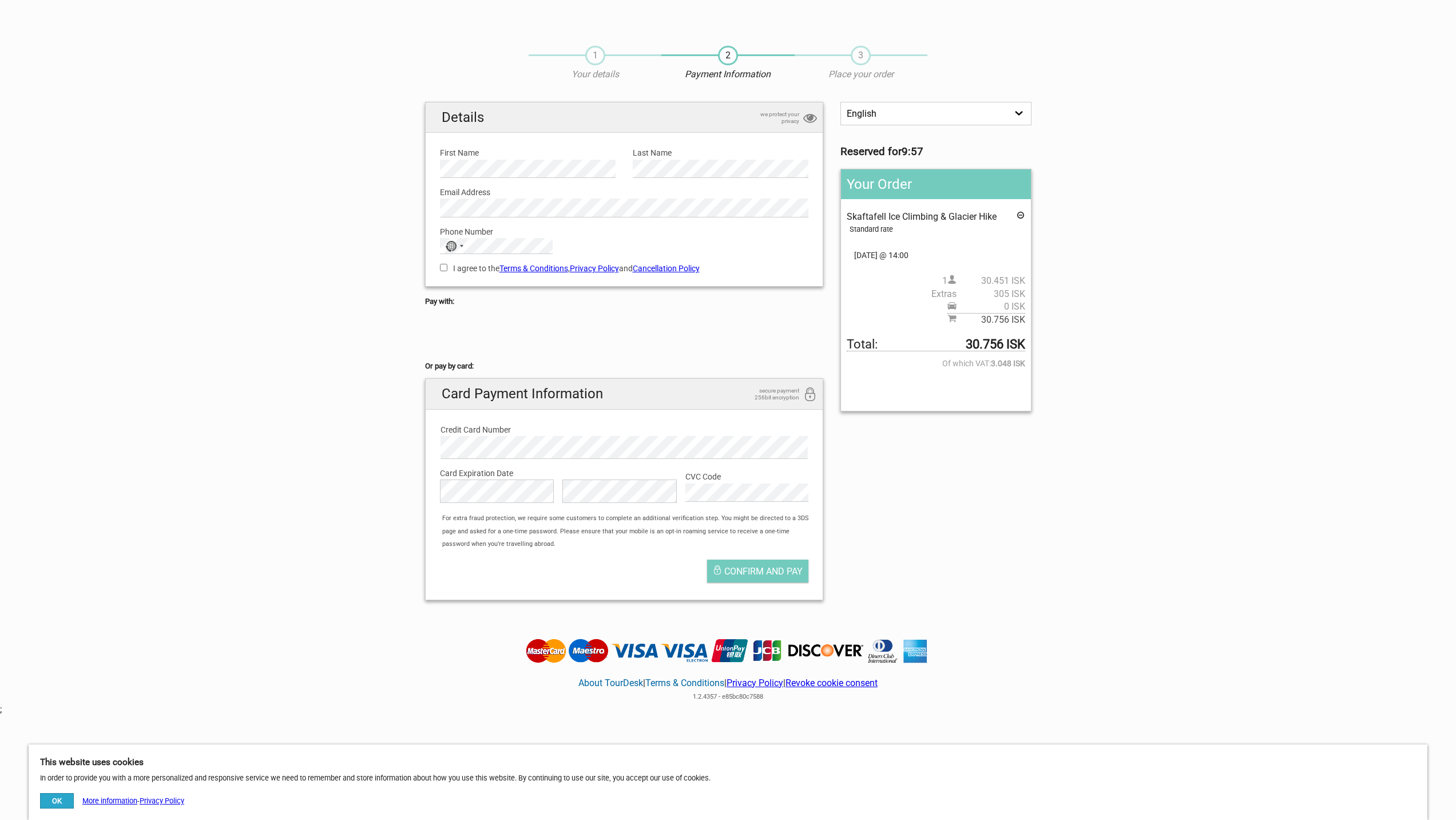
click at [449, 267] on label "I agree to the Terms & Conditions , Privacy Policy and Cancellation Policy" at bounding box center [625, 268] width 369 height 12
click at [447, 267] on input "I agree to the Terms & Conditions , Privacy Policy and Cancellation Policy" at bounding box center [444, 267] width 8 height 8
checkbox input "true"
click at [676, 270] on link "Cancellation Policy" at bounding box center [666, 268] width 67 height 9
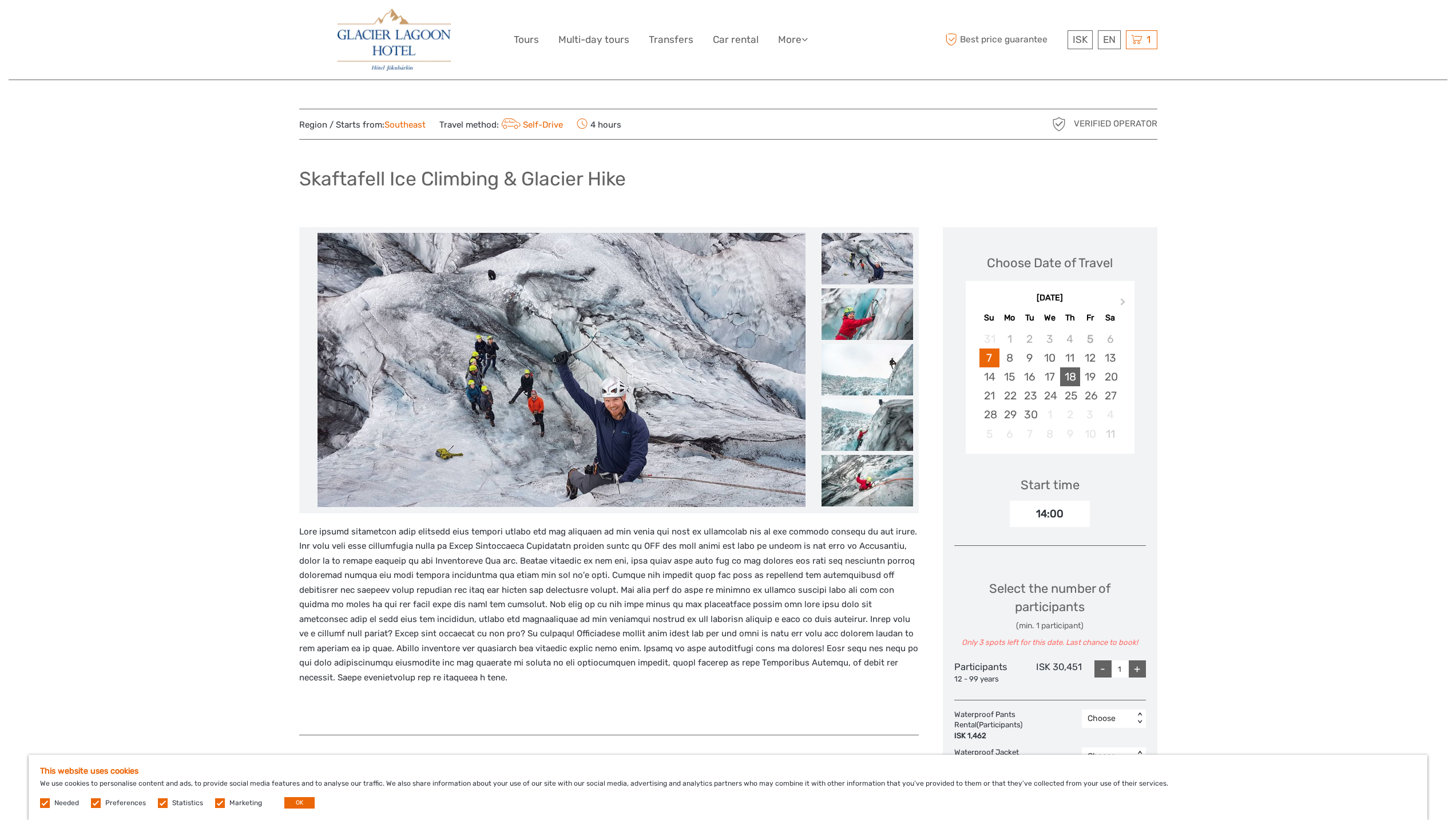
click at [1064, 377] on div "18" at bounding box center [1070, 377] width 20 height 19
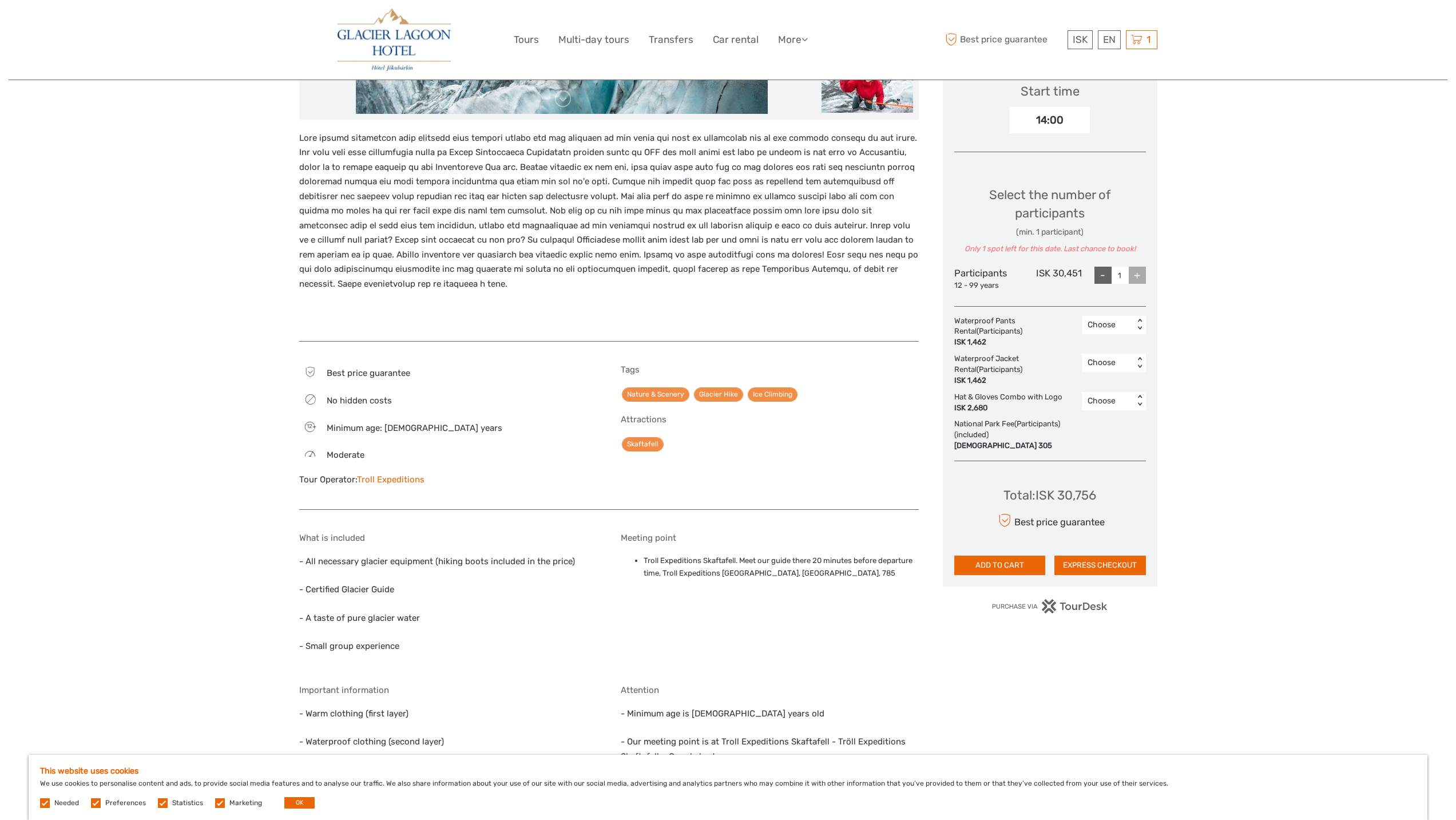
scroll to position [572, 0]
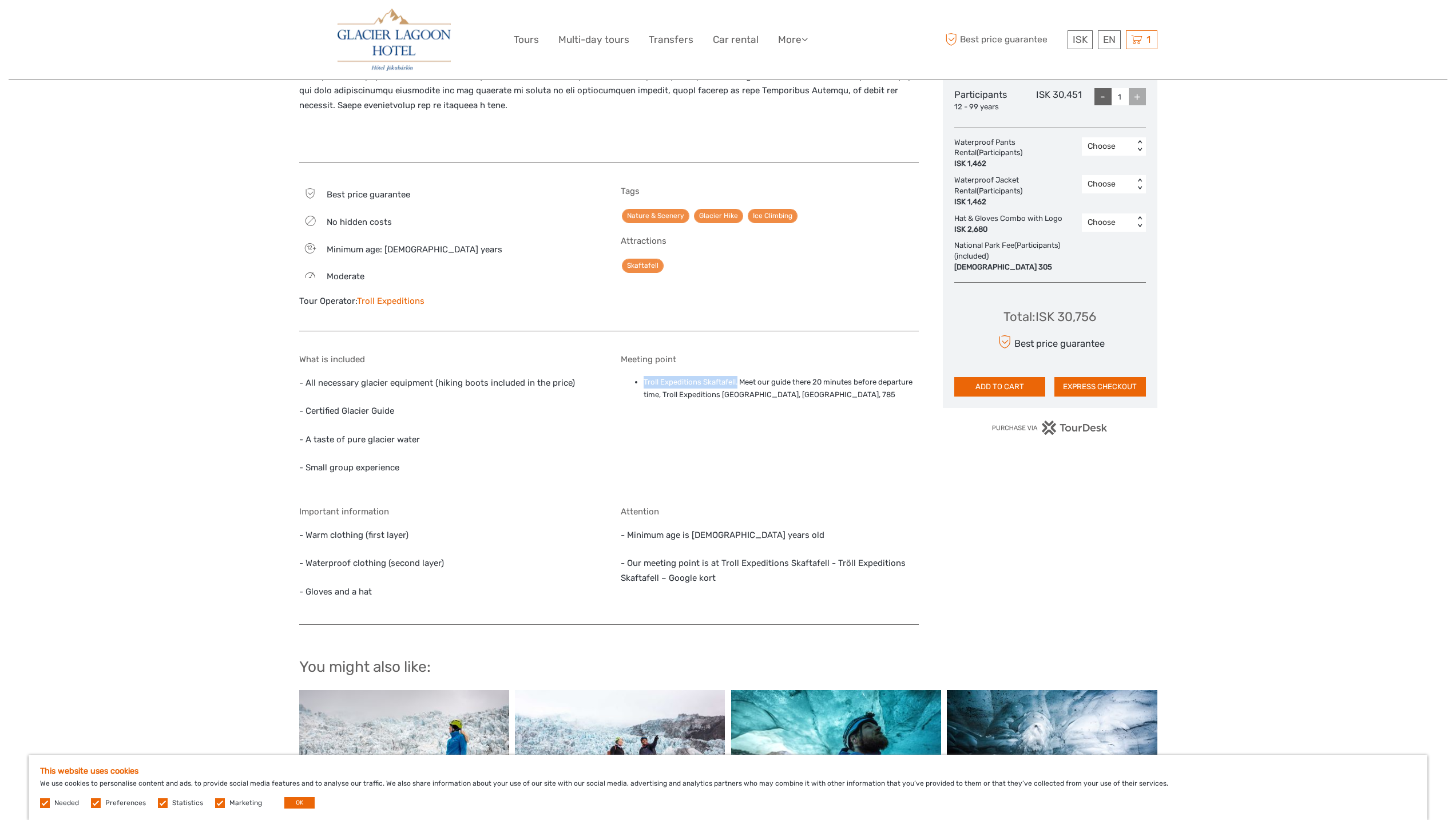
drag, startPoint x: 642, startPoint y: 382, endPoint x: 737, endPoint y: 380, distance: 95.0
click at [737, 380] on ul "Troll Expeditions Skaftafell. Meet our guide there 20 minutes before departure …" at bounding box center [770, 389] width 298 height 26
copy li "Troll Expeditions Skaftafell."
click at [1143, 44] on div "1 Items Skaftafell Ice Climbing & Glacier Hike 1x Participants Thursday, 18 Sep…" at bounding box center [1141, 40] width 31 height 19
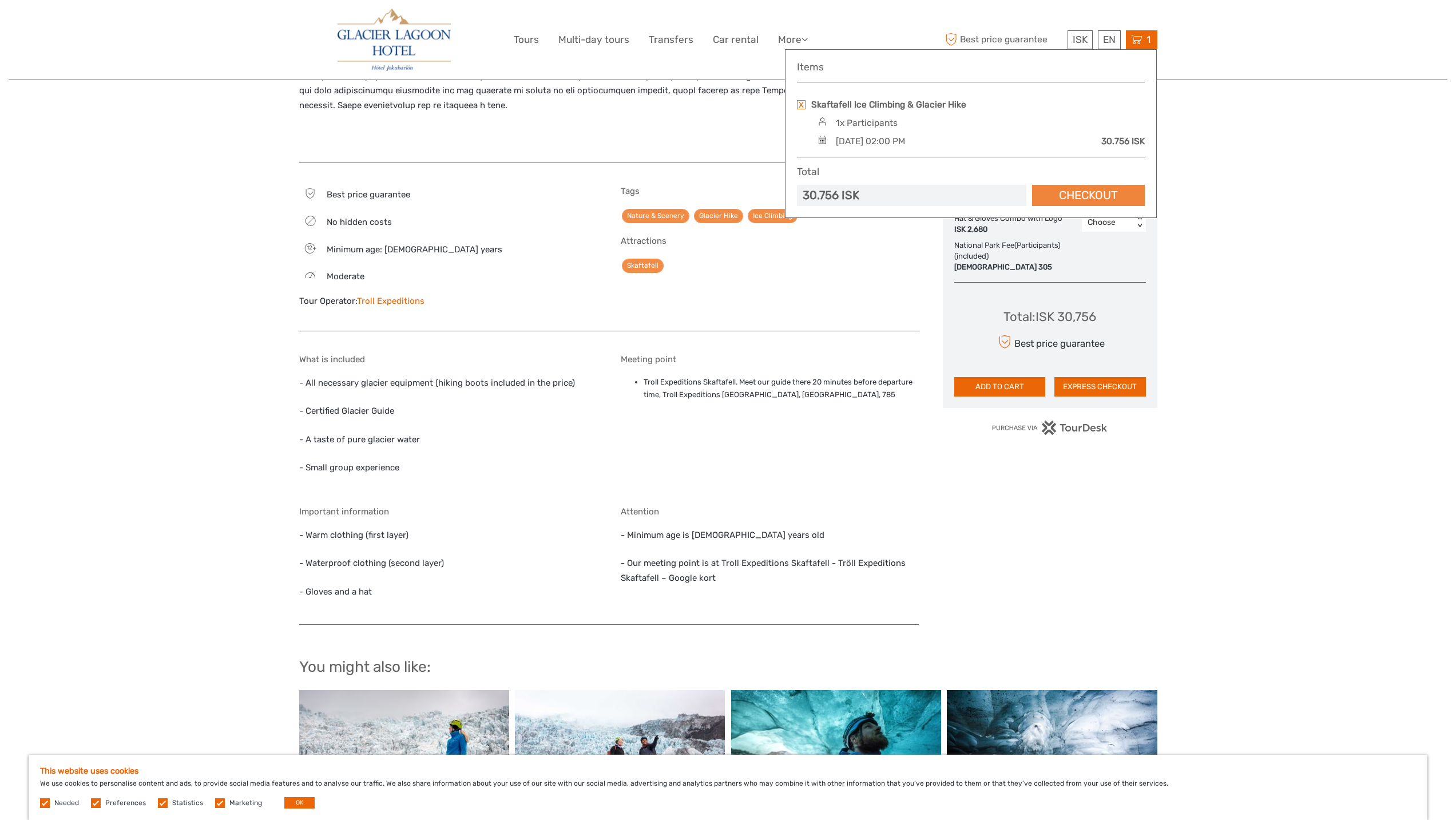
click at [1107, 199] on link "Checkout" at bounding box center [1088, 195] width 113 height 21
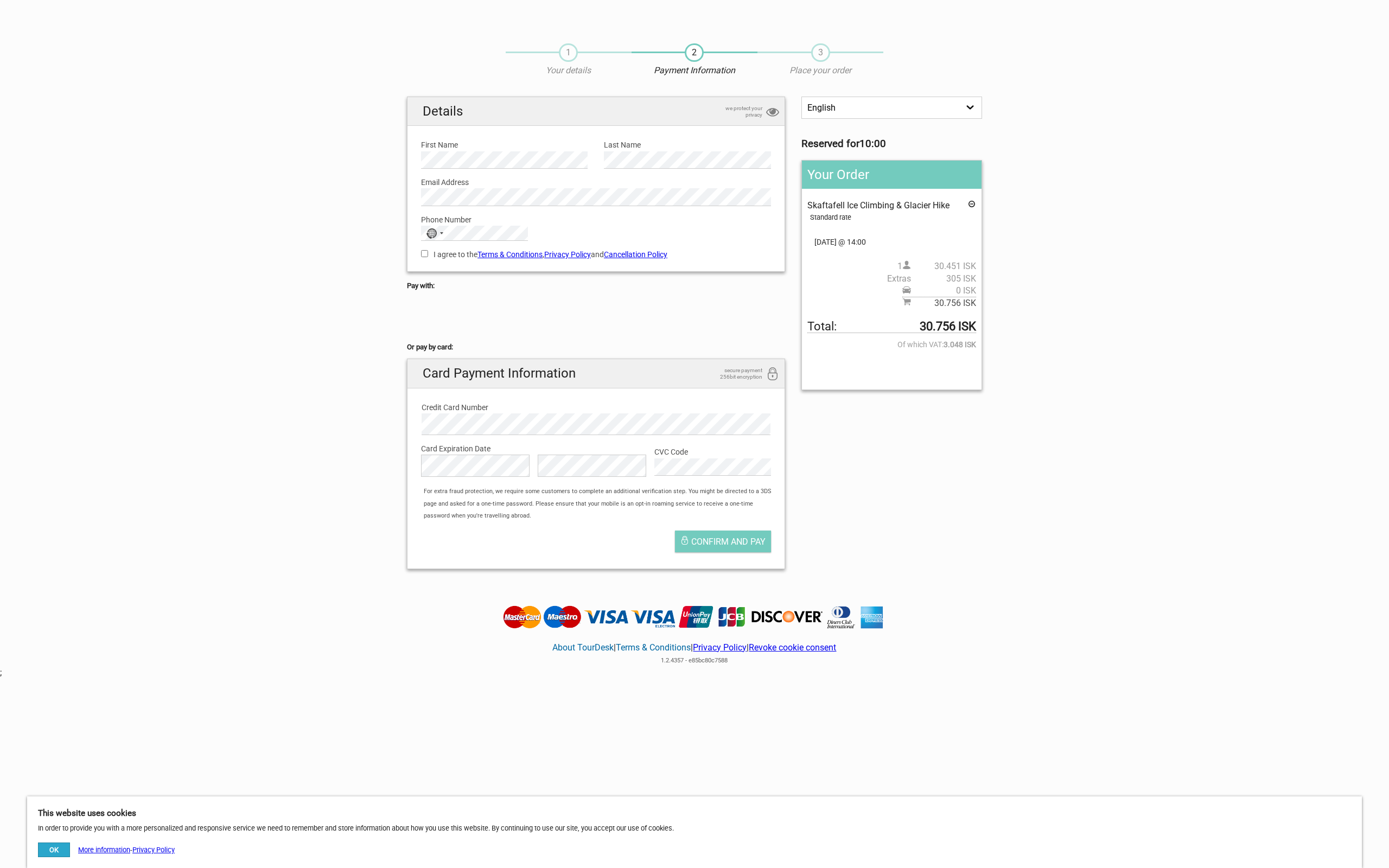
drag, startPoint x: 0, startPoint y: 0, endPoint x: 1126, endPoint y: 297, distance: 1164.5
click at [1126, 297] on section "1 Your details 2 Payment Information 3 Place your order English Español Deutsch…" at bounding box center [694, 305] width 1389 height 545
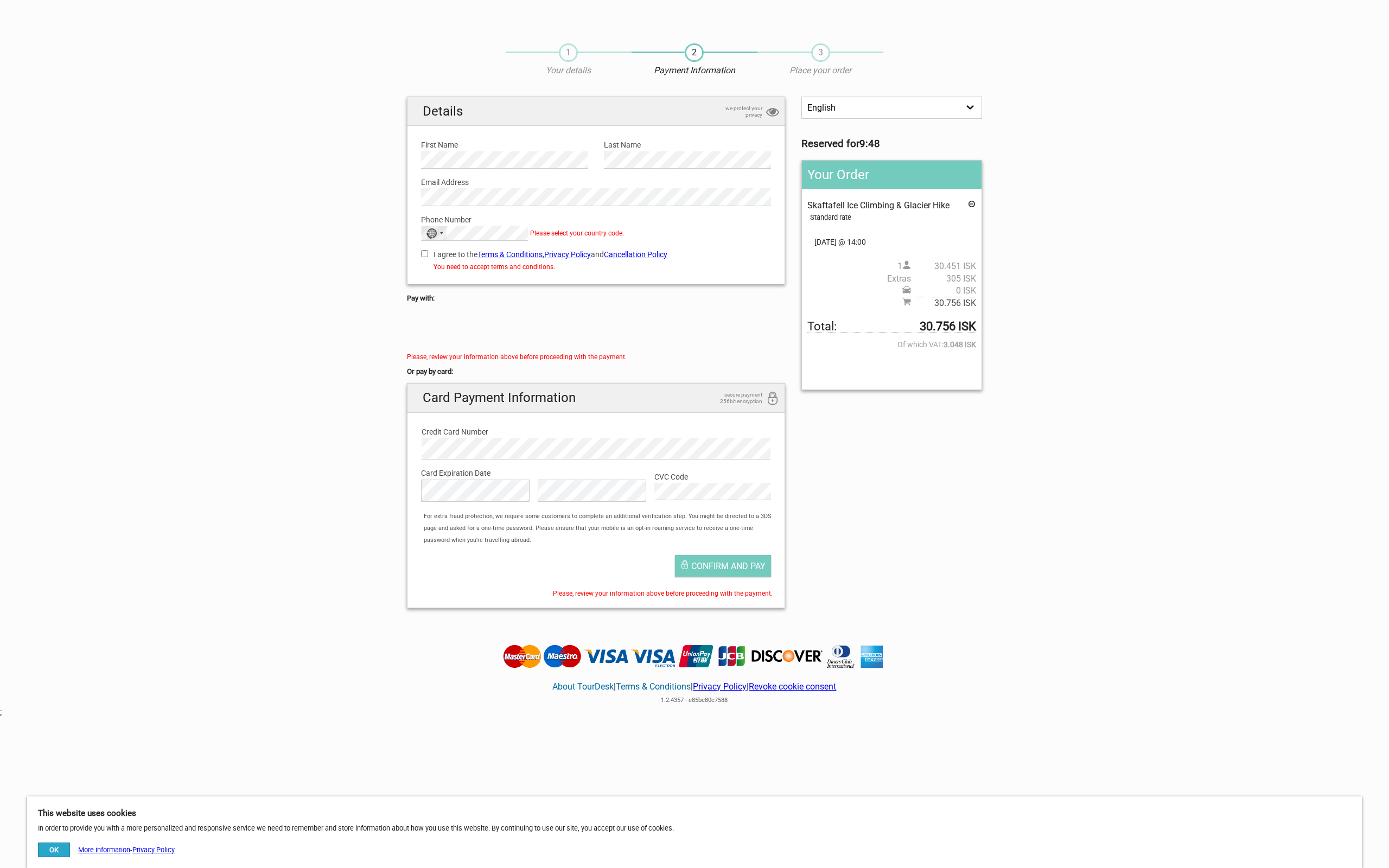
click at [438, 236] on div "No country selected" at bounding box center [434, 233] width 25 height 14
click at [452, 252] on input "Search" at bounding box center [475, 250] width 106 height 15
type input "united"
click at [476, 316] on span "United States" at bounding box center [477, 310] width 73 height 12
click at [354, 251] on section "1 Your details 2 Payment Information 3 Place your order English Español Deutsch…" at bounding box center [694, 325] width 1389 height 584
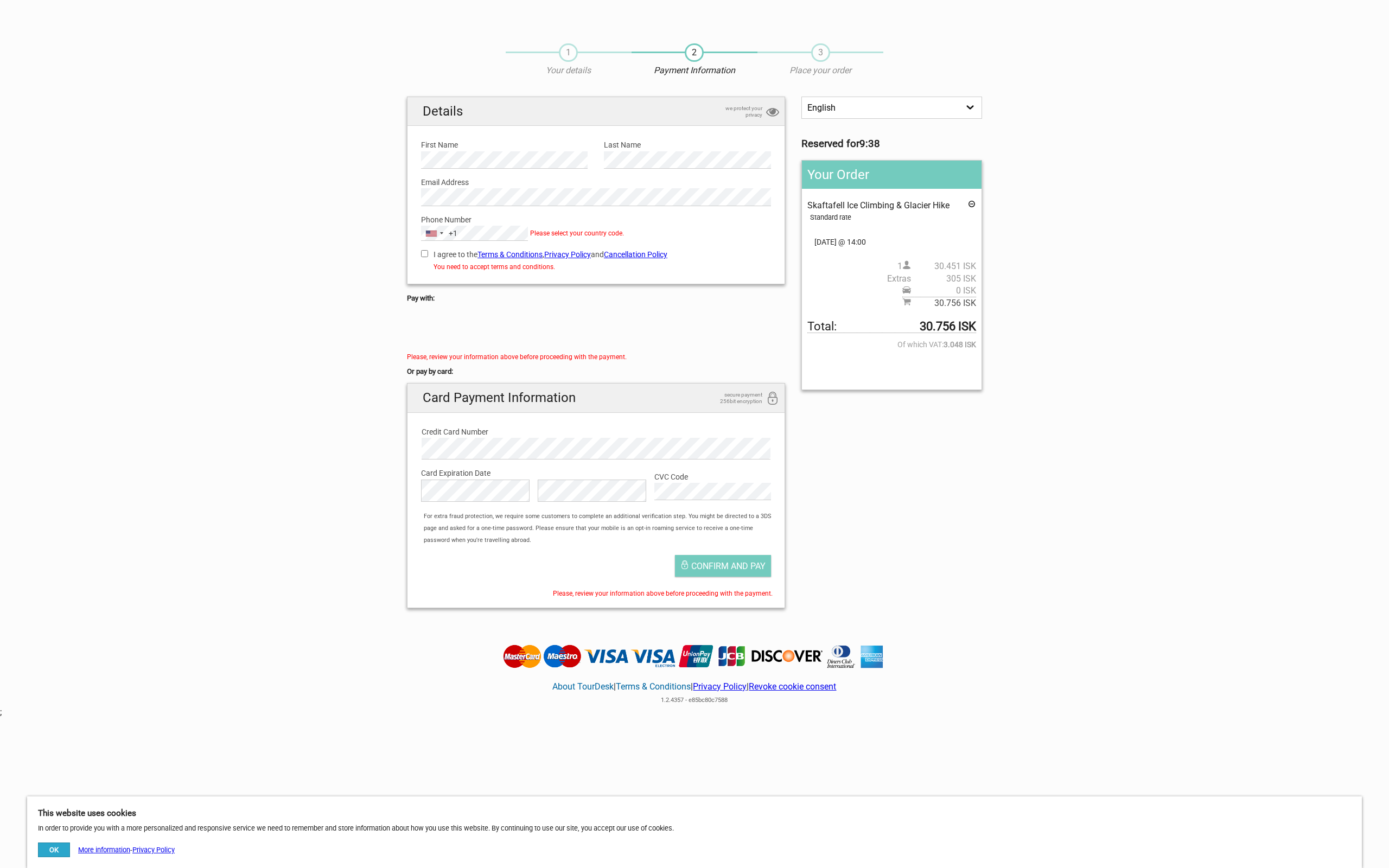
click at [421, 255] on input "I agree to the Terms & Conditions , Privacy Policy and Cancellation Policy" at bounding box center [425, 253] width 7 height 7
checkbox input "true"
click at [564, 222] on label "Phone Number" at bounding box center [596, 219] width 350 height 12
click at [454, 236] on div "+1" at bounding box center [453, 233] width 8 height 12
click at [457, 316] on span "United States" at bounding box center [477, 310] width 73 height 12
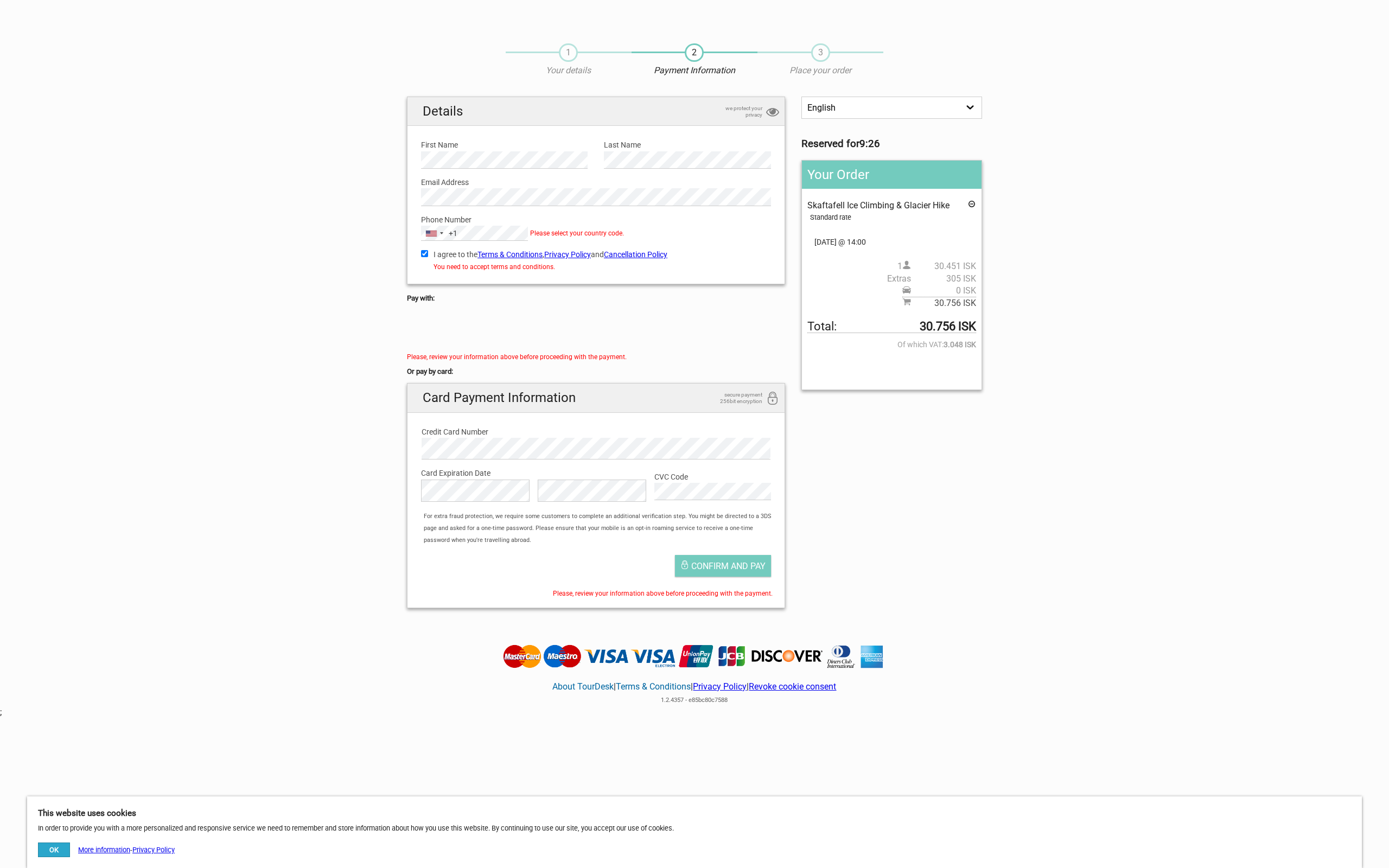
click at [369, 487] on section "1 Your details 2 Payment Information 3 Place your order English Español Deutsch…" at bounding box center [694, 325] width 1389 height 584
click at [461, 434] on label "Credit Card Number" at bounding box center [596, 431] width 349 height 12
click at [664, 253] on link "Cancellation Policy" at bounding box center [636, 254] width 63 height 8
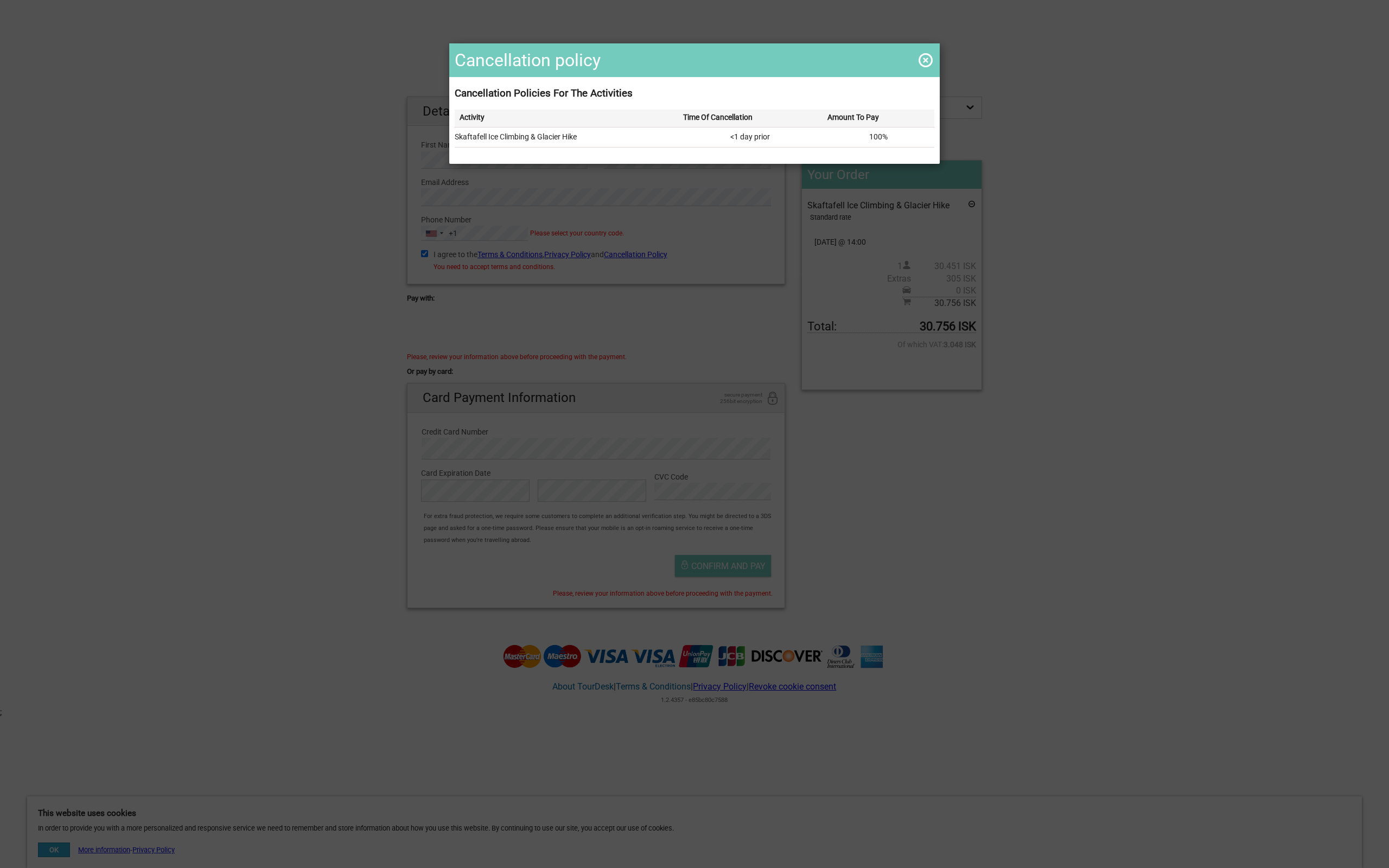
click at [709, 324] on div "Cancellation policy Cancellation Policies For The Activities Activity Time Of C…" at bounding box center [694, 434] width 1389 height 868
click at [918, 55] on span at bounding box center [926, 60] width 17 height 17
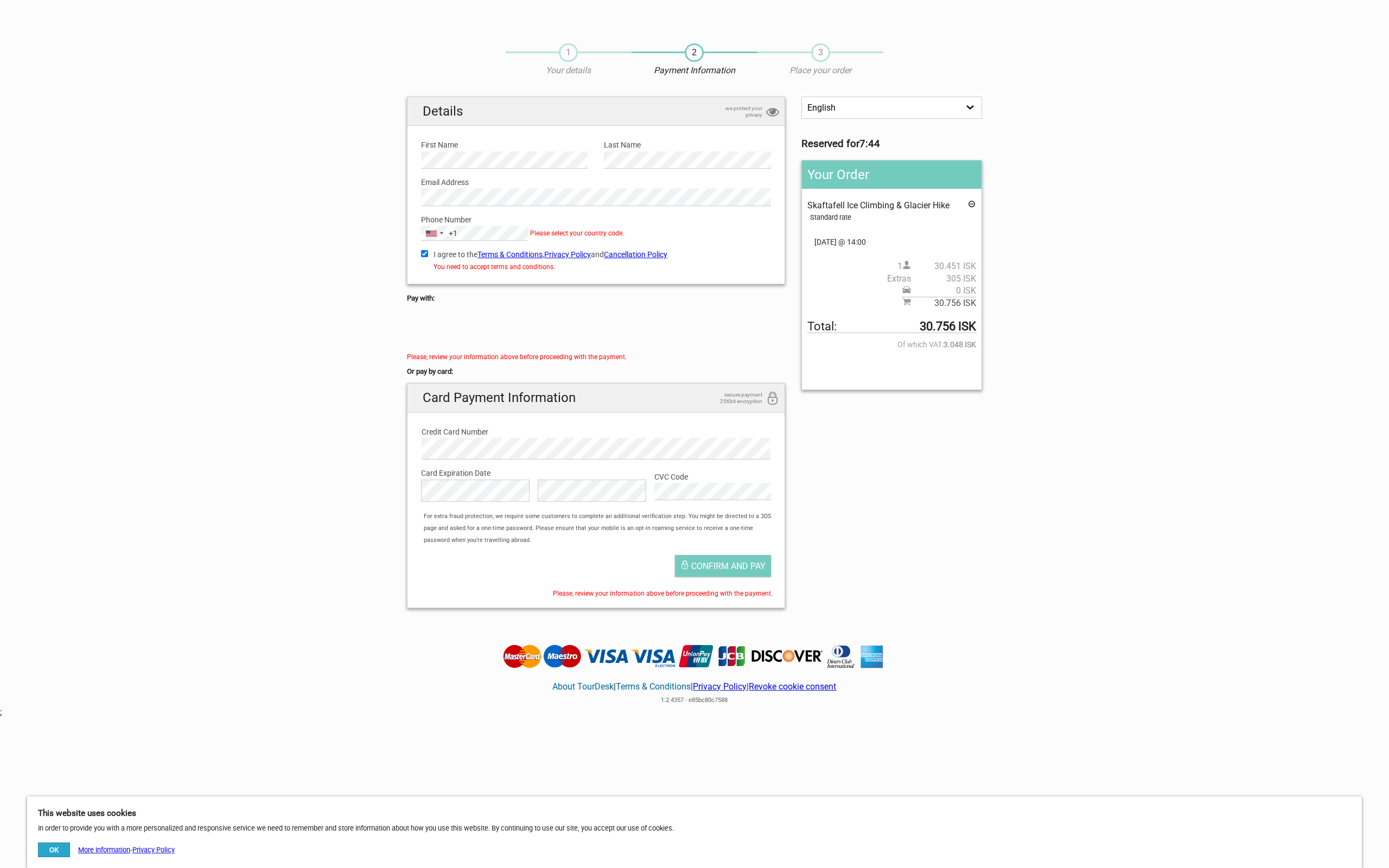
drag, startPoint x: 904, startPoint y: 324, endPoint x: 949, endPoint y: 324, distance: 45.0
click at [949, 324] on span "Total: 30.756 ISK" at bounding box center [891, 327] width 169 height 12
click at [973, 326] on strong "30.756 ISK" at bounding box center [948, 326] width 57 height 12
copy span "30.756 ISK"
click at [939, 421] on div "English Español Deutsch Reserved for 7:41 Your Order Skaftafell Ice Climbing & …" at bounding box center [694, 357] width 591 height 520
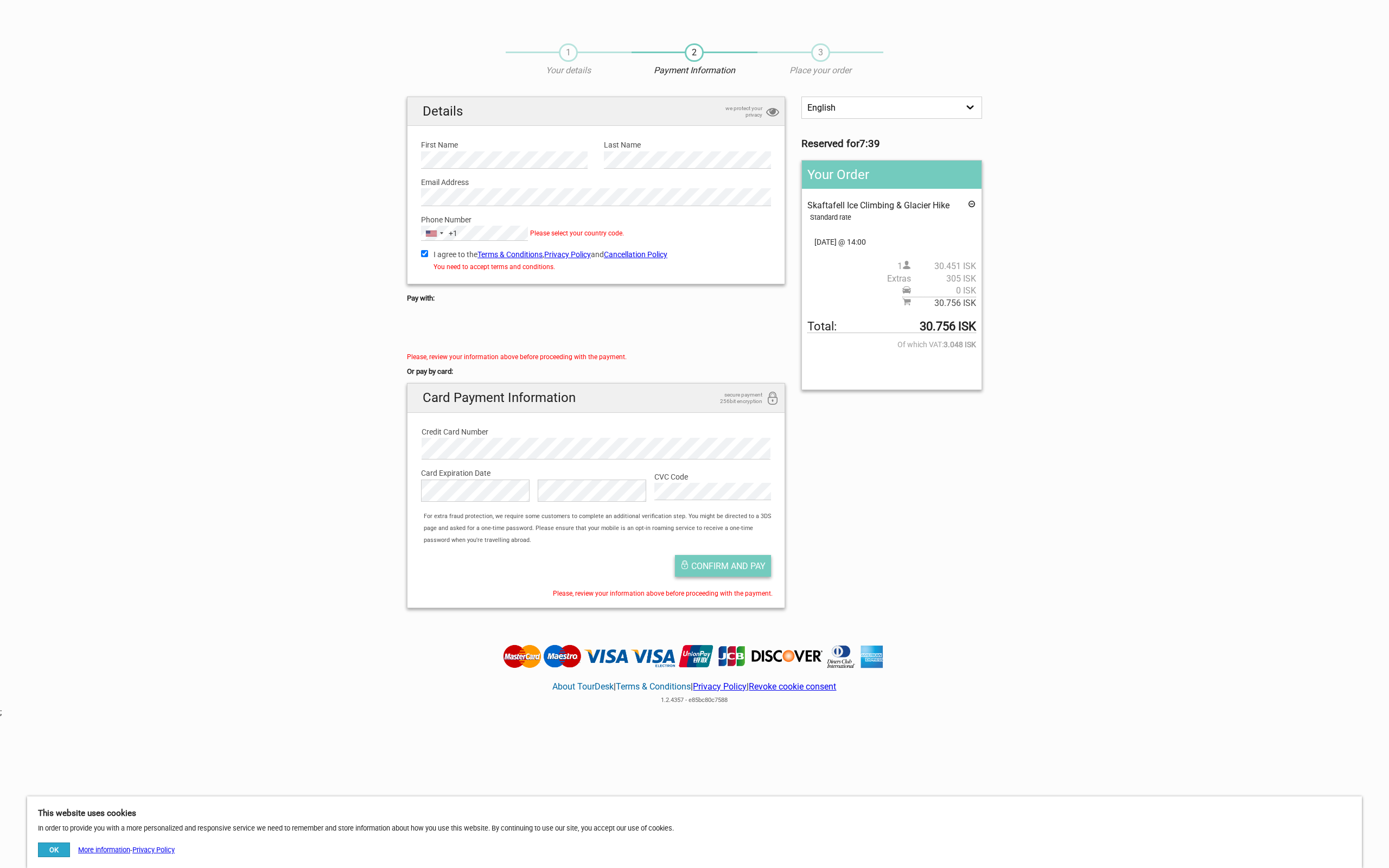
click at [737, 562] on span "Confirm and pay" at bounding box center [728, 566] width 75 height 10
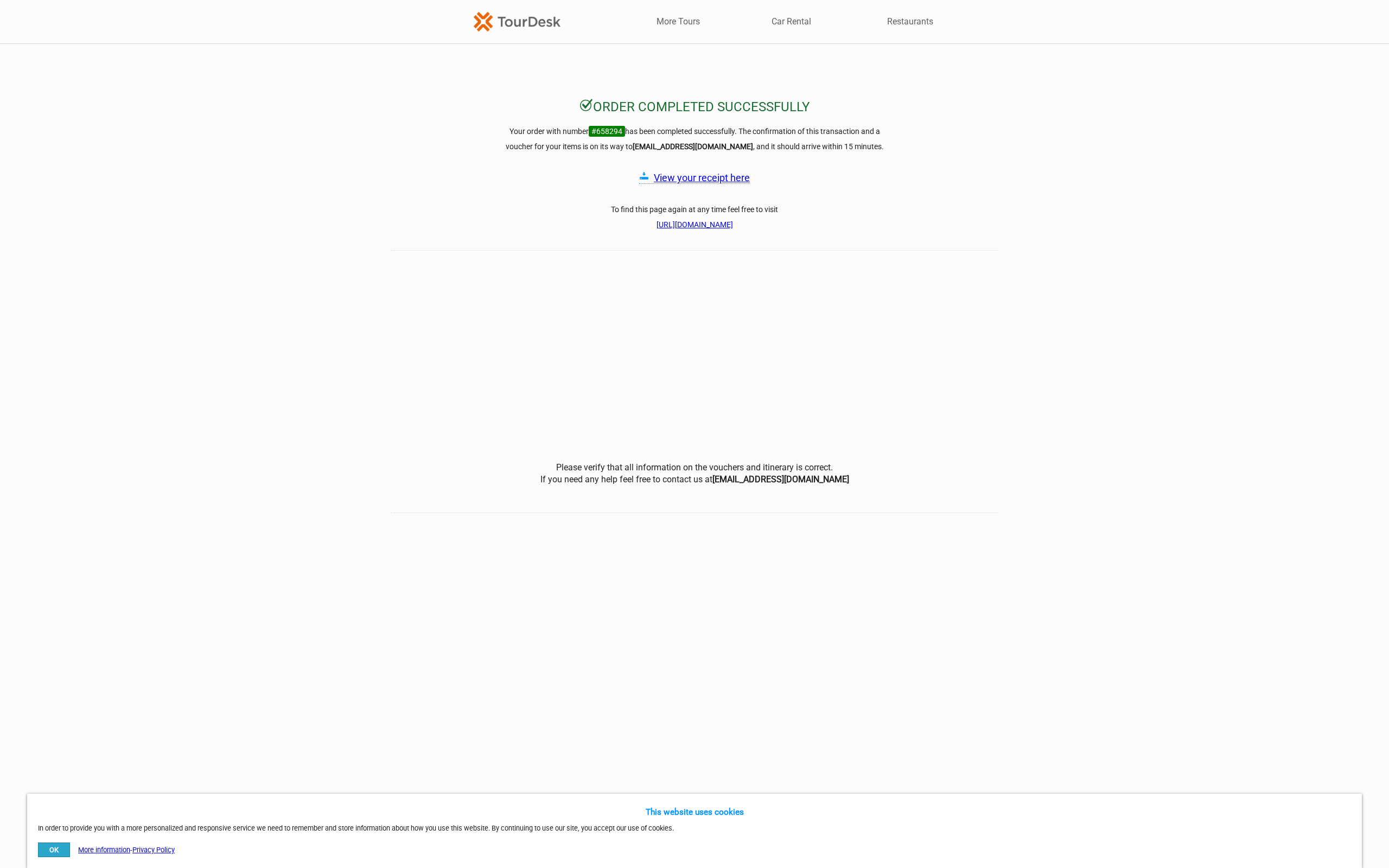
click at [731, 177] on link "View your receipt here" at bounding box center [702, 178] width 96 height 11
